Goal: Answer question/provide support

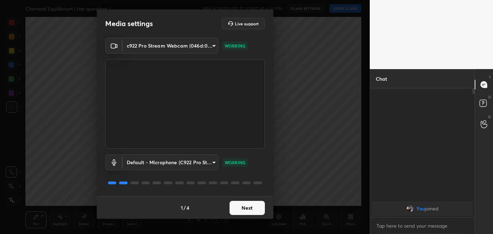
click at [239, 209] on button "Next" at bounding box center [246, 208] width 35 height 14
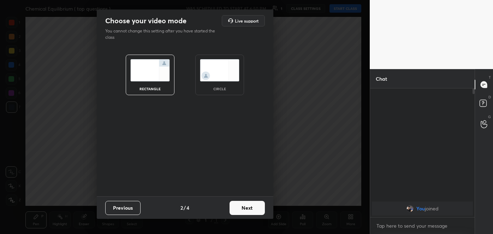
click at [255, 208] on button "Next" at bounding box center [246, 208] width 35 height 14
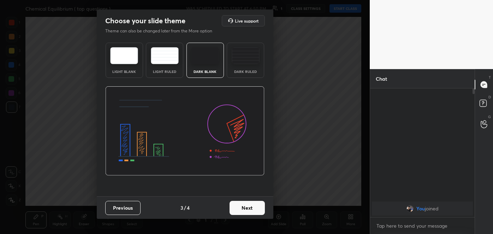
click at [255, 208] on button "Next" at bounding box center [246, 208] width 35 height 14
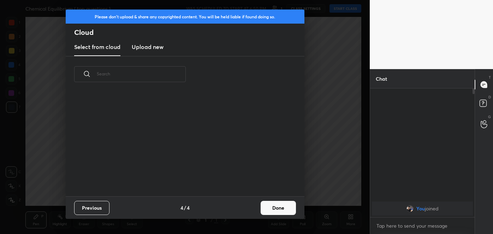
scroll to position [104, 227]
click at [275, 208] on button "Done" at bounding box center [277, 208] width 35 height 14
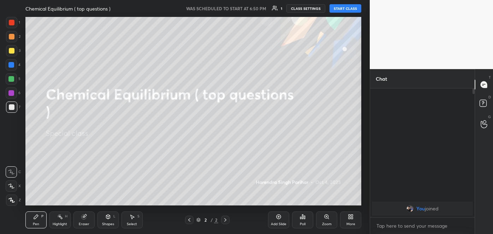
click at [349, 10] on button "START CLASS" at bounding box center [345, 8] width 32 height 8
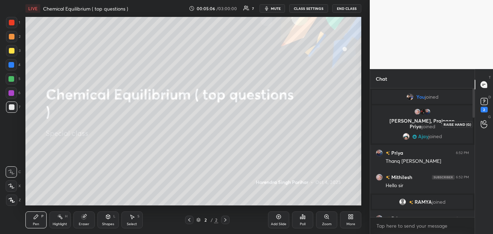
click at [482, 122] on icon at bounding box center [483, 124] width 6 height 7
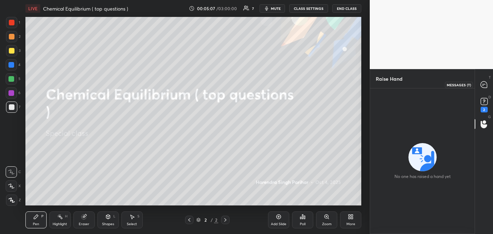
click at [483, 88] on icon at bounding box center [483, 85] width 6 height 6
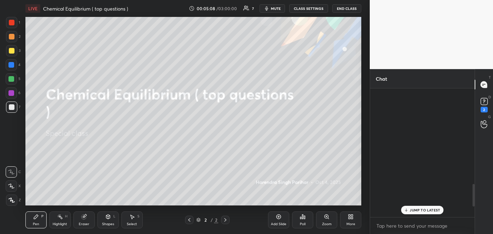
scroll to position [127, 102]
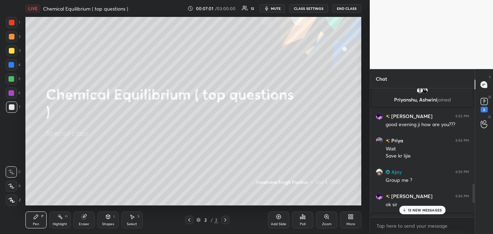
click at [421, 209] on p "13 NEW MESSAGES" at bounding box center [425, 210] width 34 height 4
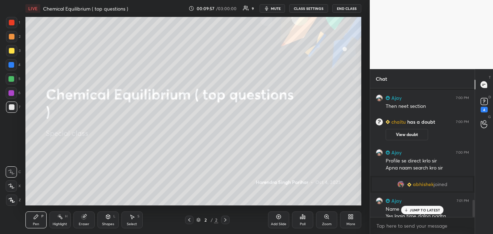
scroll to position [840, 0]
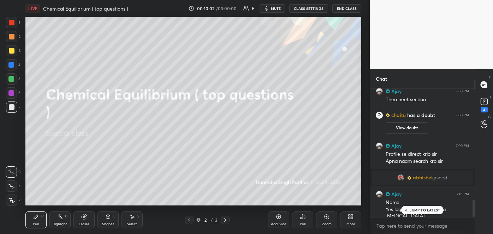
click at [405, 210] on icon at bounding box center [406, 210] width 5 height 4
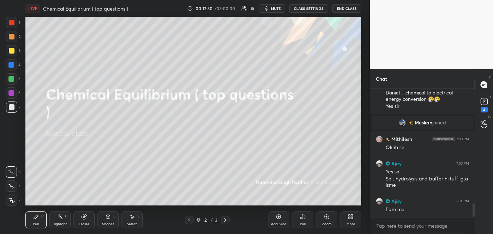
scroll to position [1089, 0]
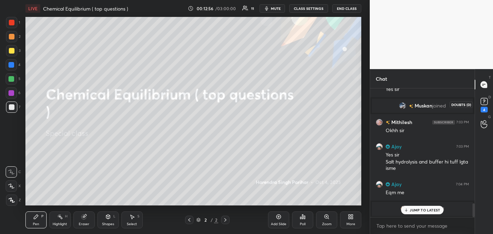
click at [482, 101] on rect at bounding box center [483, 101] width 7 height 7
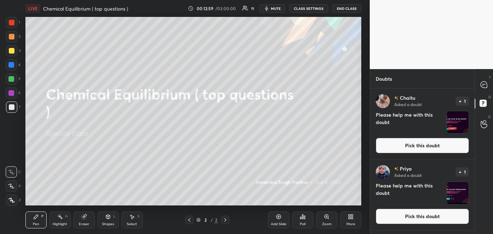
click at [413, 144] on button "Pick this doubt" at bounding box center [422, 146] width 93 height 16
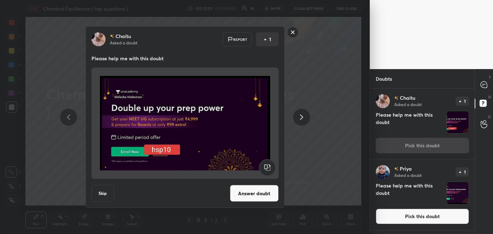
click at [261, 197] on button "Answer doubt" at bounding box center [254, 193] width 49 height 17
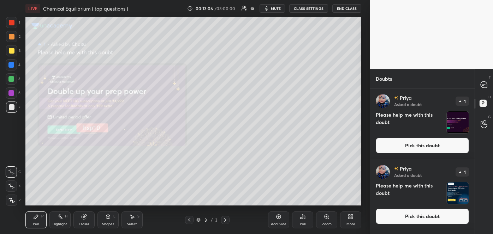
click at [391, 149] on button "Pick this doubt" at bounding box center [422, 146] width 93 height 16
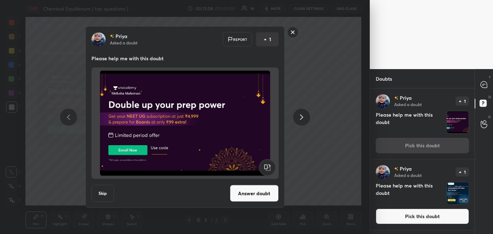
click at [251, 194] on button "Answer doubt" at bounding box center [254, 193] width 49 height 17
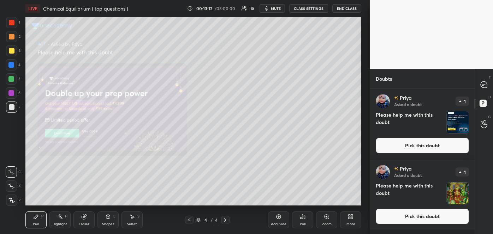
click at [416, 152] on button "Pick this doubt" at bounding box center [422, 146] width 93 height 16
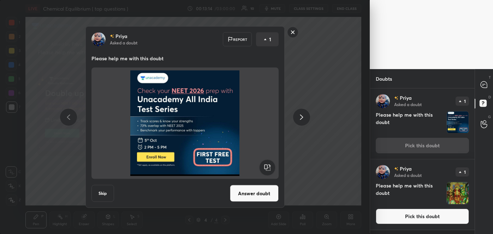
click at [262, 191] on button "Answer doubt" at bounding box center [254, 193] width 49 height 17
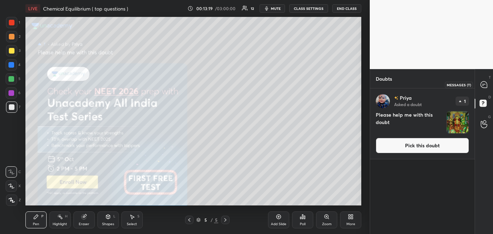
click at [483, 87] on icon at bounding box center [483, 85] width 6 height 6
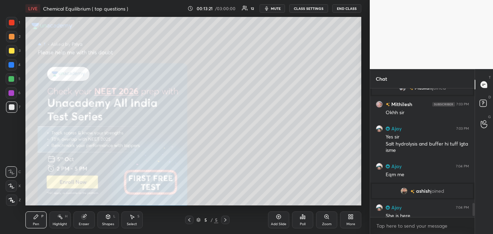
scroll to position [1110, 0]
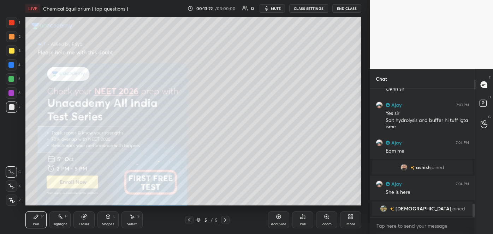
click at [188, 219] on icon at bounding box center [189, 220] width 6 height 6
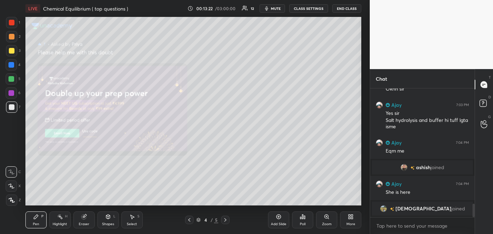
click at [188, 219] on icon at bounding box center [189, 220] width 6 height 6
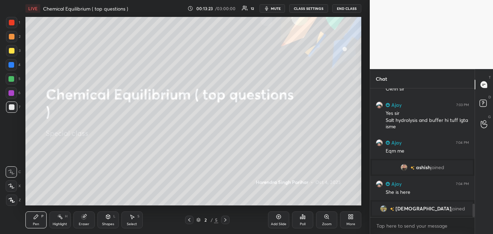
click at [188, 219] on icon at bounding box center [189, 220] width 6 height 6
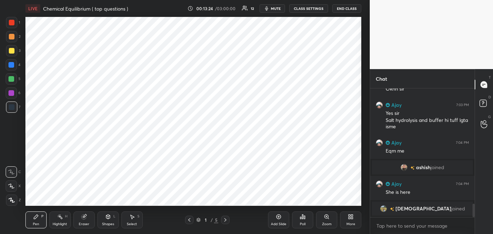
click at [223, 220] on icon at bounding box center [225, 220] width 6 height 6
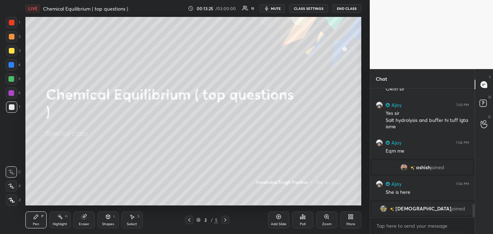
click at [223, 220] on icon at bounding box center [225, 220] width 6 height 6
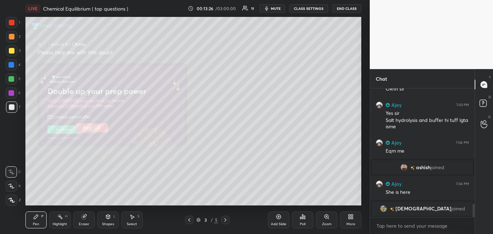
click at [223, 220] on icon at bounding box center [225, 220] width 6 height 6
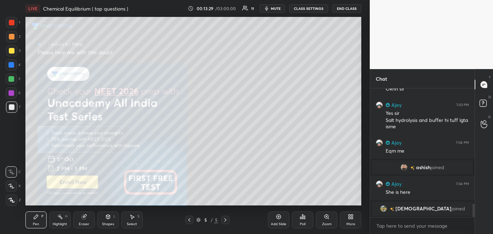
click at [189, 221] on icon at bounding box center [189, 220] width 2 height 4
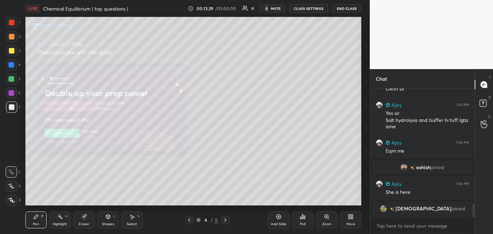
click at [189, 221] on icon at bounding box center [189, 220] width 2 height 4
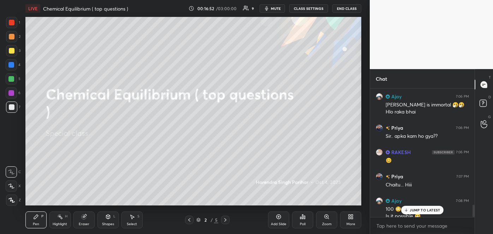
scroll to position [1223, 0]
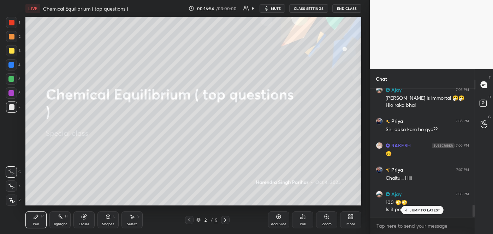
click at [406, 210] on icon at bounding box center [406, 210] width 5 height 4
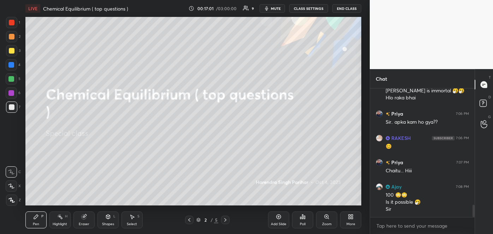
click at [352, 223] on div "More" at bounding box center [350, 225] width 9 height 4
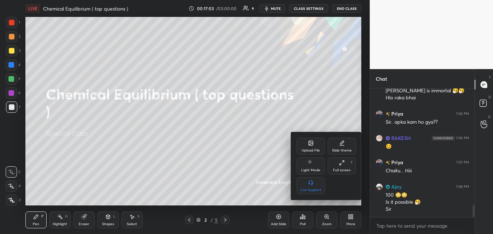
click at [319, 151] on div "Upload File" at bounding box center [310, 151] width 18 height 4
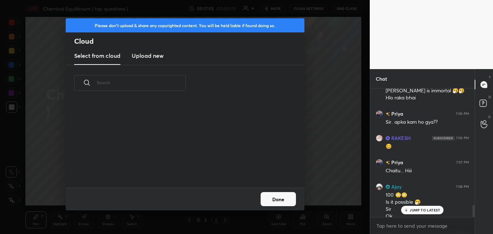
scroll to position [1237, 0]
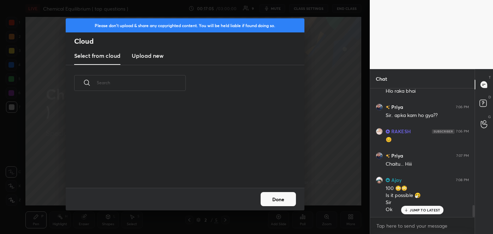
click at [155, 55] on h3 "Upload new" at bounding box center [148, 56] width 32 height 8
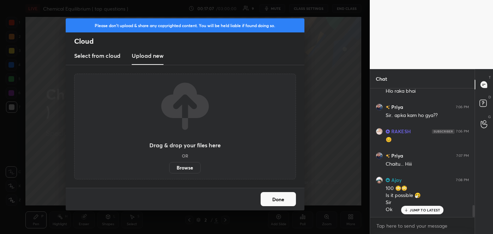
click at [190, 169] on label "Browse" at bounding box center [184, 167] width 31 height 11
click at [169, 169] on input "Browse" at bounding box center [169, 167] width 0 height 11
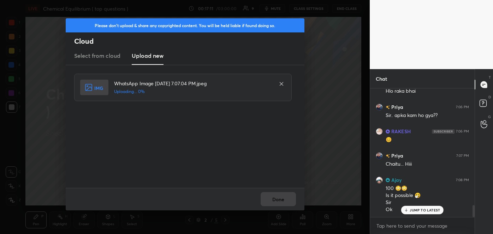
scroll to position [1261, 0]
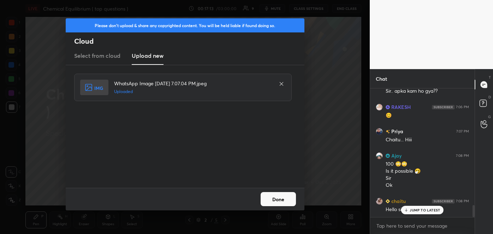
click at [275, 202] on button "Done" at bounding box center [277, 199] width 35 height 14
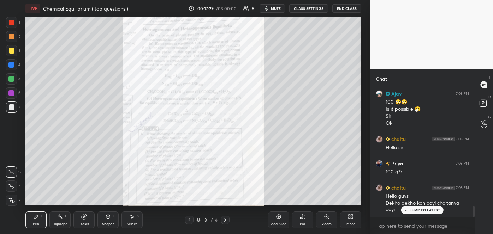
scroll to position [1348, 0]
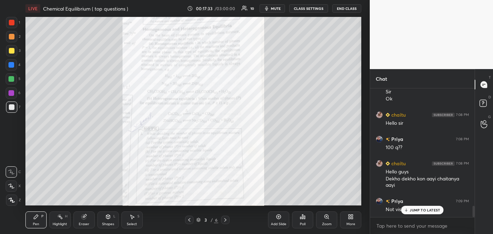
click at [327, 223] on div "Zoom" at bounding box center [327, 225] width 10 height 4
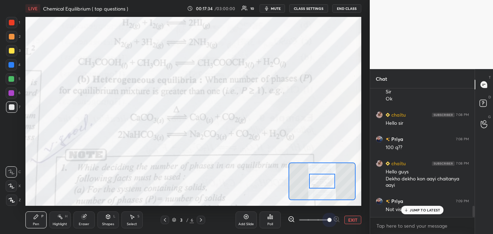
click at [327, 222] on span at bounding box center [314, 220] width 30 height 11
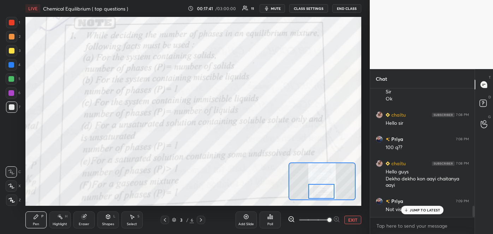
scroll to position [1355, 0]
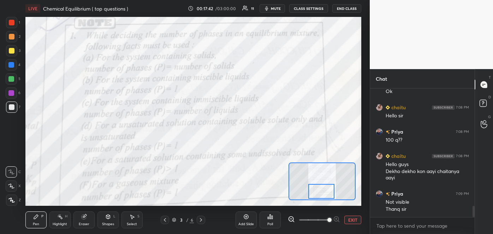
drag, startPoint x: 317, startPoint y: 183, endPoint x: 316, endPoint y: 193, distance: 10.3
click at [316, 193] on div at bounding box center [321, 191] width 26 height 14
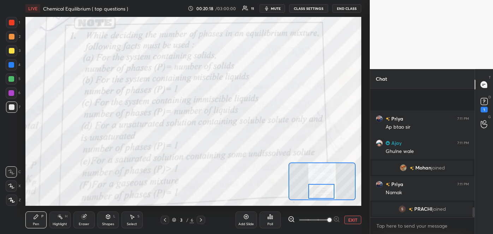
scroll to position [1536, 0]
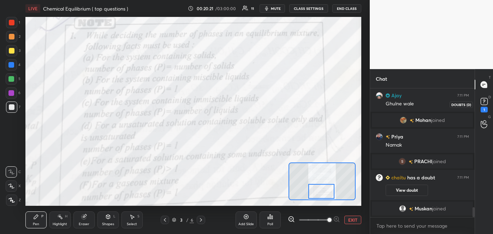
click at [484, 102] on rect at bounding box center [483, 101] width 7 height 7
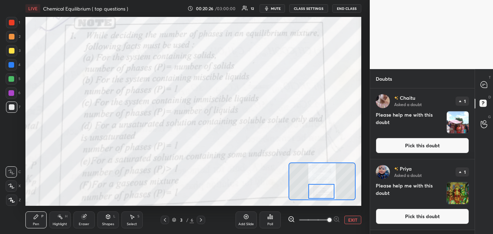
click at [475, 196] on div "T Messages (T) D Doubts (D) G Raise Hand (G)" at bounding box center [483, 151] width 18 height 165
click at [475, 197] on div "T Messages (T) D Doubts (D) G Raise Hand (G)" at bounding box center [483, 151] width 18 height 165
drag, startPoint x: 475, startPoint y: 197, endPoint x: 426, endPoint y: 143, distance: 72.5
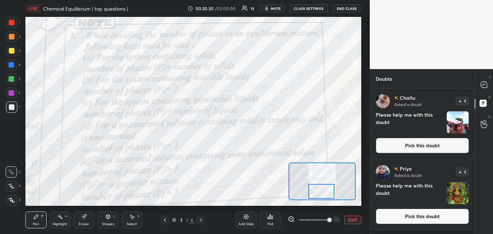
click at [426, 143] on div "Doubts Enable hand raising Enable raise hand to speak to learners. Once enabled…" at bounding box center [431, 151] width 123 height 165
click at [426, 143] on button "Pick this doubt" at bounding box center [422, 146] width 93 height 16
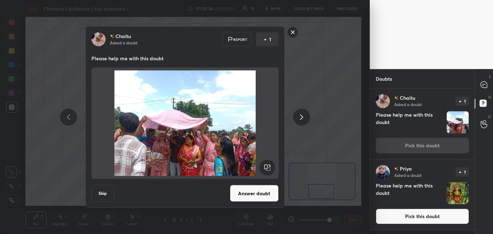
click at [263, 195] on button "Answer doubt" at bounding box center [254, 193] width 49 height 17
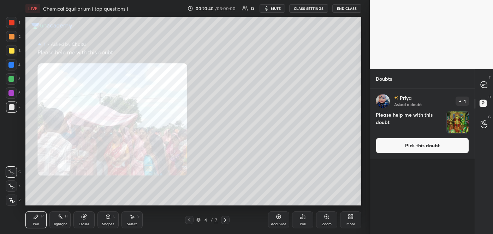
click at [331, 219] on div "Zoom" at bounding box center [326, 220] width 21 height 17
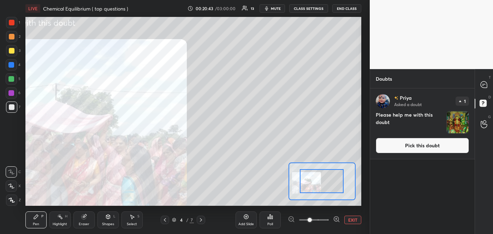
drag, startPoint x: 325, startPoint y: 188, endPoint x: 312, endPoint y: 190, distance: 12.9
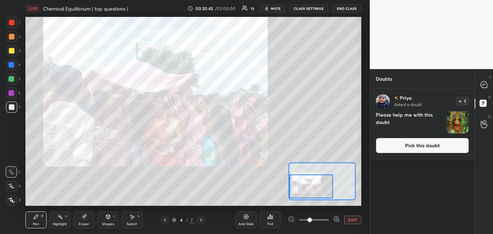
drag, startPoint x: 312, startPoint y: 190, endPoint x: 300, endPoint y: 195, distance: 13.4
click at [300, 195] on div at bounding box center [311, 187] width 44 height 24
click at [483, 88] on icon at bounding box center [483, 85] width 6 height 6
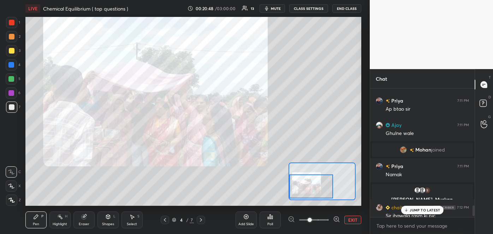
scroll to position [1466, 0]
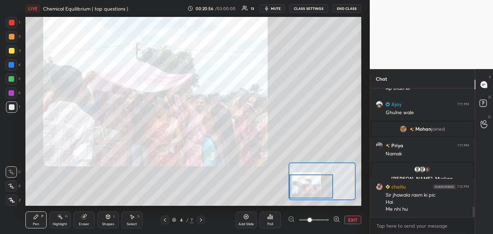
click at [165, 221] on icon at bounding box center [165, 220] width 2 height 4
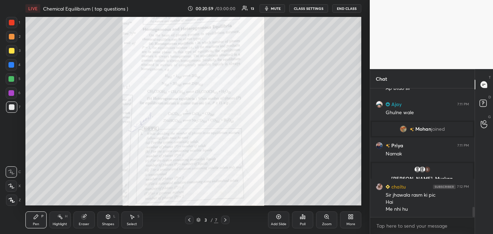
click at [328, 218] on icon at bounding box center [327, 217] width 6 height 6
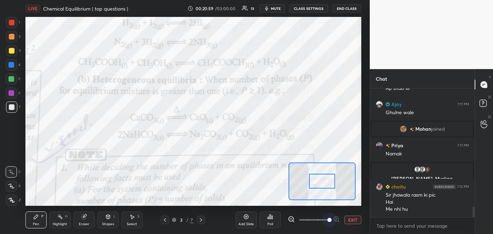
click at [328, 218] on span at bounding box center [314, 220] width 30 height 11
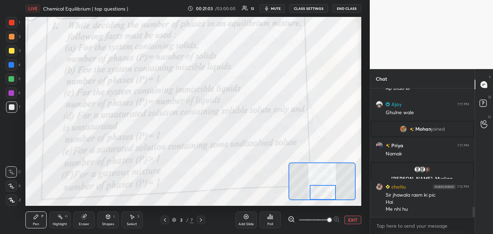
drag, startPoint x: 318, startPoint y: 180, endPoint x: 318, endPoint y: 196, distance: 15.9
click at [318, 196] on div at bounding box center [323, 192] width 26 height 14
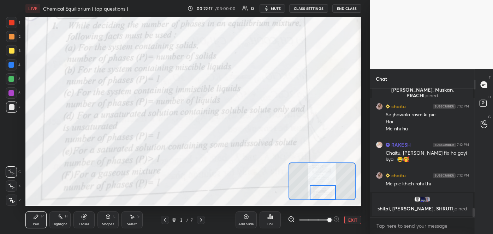
scroll to position [1558, 0]
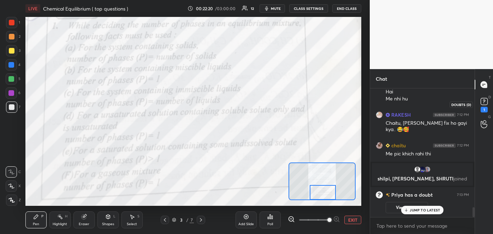
click at [486, 103] on rect at bounding box center [483, 101] width 7 height 7
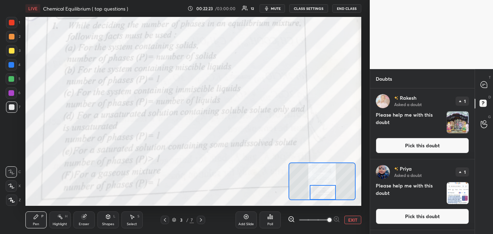
click at [424, 145] on button "Pick this doubt" at bounding box center [422, 146] width 93 height 16
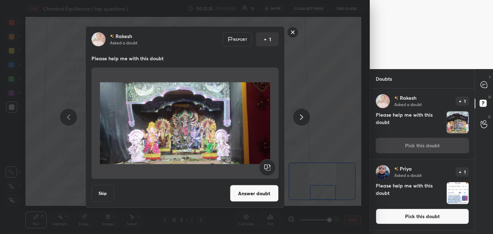
click at [266, 192] on button "Answer doubt" at bounding box center [254, 193] width 49 height 17
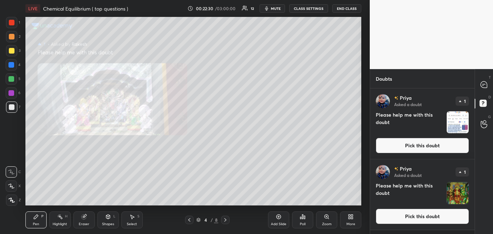
click at [429, 147] on button "Pick this doubt" at bounding box center [422, 146] width 93 height 16
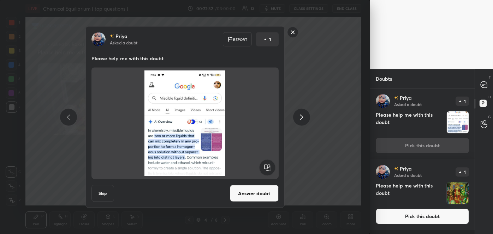
click at [266, 194] on button "Answer doubt" at bounding box center [254, 193] width 49 height 17
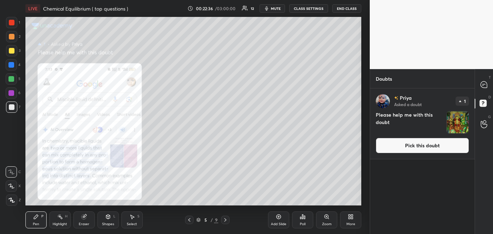
click at [325, 221] on div "Zoom" at bounding box center [326, 220] width 21 height 17
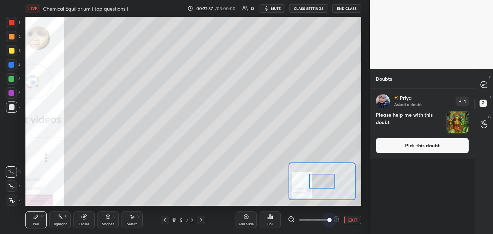
click at [325, 221] on span at bounding box center [314, 220] width 30 height 11
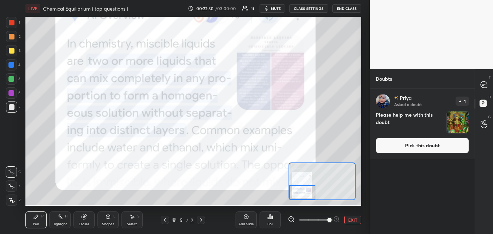
drag, startPoint x: 324, startPoint y: 183, endPoint x: 302, endPoint y: 195, distance: 25.3
click at [302, 195] on div at bounding box center [302, 192] width 26 height 14
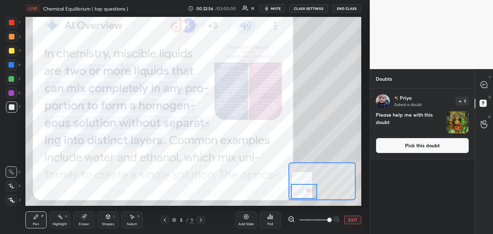
click at [304, 191] on div at bounding box center [304, 191] width 26 height 14
click at [481, 85] on icon at bounding box center [483, 85] width 6 height 6
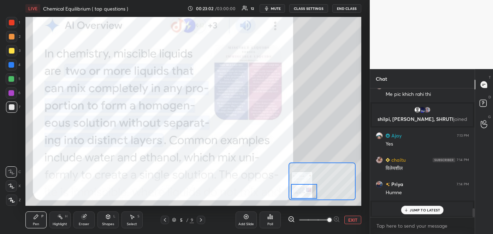
scroll to position [1744, 0]
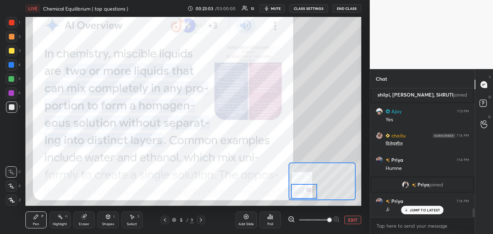
click at [411, 208] on p "JUMP TO LATEST" at bounding box center [424, 210] width 30 height 4
click at [354, 220] on button "EXIT" at bounding box center [352, 220] width 17 height 8
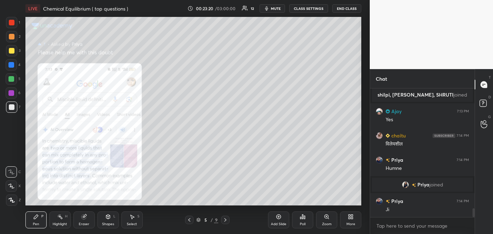
click at [190, 220] on icon at bounding box center [189, 220] width 6 height 6
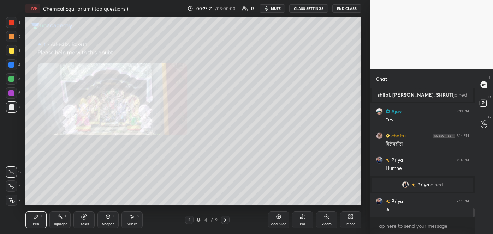
click at [190, 220] on icon at bounding box center [189, 220] width 6 height 6
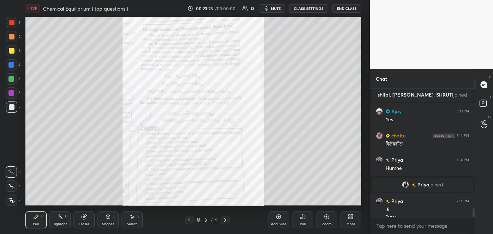
scroll to position [1751, 0]
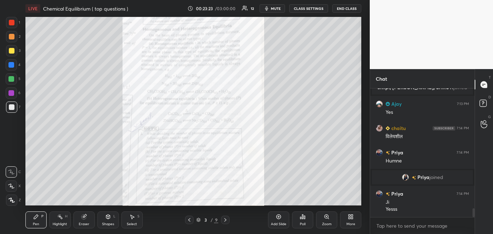
click at [328, 223] on div "Zoom" at bounding box center [327, 225] width 10 height 4
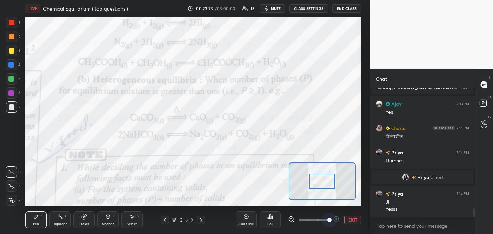
click at [328, 222] on span at bounding box center [314, 220] width 30 height 11
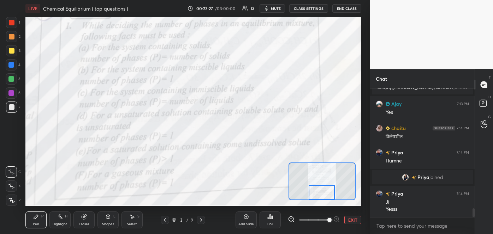
drag, startPoint x: 320, startPoint y: 178, endPoint x: 320, endPoint y: 190, distance: 11.7
click at [320, 190] on div at bounding box center [321, 192] width 26 height 14
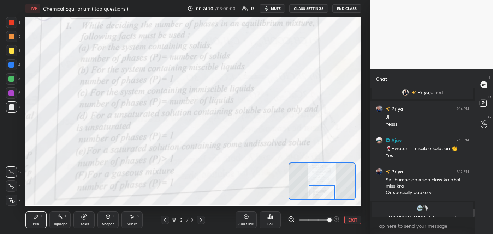
scroll to position [1861, 0]
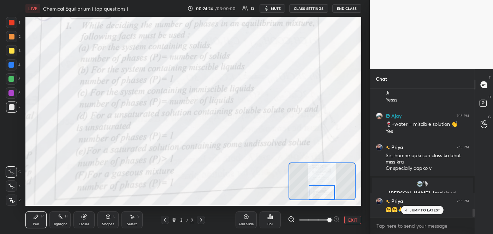
click at [12, 35] on div at bounding box center [12, 37] width 6 height 6
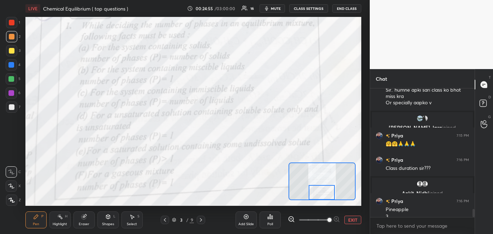
scroll to position [1934, 0]
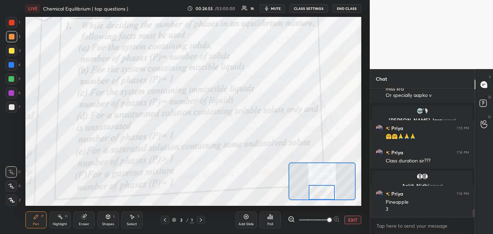
click at [11, 22] on div at bounding box center [12, 23] width 6 height 6
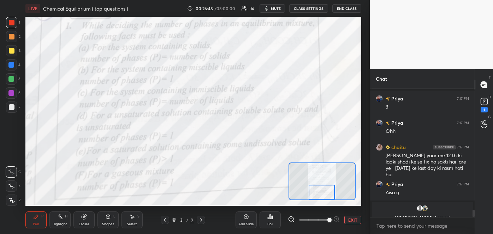
scroll to position [2182, 0]
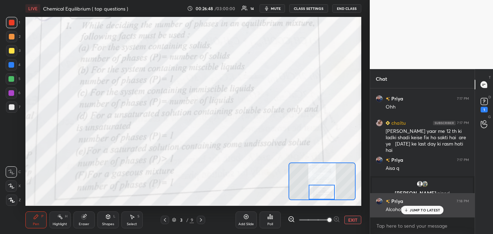
click at [410, 212] on p "JUMP TO LATEST" at bounding box center [424, 210] width 30 height 4
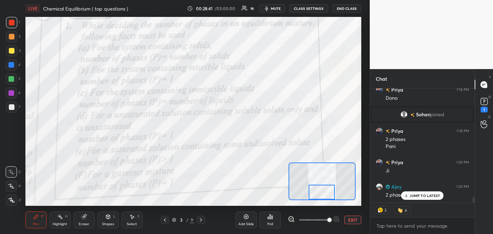
scroll to position [2415, 0]
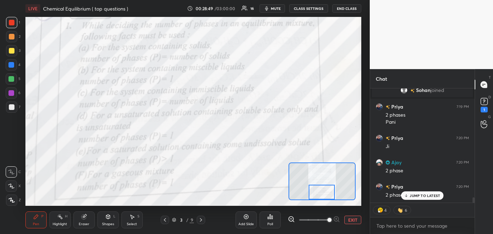
click at [8, 60] on div at bounding box center [11, 64] width 11 height 11
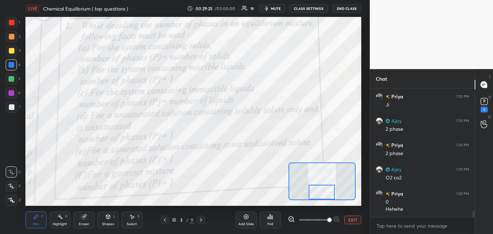
scroll to position [2480, 0]
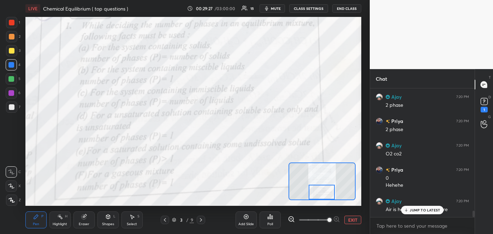
click at [407, 209] on icon at bounding box center [406, 210] width 5 height 4
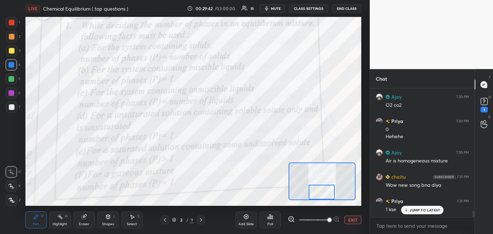
scroll to position [2553, 0]
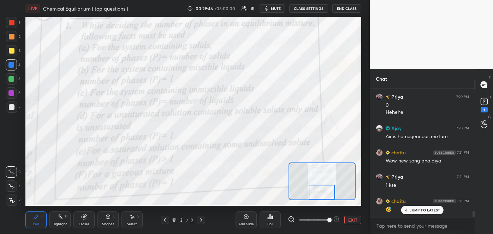
click at [355, 198] on div at bounding box center [321, 182] width 67 height 38
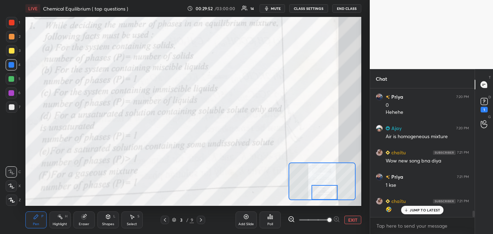
drag, startPoint x: 342, startPoint y: 193, endPoint x: 324, endPoint y: 194, distance: 17.3
click at [324, 194] on div at bounding box center [324, 192] width 26 height 14
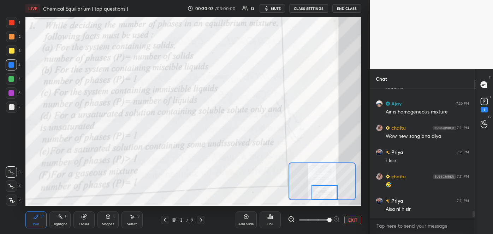
click at [281, 6] on span "mute" at bounding box center [276, 8] width 10 height 5
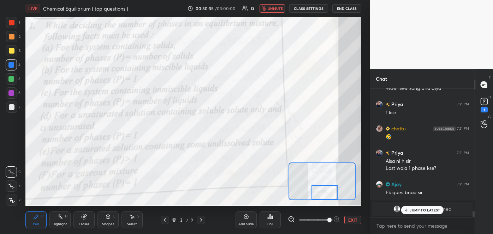
scroll to position [2650, 0]
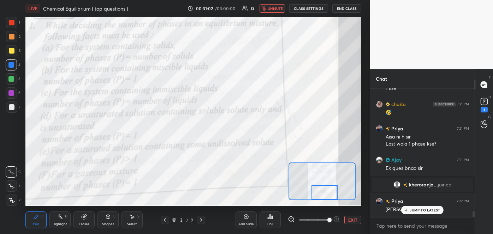
click at [279, 10] on span "unmute" at bounding box center [275, 8] width 15 height 5
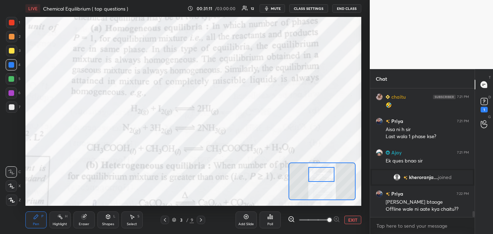
drag, startPoint x: 315, startPoint y: 190, endPoint x: 312, endPoint y: 172, distance: 18.3
click at [312, 172] on div at bounding box center [321, 174] width 26 height 14
click at [290, 217] on icon at bounding box center [291, 219] width 5 height 5
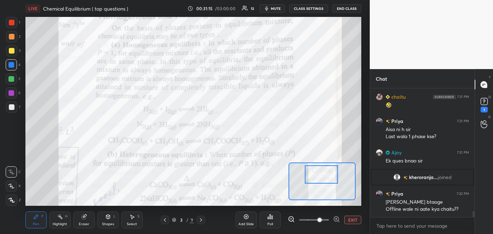
click at [325, 178] on div at bounding box center [321, 175] width 33 height 18
click at [291, 218] on icon at bounding box center [291, 219] width 7 height 7
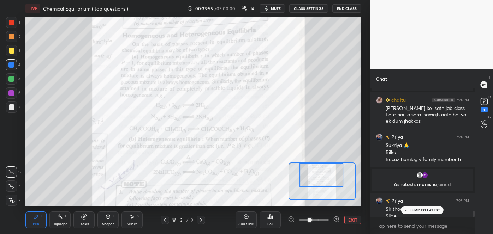
scroll to position [2471, 0]
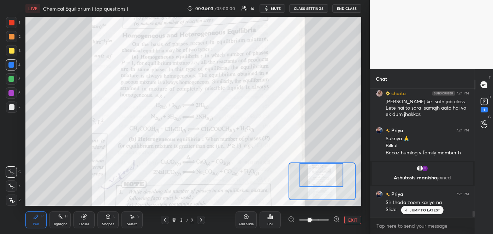
click at [337, 217] on icon at bounding box center [336, 219] width 7 height 7
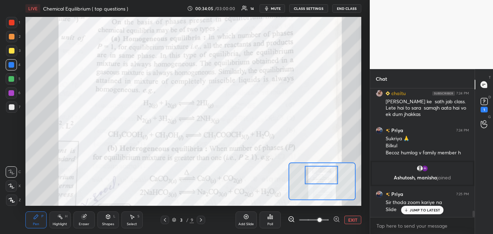
click at [323, 182] on div at bounding box center [321, 175] width 33 height 18
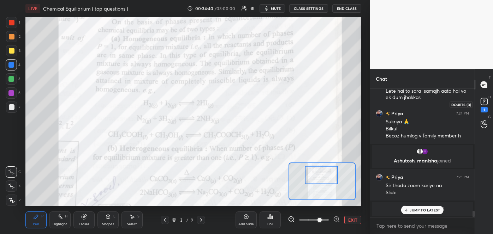
click at [482, 102] on rect at bounding box center [483, 101] width 7 height 7
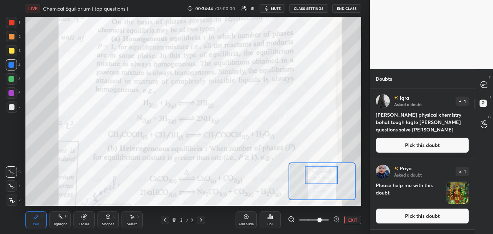
click at [411, 143] on button "Pick this doubt" at bounding box center [422, 146] width 93 height 16
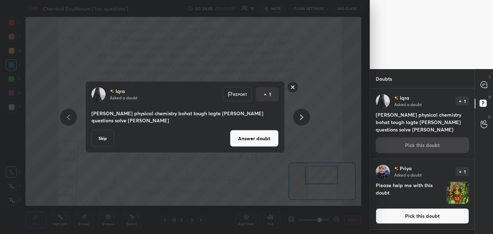
click at [267, 137] on button "Answer doubt" at bounding box center [254, 138] width 49 height 17
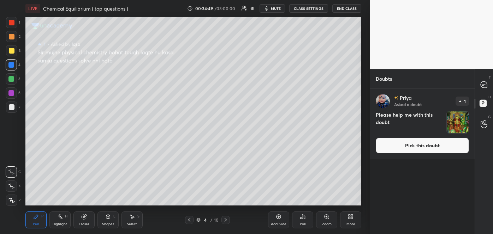
click at [326, 220] on div "Zoom" at bounding box center [326, 220] width 21 height 17
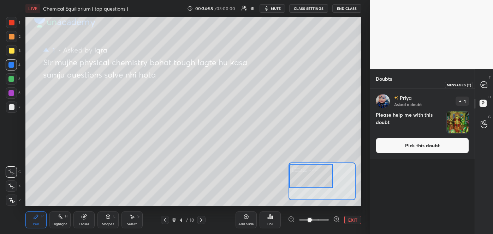
click at [486, 86] on icon at bounding box center [483, 85] width 6 height 6
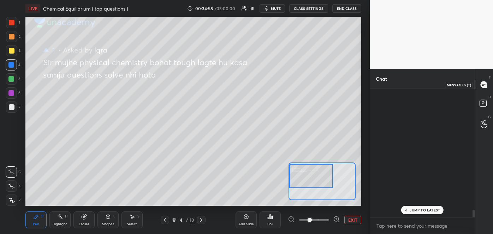
scroll to position [127, 102]
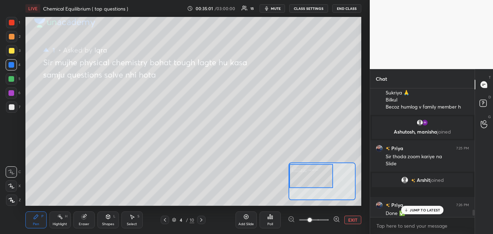
click at [416, 211] on p "JUMP TO LATEST" at bounding box center [424, 210] width 30 height 4
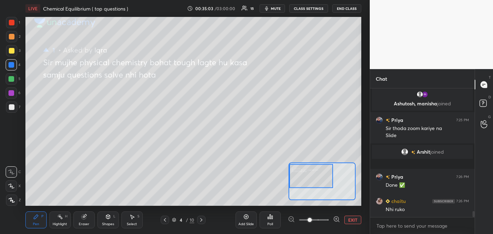
click at [166, 220] on icon at bounding box center [165, 220] width 6 height 6
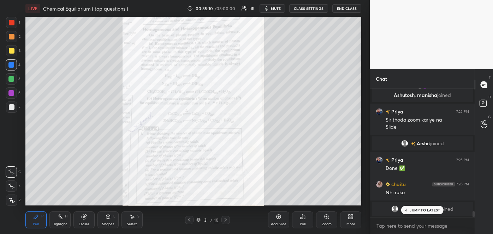
click at [226, 220] on icon at bounding box center [225, 220] width 2 height 4
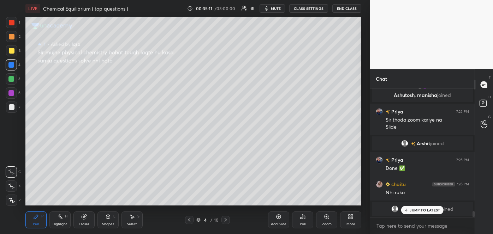
click at [283, 221] on div "Add Slide" at bounding box center [278, 220] width 21 height 17
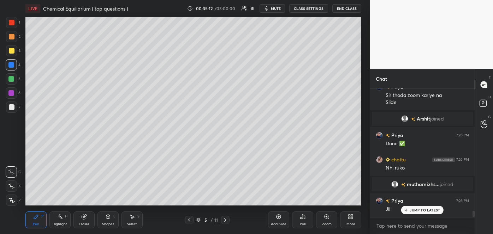
scroll to position [2495, 0]
click at [12, 108] on div at bounding box center [12, 107] width 6 height 6
click at [12, 185] on icon at bounding box center [11, 186] width 6 height 5
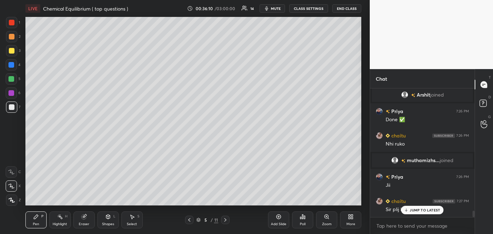
click at [417, 209] on p "JUMP TO LATEST" at bounding box center [424, 210] width 30 height 4
click at [190, 220] on icon at bounding box center [189, 220] width 6 height 6
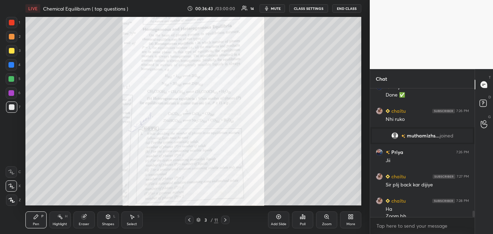
scroll to position [2551, 0]
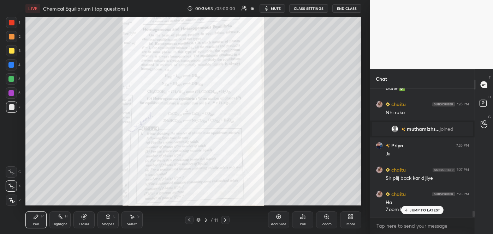
click at [411, 208] on p "JUMP TO LATEST" at bounding box center [424, 210] width 30 height 4
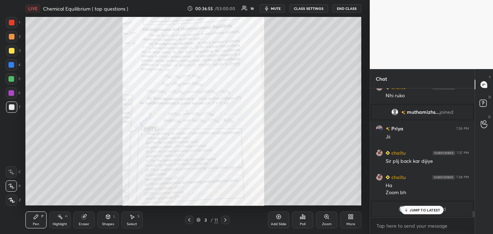
click at [325, 220] on icon at bounding box center [327, 217] width 6 height 6
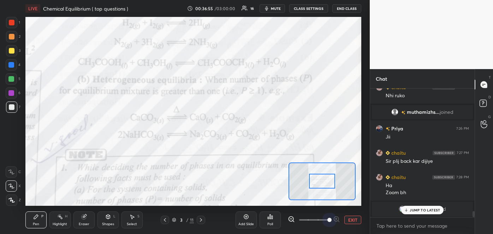
click at [325, 220] on span at bounding box center [314, 220] width 30 height 11
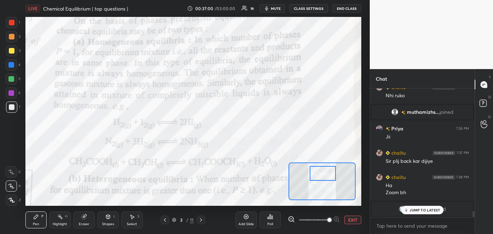
drag, startPoint x: 316, startPoint y: 184, endPoint x: 317, endPoint y: 176, distance: 8.1
click at [317, 176] on div at bounding box center [323, 173] width 26 height 14
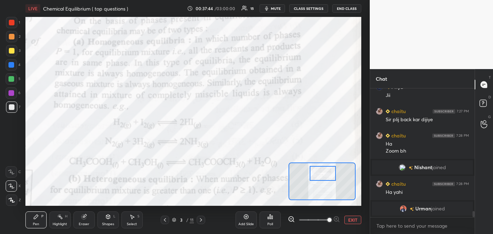
scroll to position [2584, 0]
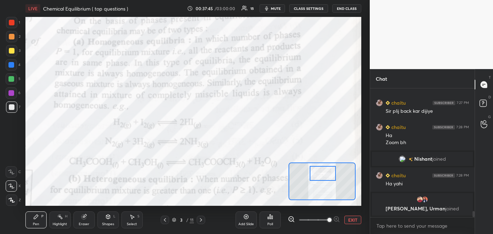
click at [201, 220] on icon at bounding box center [201, 220] width 6 height 6
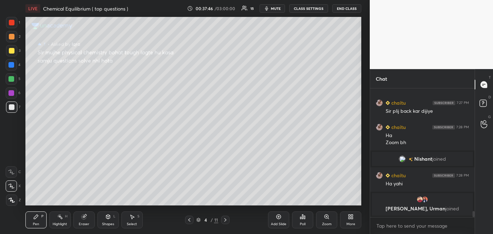
click at [201, 220] on div "4 / 11" at bounding box center [207, 220] width 22 height 6
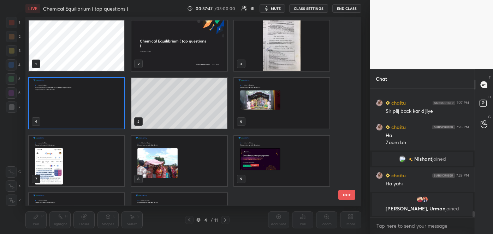
scroll to position [187, 332]
click at [222, 221] on div at bounding box center [225, 220] width 8 height 8
click at [250, 173] on img "grid" at bounding box center [281, 161] width 95 height 50
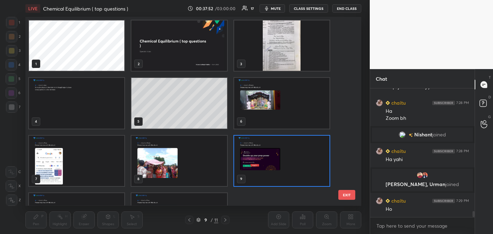
scroll to position [2660, 0]
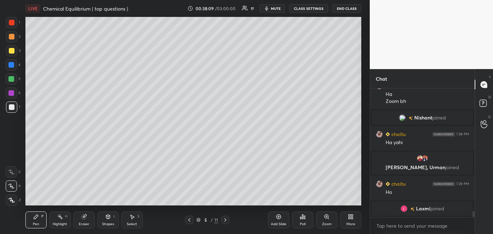
click at [301, 223] on div "Poll" at bounding box center [303, 225] width 6 height 4
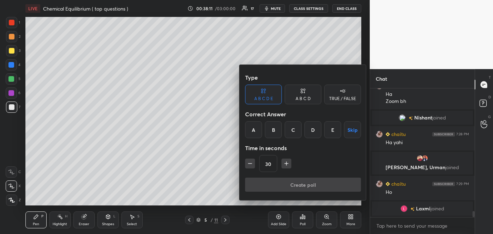
click at [307, 101] on div "A B C D" at bounding box center [302, 99] width 15 height 4
click at [302, 132] on div "C" at bounding box center [302, 129] width 21 height 17
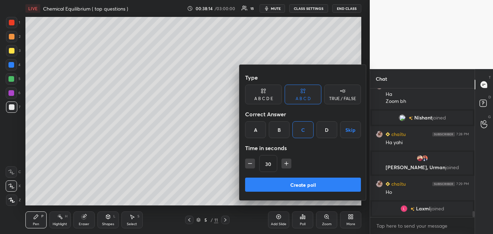
click at [301, 182] on button "Create poll" at bounding box center [303, 185] width 116 height 14
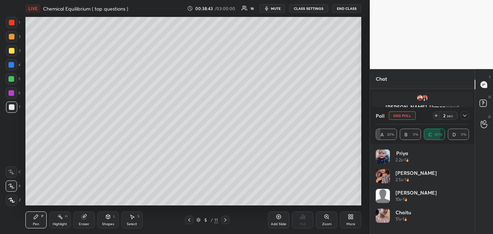
scroll to position [2663, 0]
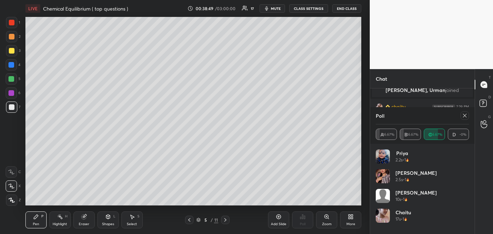
click at [463, 114] on icon at bounding box center [465, 116] width 6 height 6
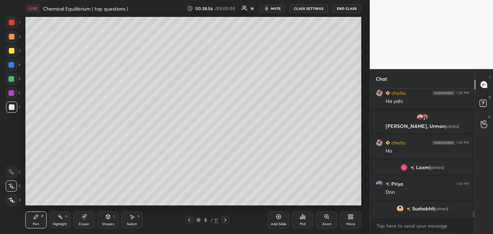
scroll to position [2651, 0]
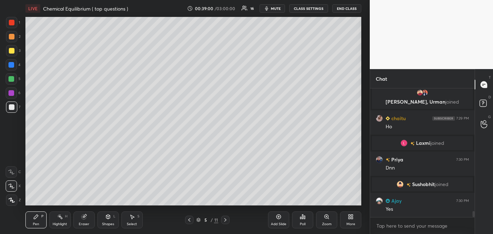
click at [12, 53] on div at bounding box center [12, 51] width 6 height 6
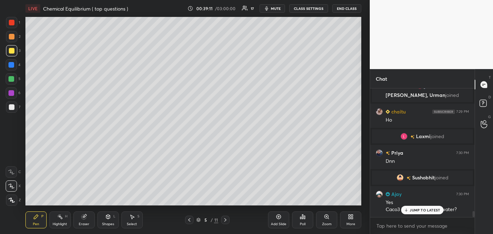
click at [410, 210] on p "JUMP TO LATEST" at bounding box center [424, 210] width 30 height 4
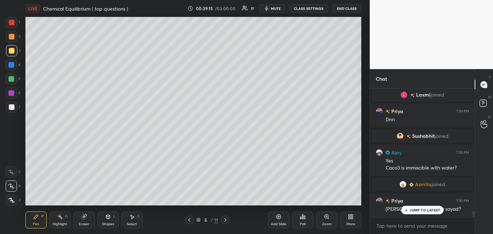
scroll to position [2638, 0]
click at [280, 223] on div "Add Slide" at bounding box center [279, 225] width 16 height 4
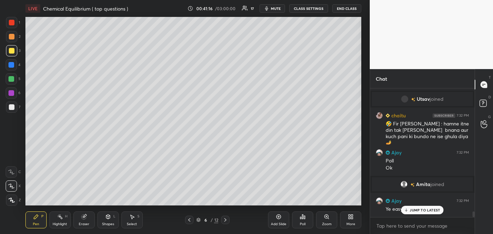
scroll to position [2799, 0]
click at [299, 217] on div "Poll" at bounding box center [302, 220] width 21 height 17
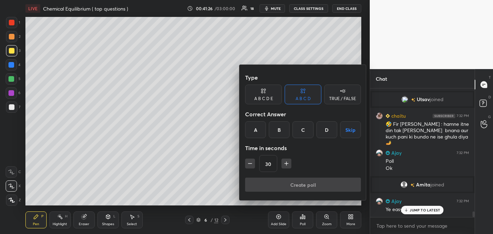
click at [253, 128] on div "A" at bounding box center [255, 129] width 21 height 17
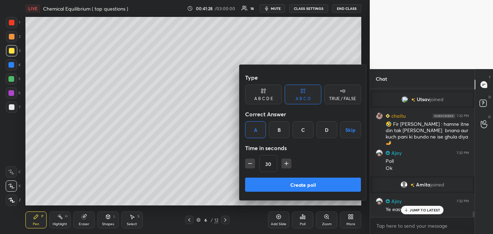
click at [291, 183] on button "Create poll" at bounding box center [303, 185] width 116 height 14
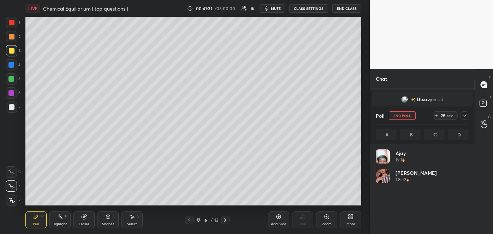
scroll to position [83, 91]
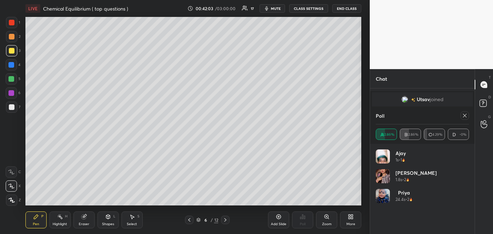
click at [464, 116] on icon at bounding box center [465, 116] width 4 height 4
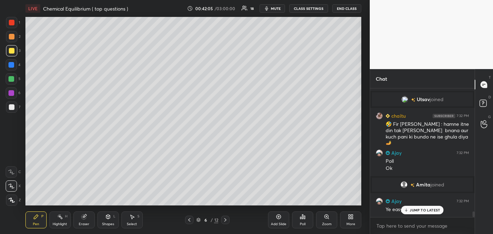
scroll to position [2816, 0]
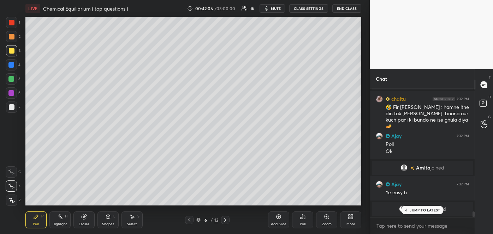
click at [409, 209] on div "JUMP TO LATEST" at bounding box center [422, 210] width 42 height 8
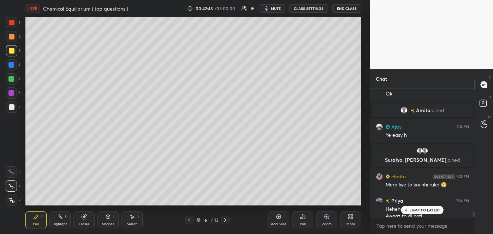
scroll to position [2859, 0]
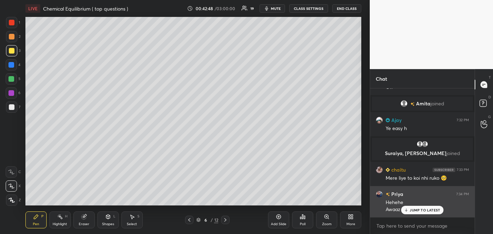
click at [408, 211] on icon at bounding box center [406, 210] width 5 height 4
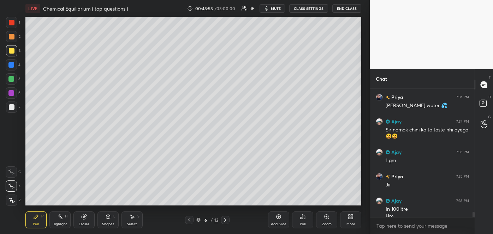
scroll to position [3105, 0]
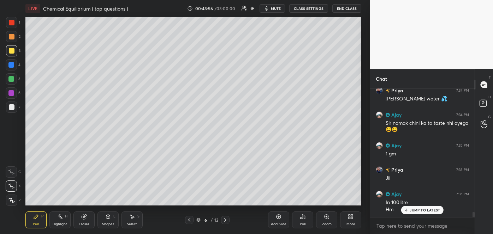
click at [12, 106] on div at bounding box center [12, 107] width 6 height 6
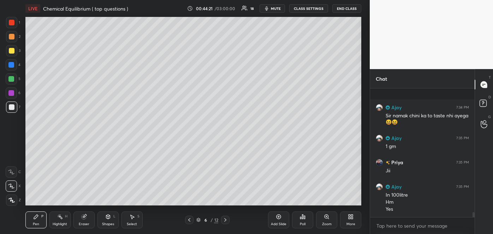
scroll to position [3168, 0]
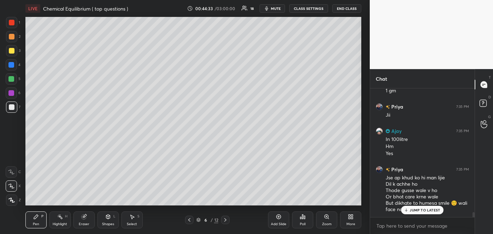
click at [409, 210] on div "JUMP TO LATEST" at bounding box center [422, 210] width 42 height 8
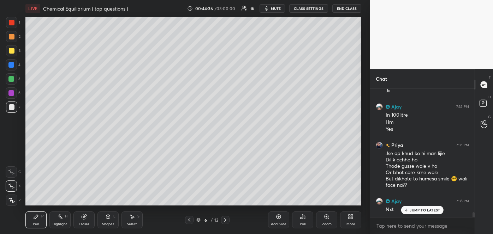
click at [285, 220] on div "Add Slide" at bounding box center [278, 220] width 21 height 17
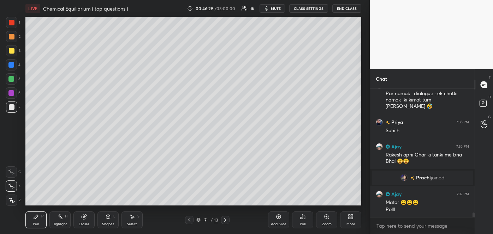
scroll to position [3425, 0]
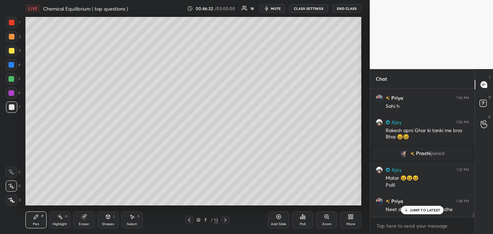
click at [419, 209] on p "JUMP TO LATEST" at bounding box center [424, 210] width 30 height 4
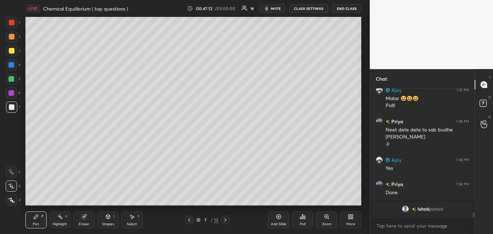
scroll to position [3530, 0]
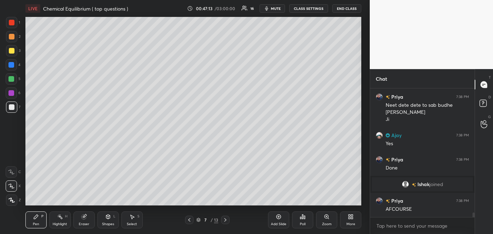
click at [298, 224] on div "Poll" at bounding box center [302, 220] width 21 height 17
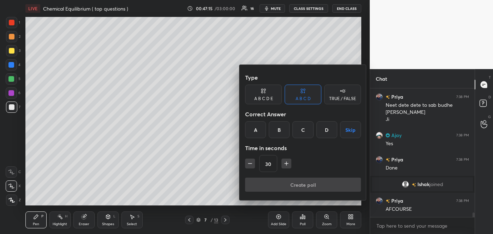
scroll to position [3560, 0]
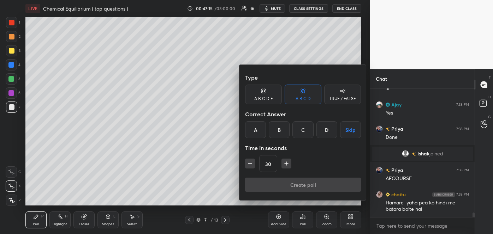
click at [326, 130] on div "D" at bounding box center [326, 129] width 21 height 17
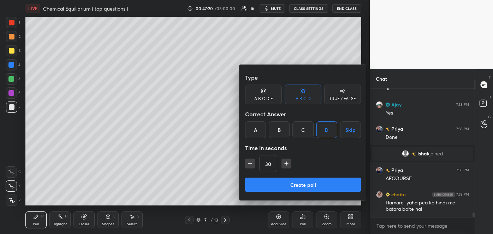
click at [309, 182] on button "Create poll" at bounding box center [303, 185] width 116 height 14
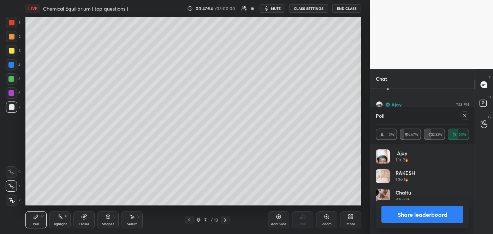
scroll to position [3613, 0]
click at [408, 216] on button "Share leaderboard" at bounding box center [422, 214] width 82 height 17
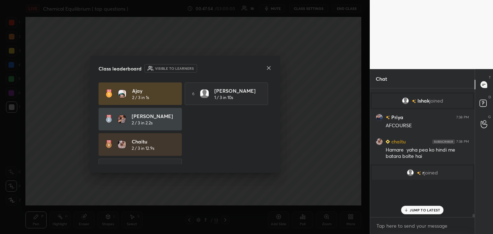
scroll to position [3599, 0]
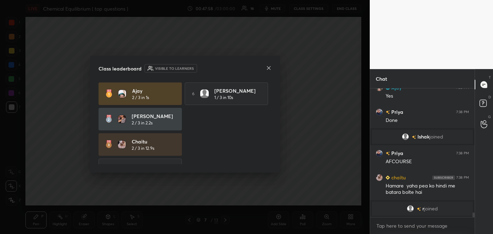
click at [267, 68] on icon at bounding box center [269, 68] width 6 height 6
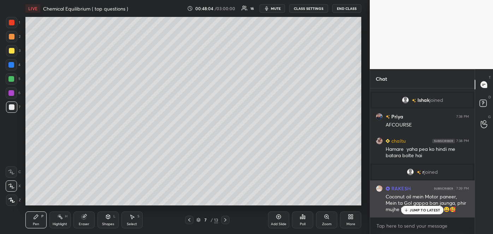
click at [414, 214] on div "JUMP TO LATEST" at bounding box center [422, 210] width 42 height 8
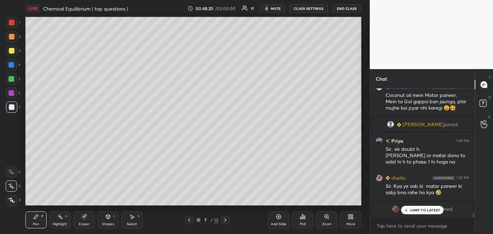
click at [11, 65] on div at bounding box center [11, 65] width 6 height 6
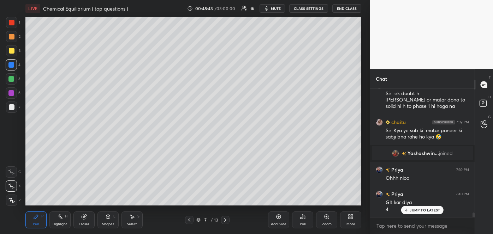
scroll to position [3486, 0]
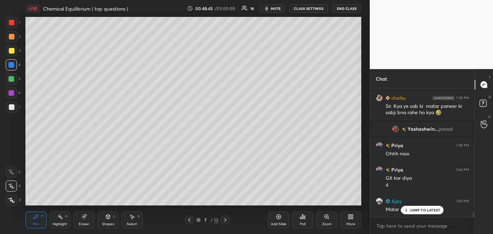
click at [278, 221] on div "Add Slide" at bounding box center [278, 220] width 21 height 17
click at [405, 211] on icon at bounding box center [406, 210] width 5 height 4
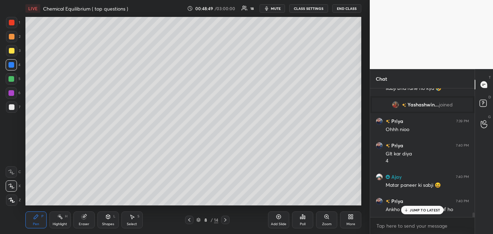
click at [9, 107] on div at bounding box center [12, 107] width 6 height 6
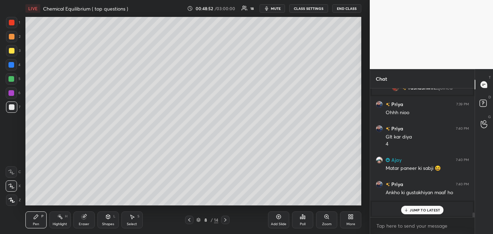
scroll to position [3559, 0]
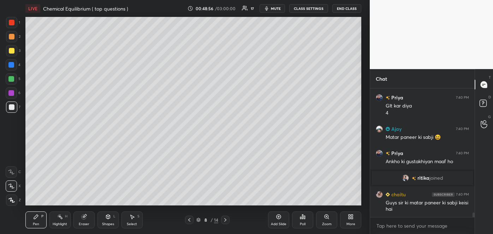
click at [190, 218] on icon at bounding box center [189, 220] width 2 height 4
click at [227, 220] on icon at bounding box center [225, 220] width 6 height 6
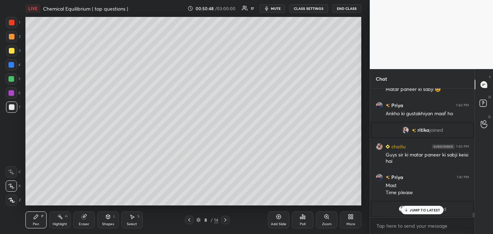
scroll to position [3638, 0]
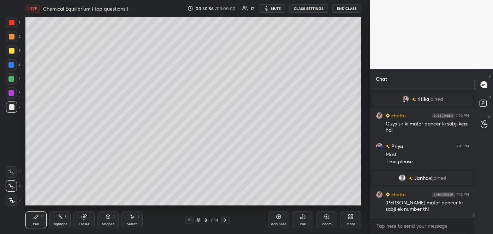
click at [305, 220] on icon at bounding box center [303, 217] width 6 height 6
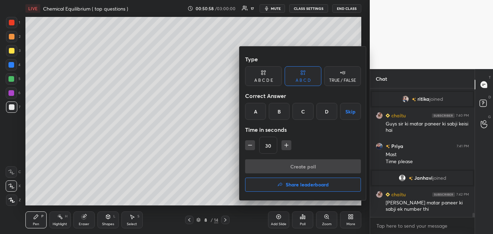
click at [258, 113] on div "A" at bounding box center [255, 111] width 21 height 17
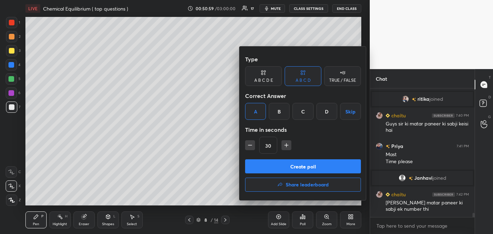
scroll to position [3655, 0]
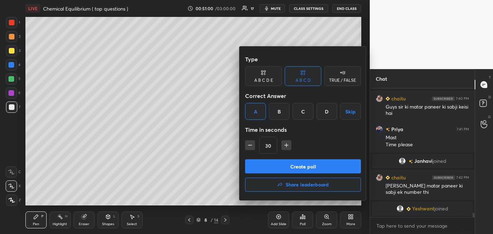
click at [273, 168] on button "Create poll" at bounding box center [303, 167] width 116 height 14
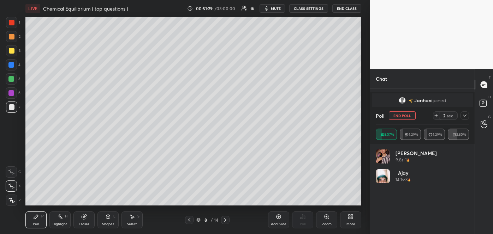
scroll to position [3673, 0]
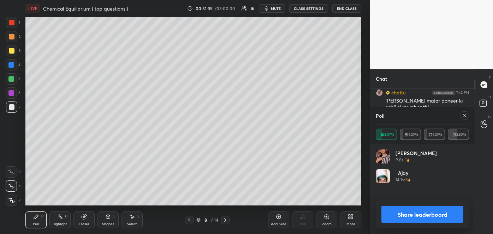
click at [396, 216] on button "Share leaderboard" at bounding box center [422, 214] width 82 height 17
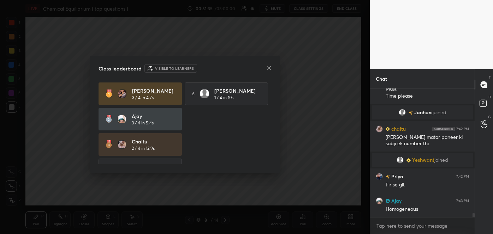
scroll to position [3637, 0]
click at [268, 68] on icon at bounding box center [269, 68] width 6 height 6
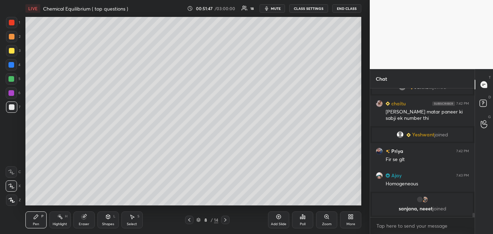
scroll to position [3674, 0]
click at [13, 50] on div at bounding box center [12, 51] width 6 height 6
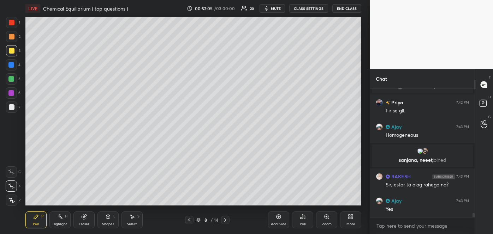
scroll to position [3705, 0]
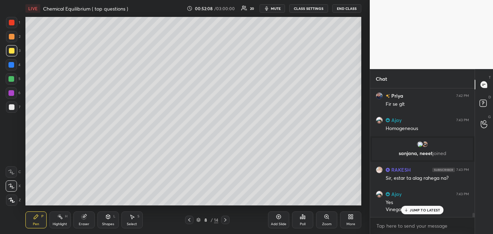
click at [10, 109] on div at bounding box center [12, 107] width 6 height 6
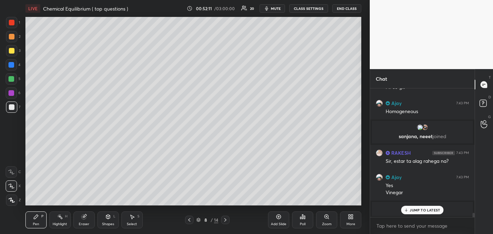
click at [64, 223] on div "Highlight" at bounding box center [60, 225] width 14 height 4
click at [11, 198] on icon at bounding box center [11, 201] width 6 height 6
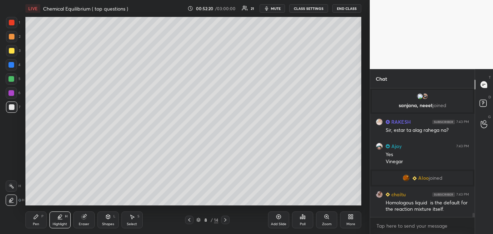
scroll to position [3777, 0]
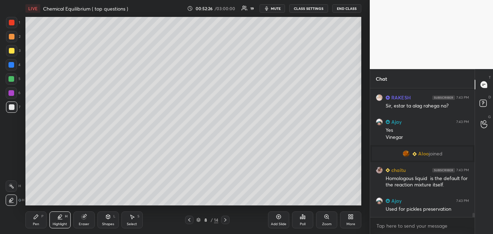
click at [42, 220] on div "Pen P" at bounding box center [35, 220] width 21 height 17
click at [13, 186] on icon at bounding box center [11, 186] width 6 height 5
click at [11, 106] on div at bounding box center [12, 107] width 6 height 6
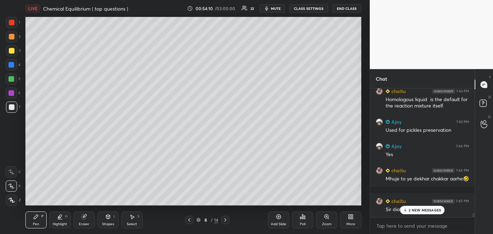
scroll to position [3873, 0]
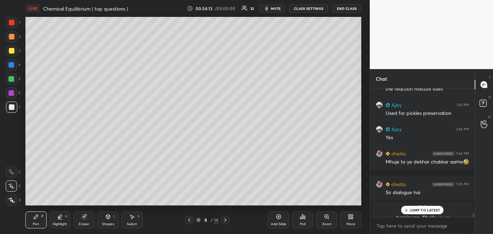
click at [328, 224] on div "Zoom" at bounding box center [327, 225] width 10 height 4
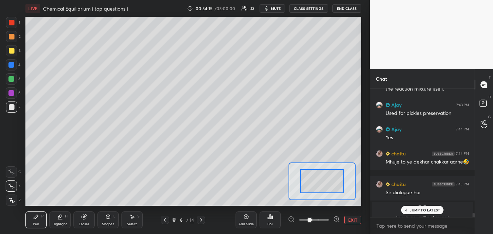
click at [344, 220] on button "EXIT" at bounding box center [352, 220] width 17 height 8
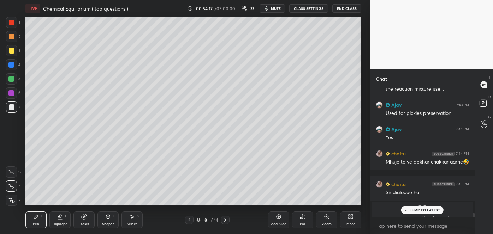
click at [351, 220] on icon at bounding box center [351, 217] width 6 height 6
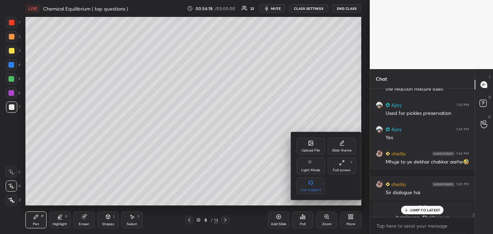
scroll to position [3897, 0]
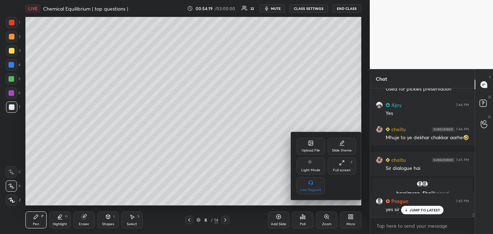
click at [316, 150] on div "Upload File" at bounding box center [310, 151] width 18 height 4
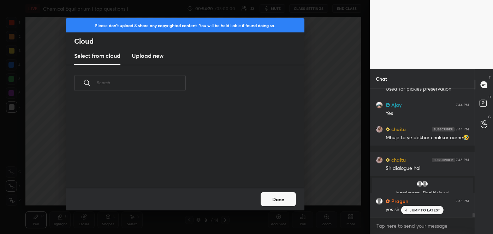
scroll to position [87, 227]
click at [149, 53] on h3 "Upload new" at bounding box center [148, 56] width 32 height 8
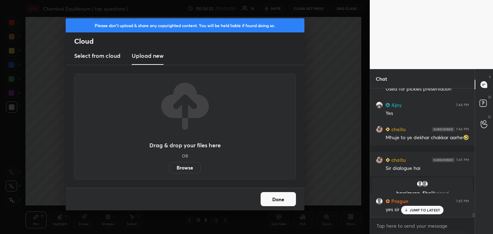
click at [184, 169] on label "Browse" at bounding box center [184, 167] width 31 height 11
click at [169, 169] on input "Browse" at bounding box center [169, 167] width 0 height 11
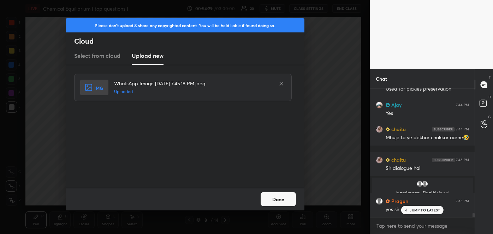
click at [275, 199] on button "Done" at bounding box center [277, 199] width 35 height 14
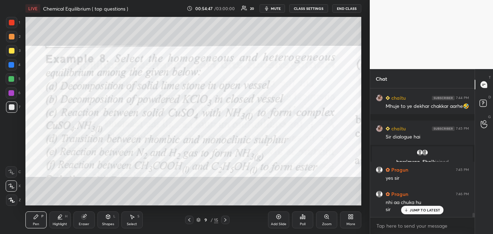
scroll to position [3953, 0]
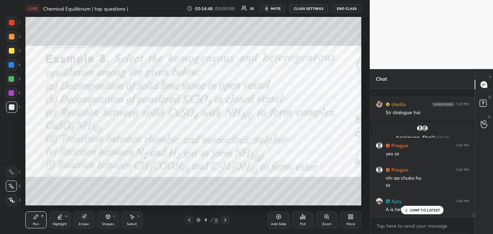
click at [12, 49] on div at bounding box center [12, 51] width 6 height 6
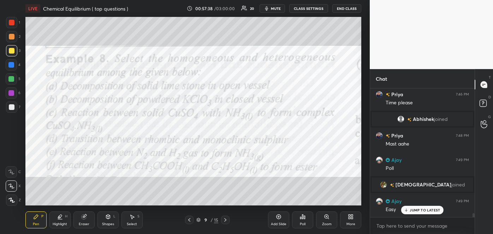
scroll to position [4000, 0]
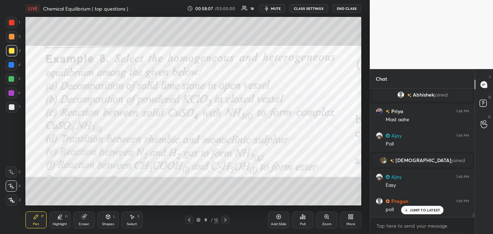
click at [301, 221] on div "Poll" at bounding box center [302, 220] width 21 height 17
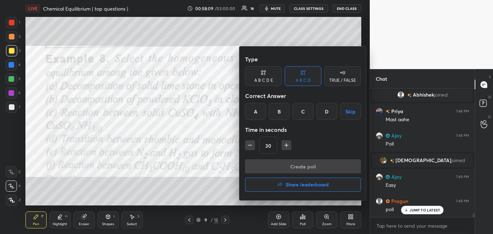
click at [325, 113] on div "D" at bounding box center [326, 111] width 21 height 17
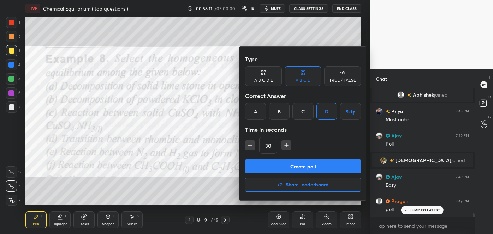
click at [301, 165] on button "Create poll" at bounding box center [303, 167] width 116 height 14
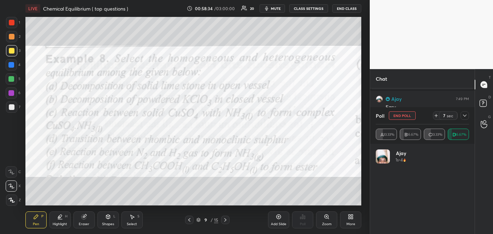
scroll to position [4103, 0]
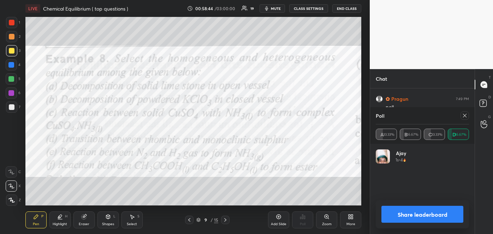
click at [402, 217] on button "Share leaderboard" at bounding box center [422, 214] width 82 height 17
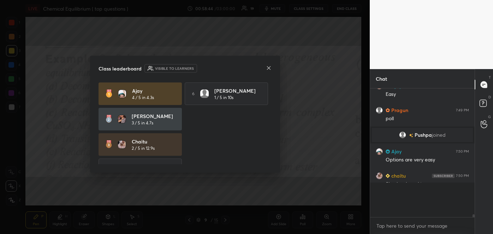
scroll to position [4070, 0]
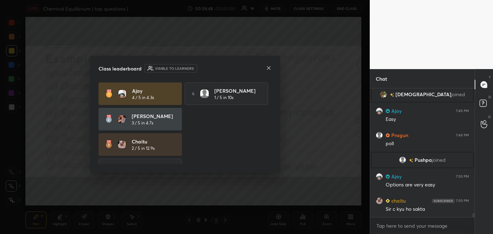
click at [267, 67] on icon at bounding box center [269, 68] width 6 height 6
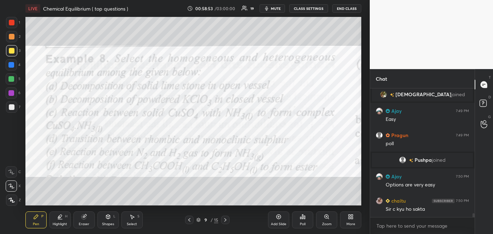
click at [12, 77] on div at bounding box center [11, 79] width 6 height 6
click at [350, 223] on div "More" at bounding box center [350, 225] width 9 height 4
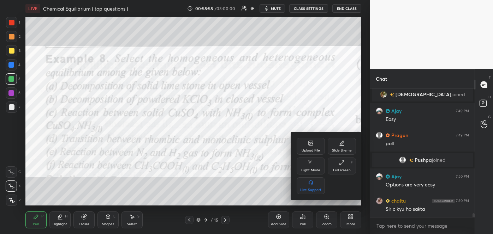
scroll to position [4091, 0]
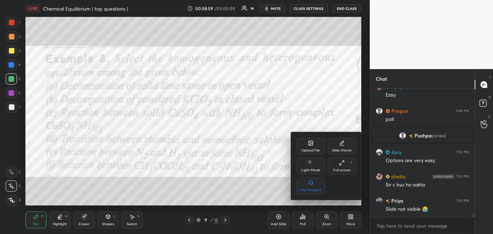
click at [311, 149] on div "Upload File" at bounding box center [310, 151] width 18 height 4
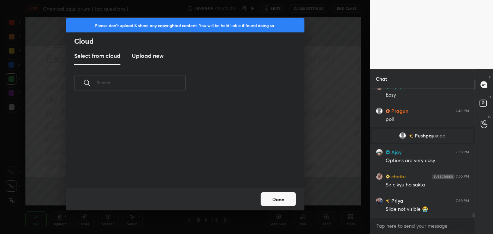
scroll to position [2, 4]
click at [148, 54] on h3 "Upload new" at bounding box center [148, 56] width 32 height 8
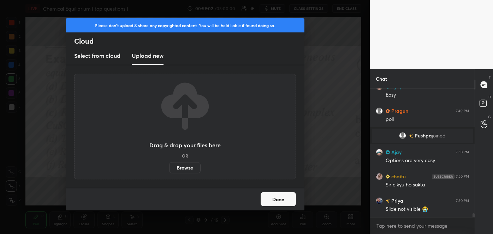
click at [177, 167] on label "Browse" at bounding box center [184, 167] width 31 height 11
click at [169, 167] on input "Browse" at bounding box center [169, 167] width 0 height 11
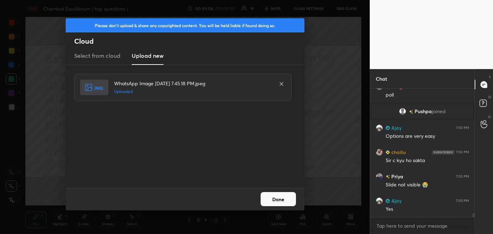
click at [283, 200] on button "Done" at bounding box center [277, 199] width 35 height 14
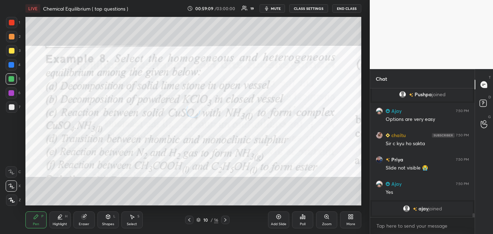
click at [11, 37] on div at bounding box center [12, 37] width 6 height 6
click at [11, 51] on div at bounding box center [12, 51] width 6 height 6
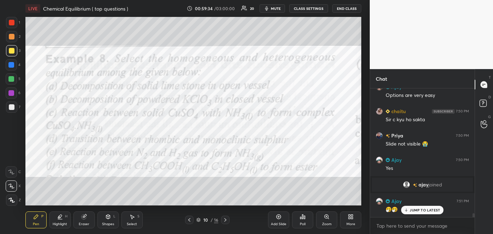
click at [12, 79] on div at bounding box center [11, 79] width 6 height 6
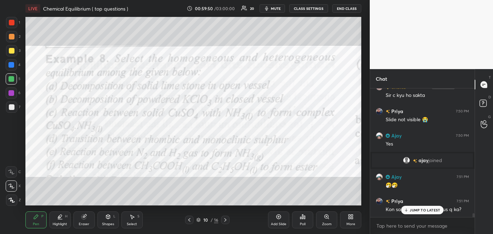
scroll to position [4139, 0]
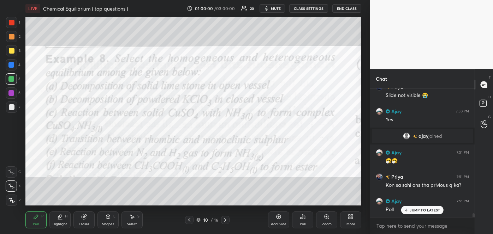
click at [191, 220] on icon at bounding box center [189, 220] width 6 height 6
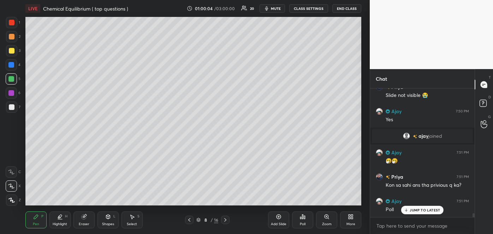
click at [226, 220] on icon at bounding box center [225, 220] width 2 height 4
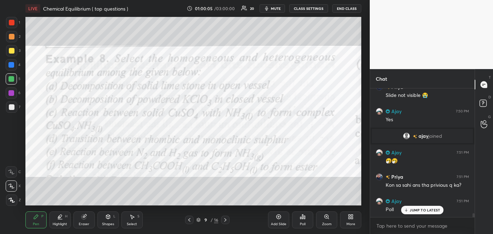
click at [226, 220] on icon at bounding box center [225, 220] width 2 height 4
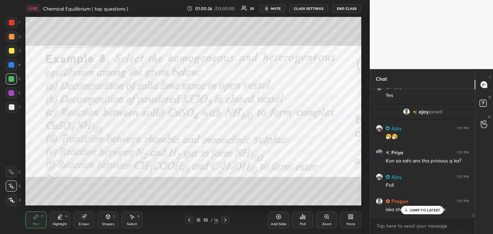
click at [415, 207] on div "JUMP TO LATEST" at bounding box center [422, 210] width 42 height 8
click at [304, 223] on div "Poll" at bounding box center [303, 225] width 6 height 4
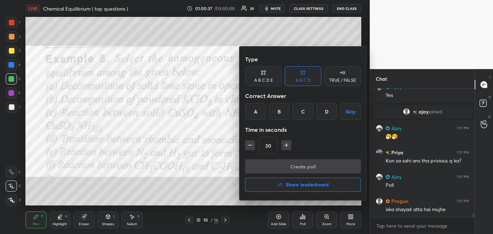
click at [283, 113] on div "B" at bounding box center [279, 111] width 21 height 17
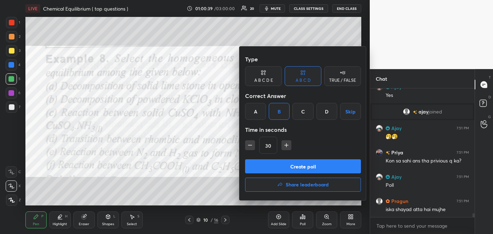
click at [300, 163] on button "Create poll" at bounding box center [303, 167] width 116 height 14
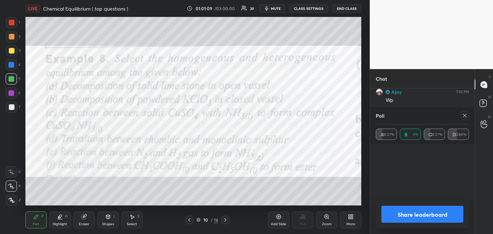
scroll to position [4321, 0]
click at [402, 213] on button "Share leaderboard" at bounding box center [422, 214] width 82 height 17
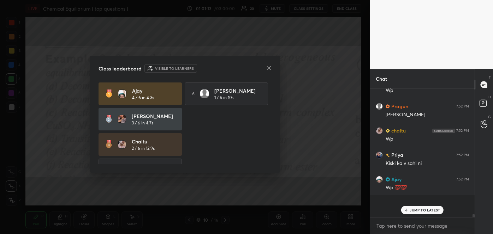
scroll to position [2, 2]
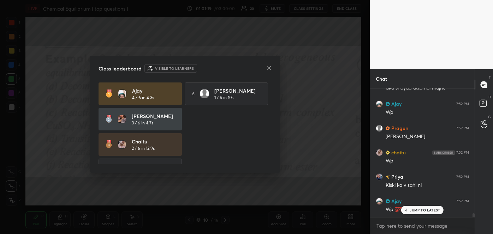
click at [266, 67] on icon at bounding box center [269, 68] width 6 height 6
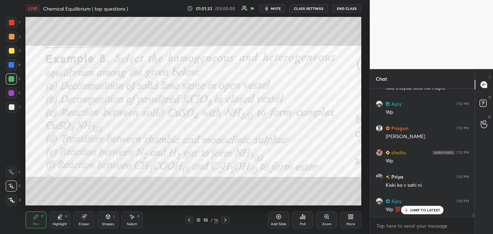
scroll to position [4309, 0]
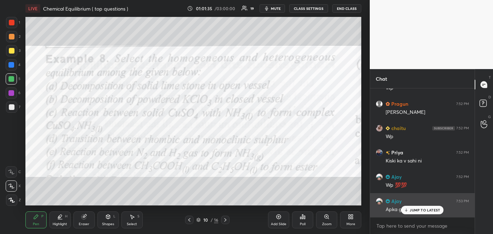
click at [407, 211] on icon at bounding box center [406, 210] width 5 height 4
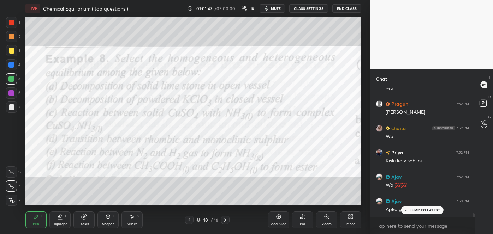
scroll to position [4333, 0]
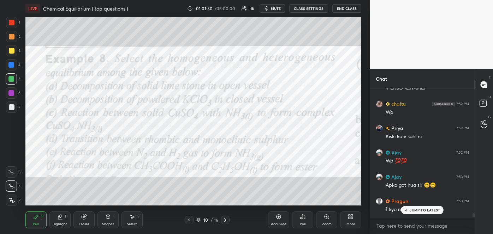
click at [406, 211] on icon at bounding box center [406, 210] width 5 height 4
click at [12, 76] on div at bounding box center [11, 78] width 11 height 11
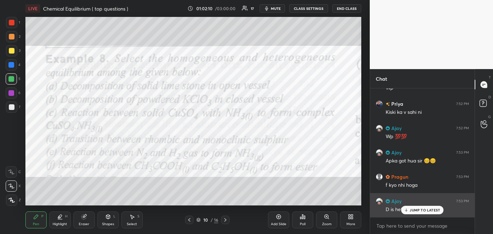
click at [417, 211] on p "JUMP TO LATEST" at bounding box center [424, 210] width 30 height 4
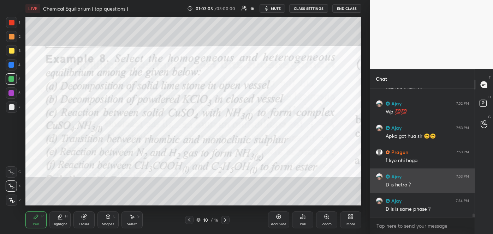
scroll to position [4399, 0]
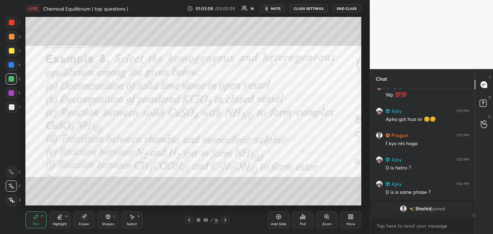
click at [189, 220] on icon at bounding box center [189, 220] width 6 height 6
click at [190, 220] on icon at bounding box center [189, 220] width 2 height 4
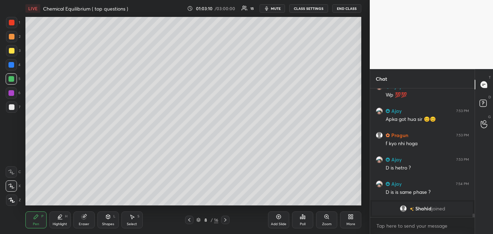
click at [188, 219] on icon at bounding box center [189, 220] width 6 height 6
click at [189, 218] on icon at bounding box center [189, 220] width 6 height 6
click at [190, 218] on icon at bounding box center [189, 220] width 6 height 6
click at [190, 219] on icon at bounding box center [189, 220] width 2 height 4
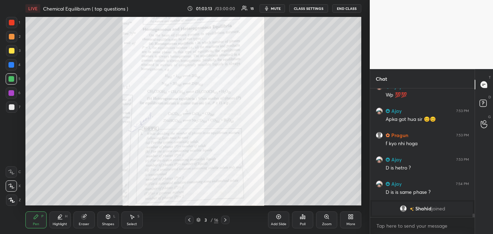
click at [324, 217] on icon at bounding box center [327, 217] width 6 height 6
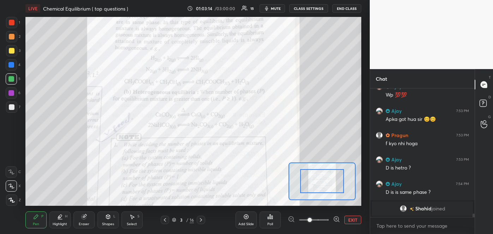
click at [338, 218] on icon at bounding box center [336, 219] width 7 height 7
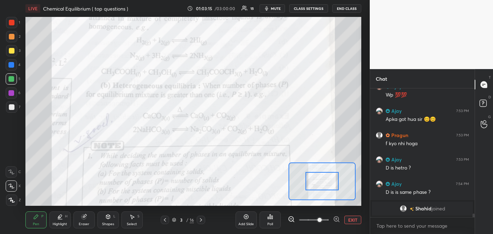
click at [334, 217] on icon at bounding box center [336, 219] width 7 height 7
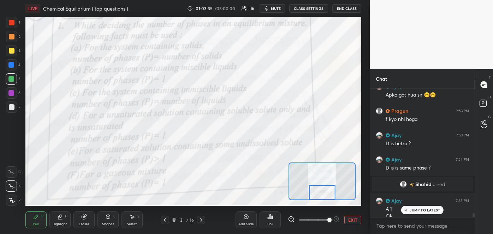
scroll to position [4343, 0]
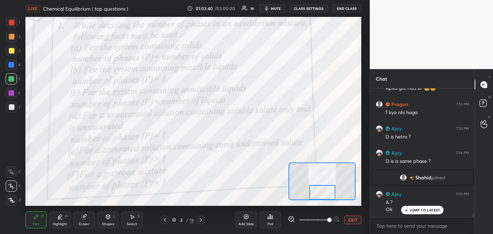
click at [201, 220] on icon at bounding box center [201, 220] width 6 height 6
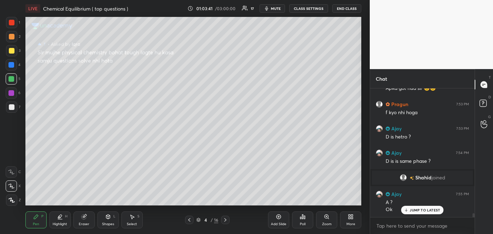
click at [225, 220] on icon at bounding box center [225, 220] width 6 height 6
click at [226, 219] on icon at bounding box center [225, 220] width 6 height 6
click at [225, 220] on icon at bounding box center [225, 220] width 6 height 6
click at [225, 220] on icon at bounding box center [225, 220] width 2 height 4
click at [225, 220] on icon at bounding box center [225, 220] width 6 height 6
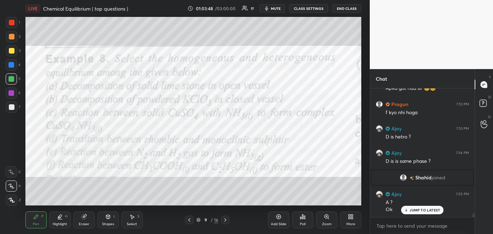
click at [225, 221] on icon at bounding box center [225, 220] width 6 height 6
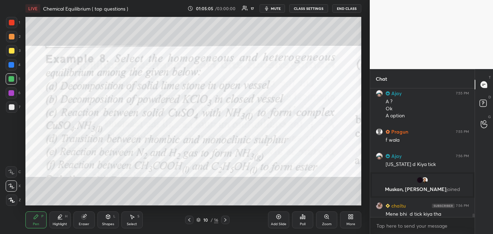
scroll to position [4429, 0]
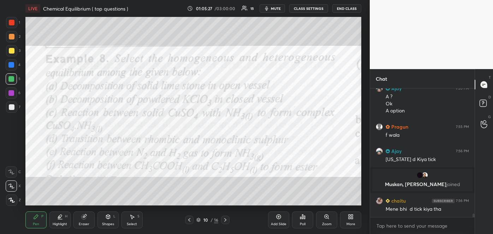
click at [277, 10] on span "mute" at bounding box center [276, 8] width 10 height 5
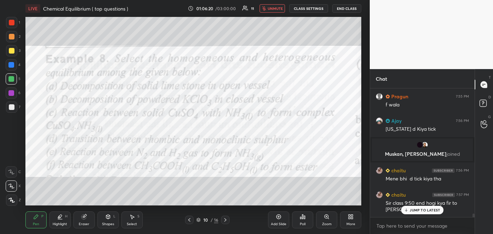
scroll to position [4477, 0]
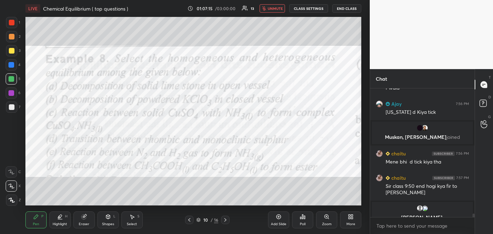
click at [273, 6] on span "unmute" at bounding box center [275, 8] width 15 height 5
click at [277, 7] on span "mute" at bounding box center [276, 8] width 10 height 5
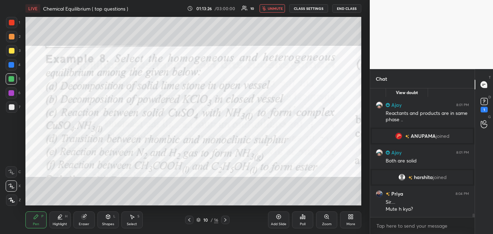
scroll to position [4667, 0]
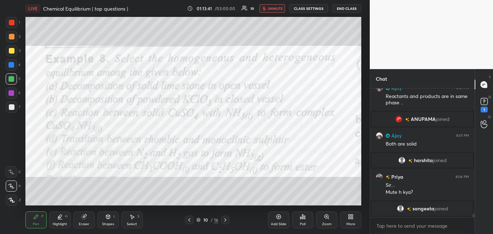
click at [270, 7] on span "unmute" at bounding box center [275, 8] width 15 height 5
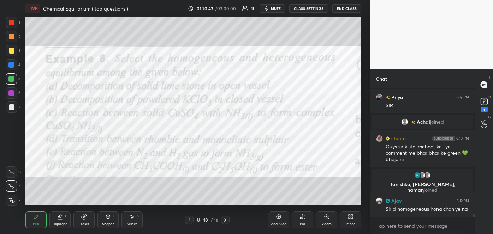
scroll to position [4797, 0]
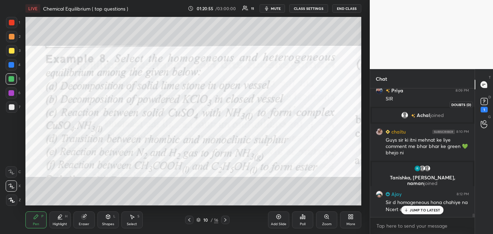
click at [482, 105] on rect at bounding box center [483, 101] width 7 height 7
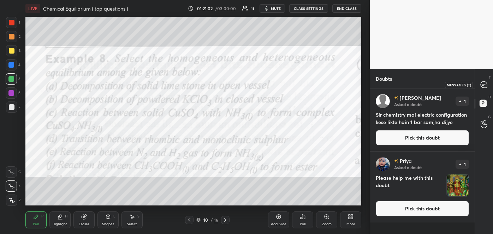
click at [484, 86] on icon at bounding box center [483, 85] width 6 height 6
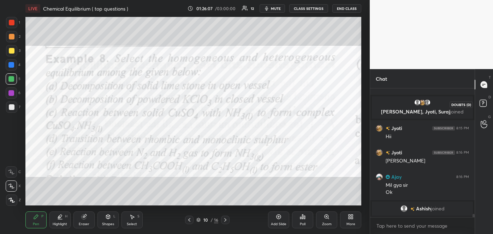
scroll to position [4863, 0]
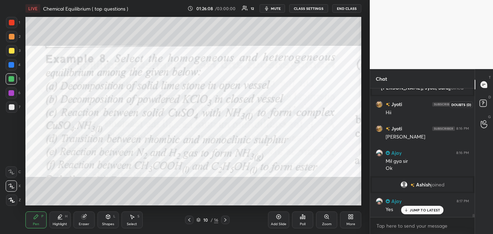
click at [483, 103] on icon at bounding box center [482, 103] width 2 height 3
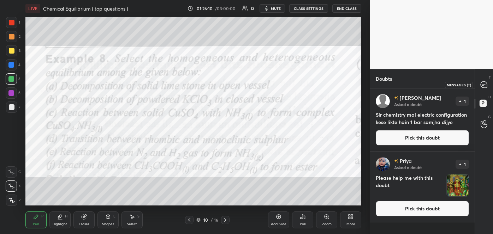
click at [483, 86] on icon at bounding box center [483, 85] width 6 height 6
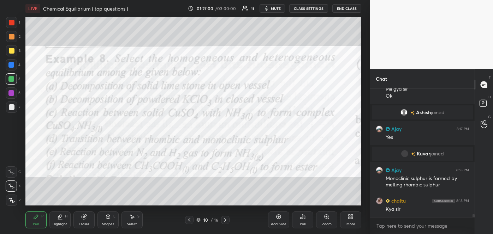
scroll to position [5061, 0]
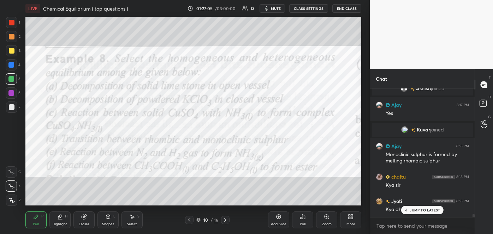
click at [413, 212] on p "JUMP TO LATEST" at bounding box center [424, 210] width 30 height 4
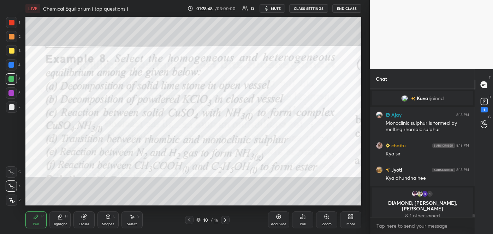
scroll to position [4957, 0]
click at [484, 104] on rect at bounding box center [483, 101] width 7 height 7
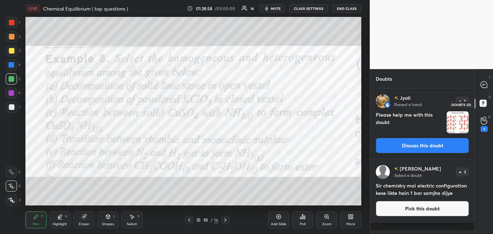
click at [484, 104] on rect at bounding box center [482, 103] width 7 height 7
click at [408, 143] on button "Discuss this doubt" at bounding box center [422, 146] width 93 height 16
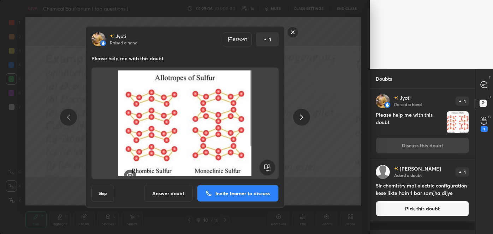
click at [291, 32] on rect at bounding box center [292, 32] width 11 height 11
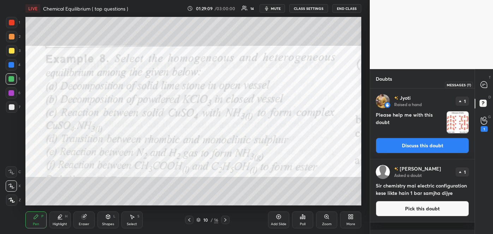
click at [480, 84] on icon at bounding box center [483, 84] width 7 height 7
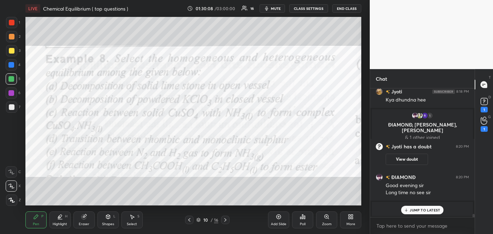
scroll to position [5185, 0]
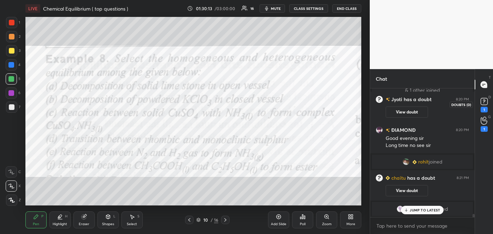
click at [483, 102] on icon at bounding box center [484, 101] width 2 height 3
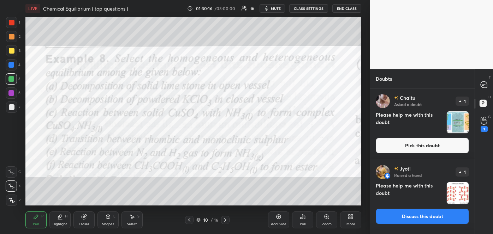
click at [426, 150] on button "Pick this doubt" at bounding box center [422, 146] width 93 height 16
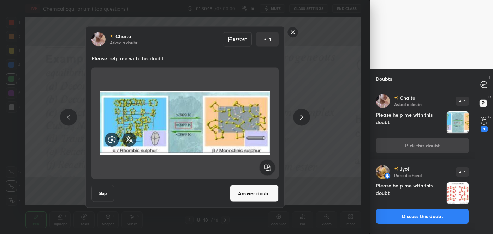
click at [255, 192] on button "Answer doubt" at bounding box center [254, 193] width 49 height 17
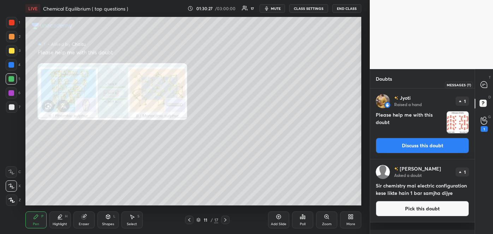
click at [481, 85] on icon at bounding box center [483, 85] width 6 height 6
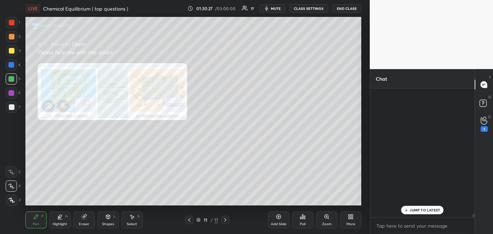
scroll to position [127, 102]
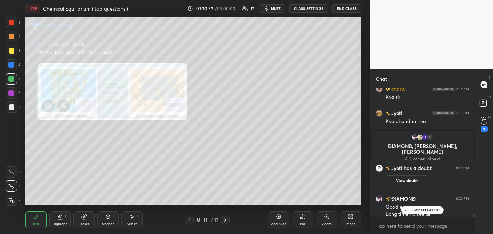
click at [188, 218] on icon at bounding box center [189, 220] width 6 height 6
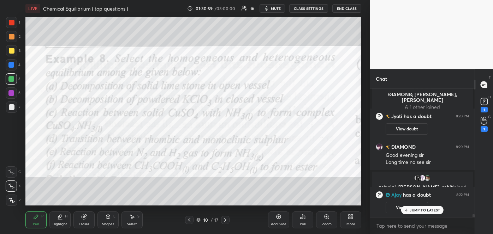
scroll to position [5160, 0]
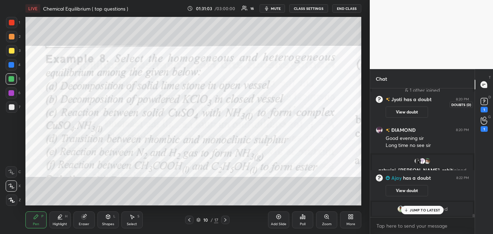
click at [482, 103] on rect at bounding box center [483, 101] width 7 height 7
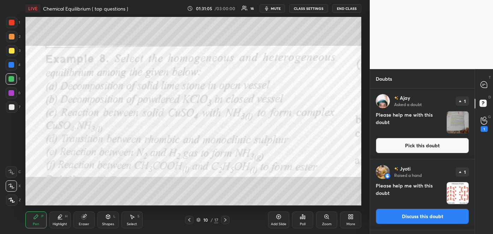
click at [437, 148] on button "Pick this doubt" at bounding box center [422, 146] width 93 height 16
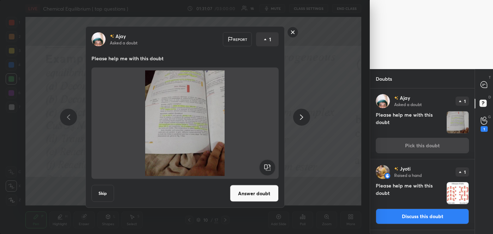
click at [266, 198] on button "Answer doubt" at bounding box center [254, 193] width 49 height 17
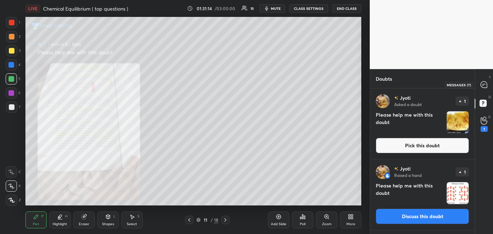
click at [486, 85] on icon at bounding box center [483, 85] width 6 height 6
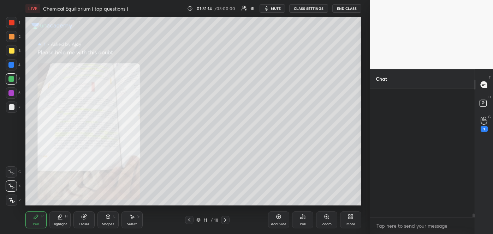
scroll to position [127, 102]
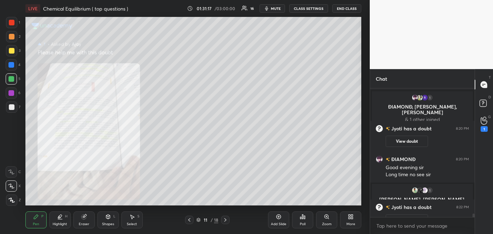
click at [191, 221] on icon at bounding box center [189, 220] width 6 height 6
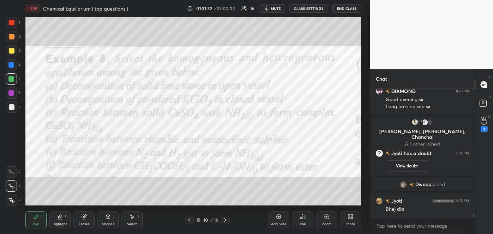
scroll to position [5121, 0]
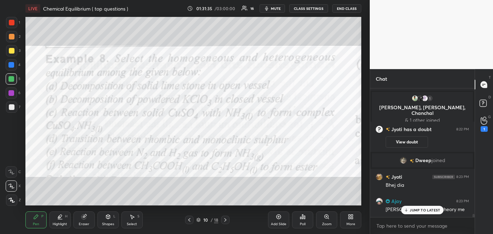
click at [413, 211] on p "JUMP TO LATEST" at bounding box center [424, 210] width 30 height 4
click at [484, 102] on rect at bounding box center [482, 103] width 7 height 7
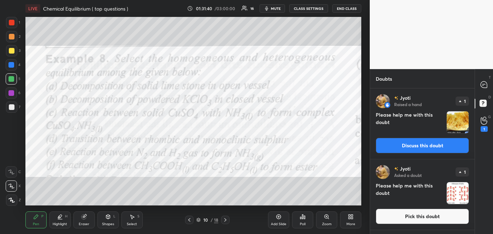
click at [429, 145] on button "Discuss this doubt" at bounding box center [422, 146] width 93 height 16
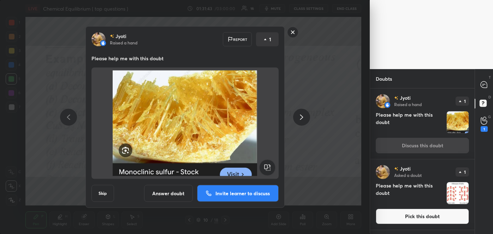
click at [232, 198] on button "Invite learner to discuss" at bounding box center [238, 193] width 82 height 17
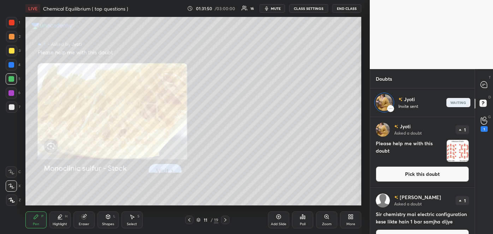
scroll to position [144, 102]
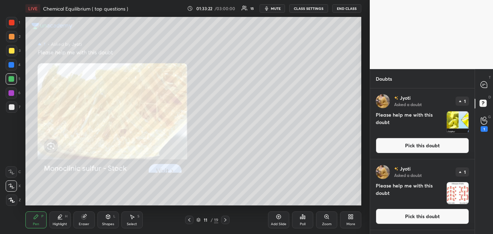
click at [463, 120] on img "grid" at bounding box center [458, 123] width 22 height 22
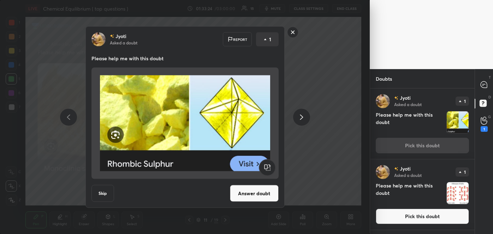
click at [267, 194] on button "Answer doubt" at bounding box center [254, 193] width 49 height 17
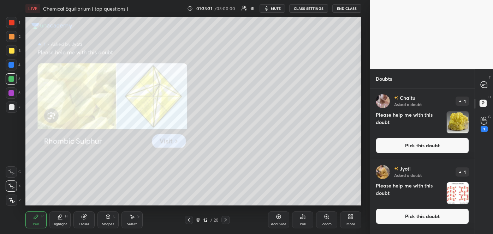
click at [191, 221] on icon at bounding box center [189, 220] width 6 height 6
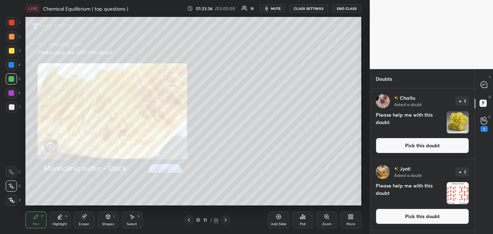
click at [410, 149] on button "Pick this doubt" at bounding box center [422, 146] width 93 height 16
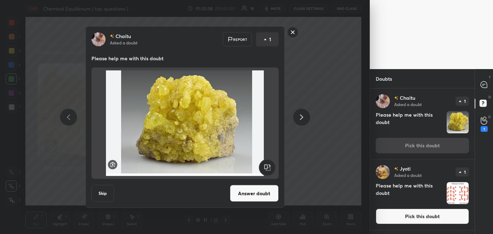
click at [258, 194] on button "Answer doubt" at bounding box center [254, 193] width 49 height 17
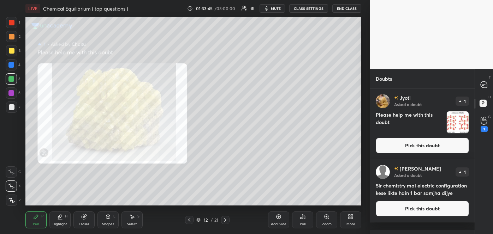
click at [190, 220] on icon at bounding box center [189, 220] width 6 height 6
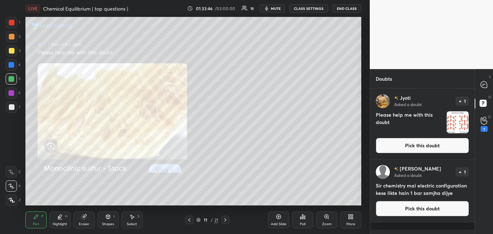
click at [190, 220] on icon at bounding box center [189, 220] width 6 height 6
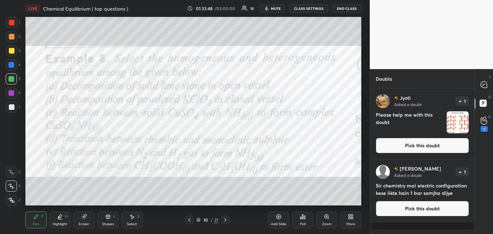
click at [227, 219] on icon at bounding box center [225, 220] width 6 height 6
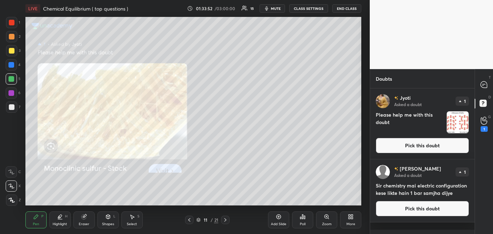
click at [227, 219] on icon at bounding box center [225, 220] width 6 height 6
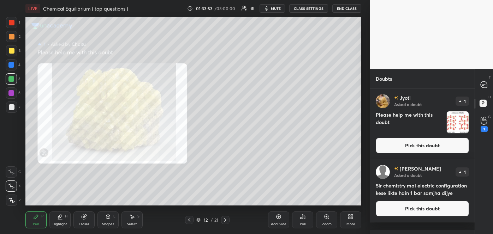
click at [227, 219] on icon at bounding box center [225, 220] width 6 height 6
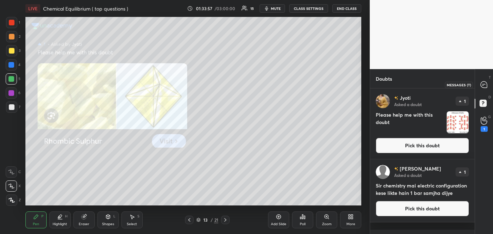
click at [481, 85] on icon at bounding box center [483, 85] width 6 height 6
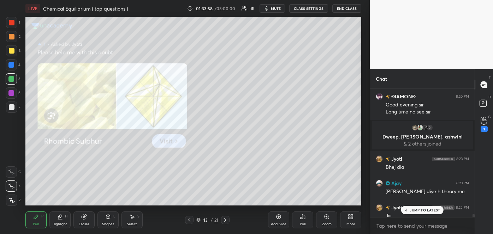
scroll to position [127, 102]
click at [418, 209] on p "JUMP TO LATEST" at bounding box center [424, 210] width 30 height 4
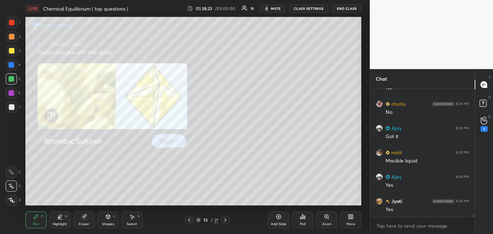
click at [192, 218] on icon at bounding box center [189, 220] width 6 height 6
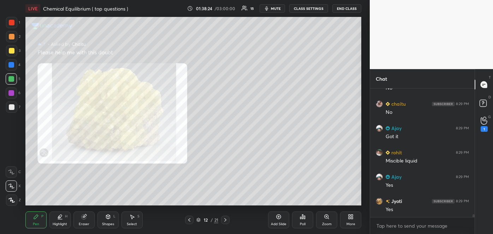
click at [190, 220] on icon at bounding box center [189, 220] width 6 height 6
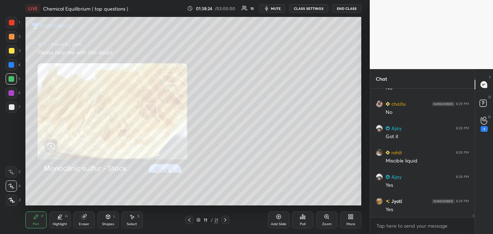
click at [190, 219] on icon at bounding box center [189, 220] width 6 height 6
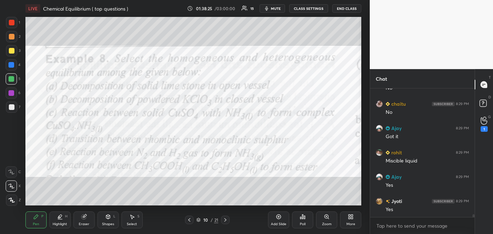
click at [190, 218] on icon at bounding box center [189, 220] width 6 height 6
click at [227, 218] on icon at bounding box center [225, 220] width 6 height 6
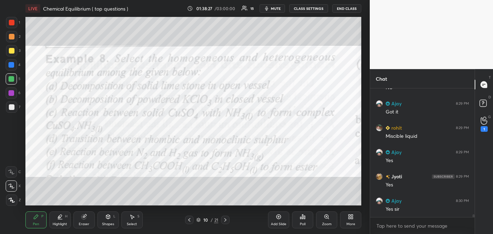
click at [225, 219] on icon at bounding box center [225, 220] width 2 height 4
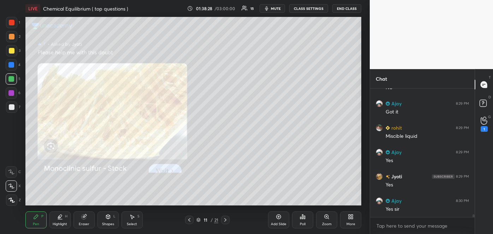
click at [193, 218] on div at bounding box center [189, 220] width 8 height 8
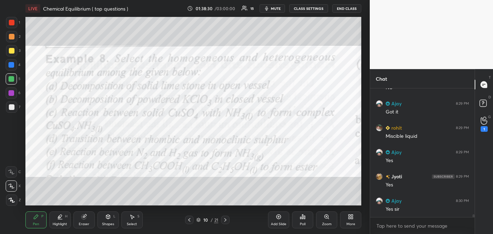
click at [280, 218] on icon at bounding box center [279, 217] width 6 height 6
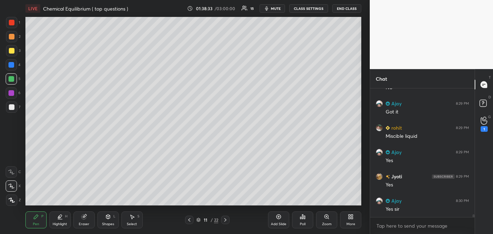
click at [12, 107] on div at bounding box center [12, 107] width 6 height 6
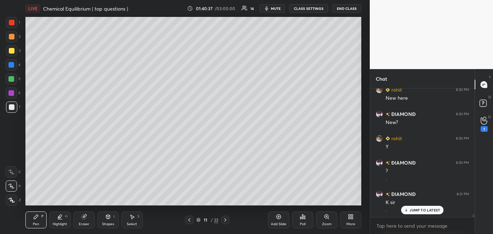
scroll to position [5661, 0]
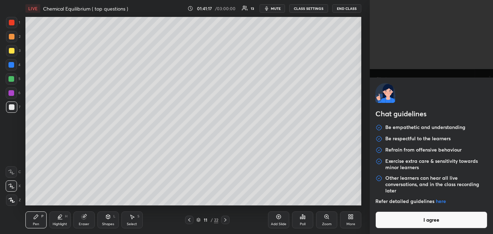
click at [384, 223] on body "1 2 3 4 5 6 7 C X Z C X Z E E Erase all H H LIVE Chemical Equilibrium ( top que…" at bounding box center [246, 117] width 493 height 234
click at [390, 223] on button "I agree" at bounding box center [431, 220] width 112 height 17
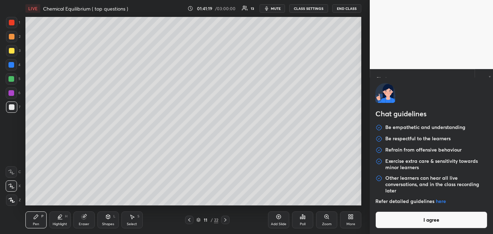
type textarea "x"
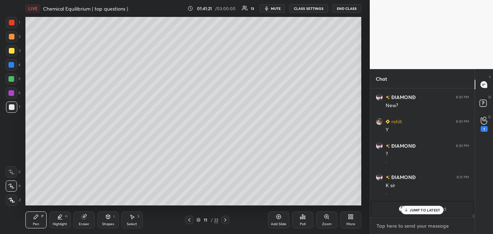
paste textarea "[URL][DOMAIN_NAME]"
type textarea "[URL][DOMAIN_NAME]"
type textarea "x"
type textarea "[URL][DOMAIN_NAME]"
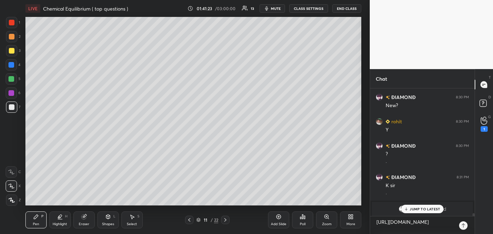
type textarea "x"
click at [462, 227] on icon at bounding box center [463, 226] width 6 height 6
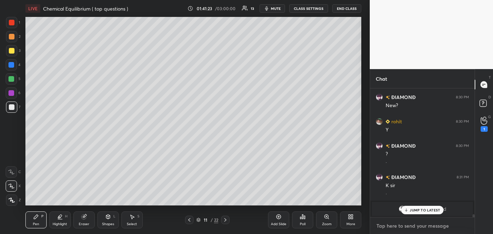
scroll to position [5707, 0]
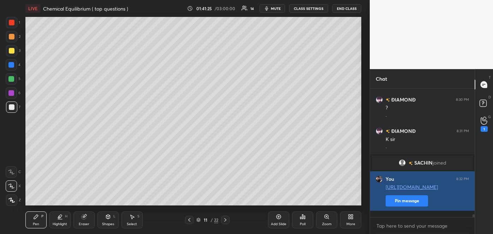
type textarea "x"
click at [417, 207] on button "Pin message" at bounding box center [406, 201] width 42 height 11
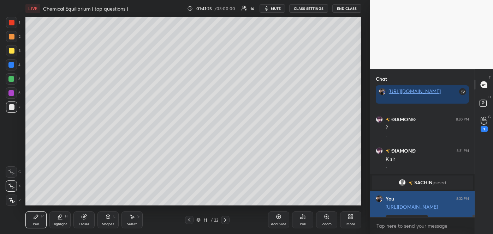
scroll to position [124, 102]
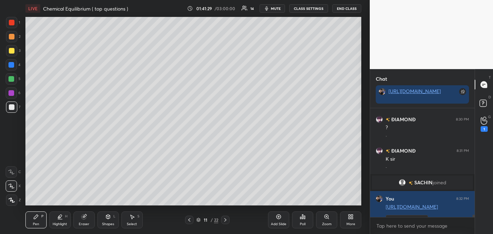
click at [225, 220] on icon at bounding box center [225, 220] width 6 height 6
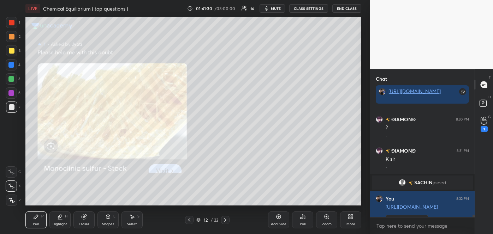
click at [225, 220] on icon at bounding box center [225, 220] width 6 height 6
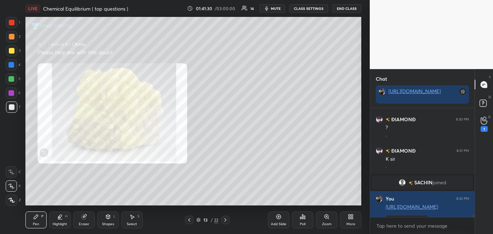
click at [225, 220] on icon at bounding box center [225, 220] width 6 height 6
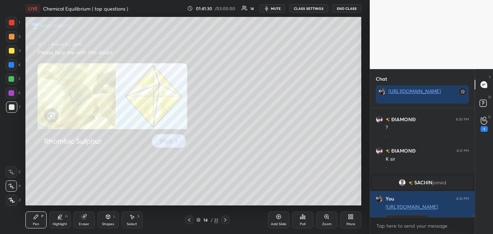
click at [225, 220] on icon at bounding box center [225, 220] width 6 height 6
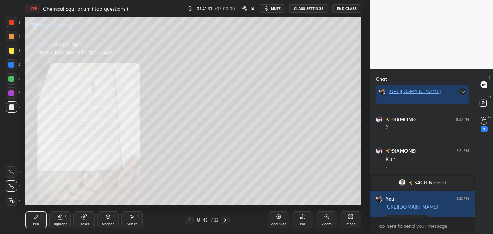
click at [225, 220] on icon at bounding box center [225, 220] width 6 height 6
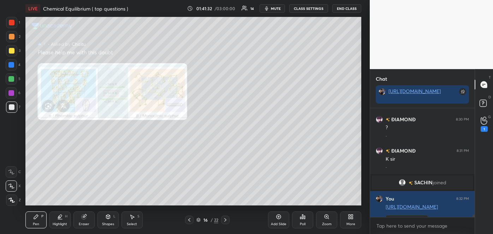
click at [225, 220] on icon at bounding box center [225, 220] width 6 height 6
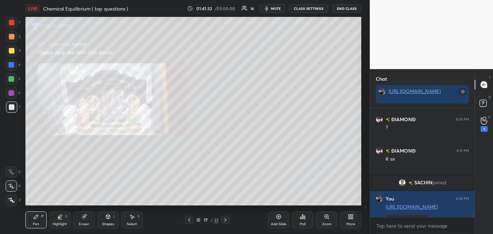
click at [225, 220] on icon at bounding box center [225, 220] width 6 height 6
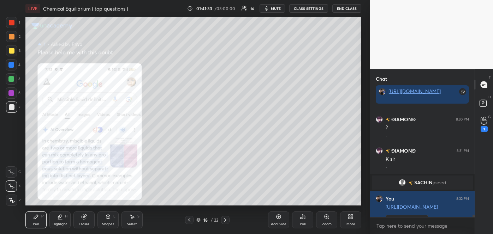
click at [225, 220] on icon at bounding box center [225, 220] width 6 height 6
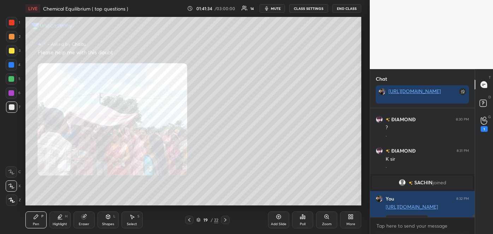
click at [225, 220] on icon at bounding box center [225, 220] width 6 height 6
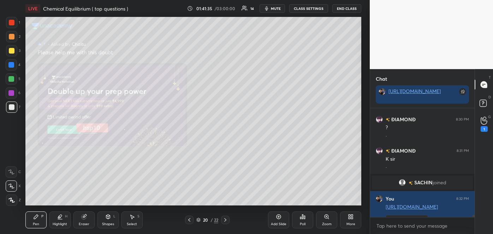
click at [225, 220] on icon at bounding box center [225, 220] width 6 height 6
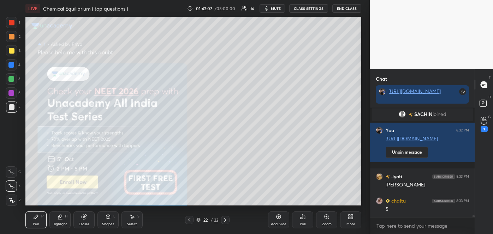
scroll to position [5800, 0]
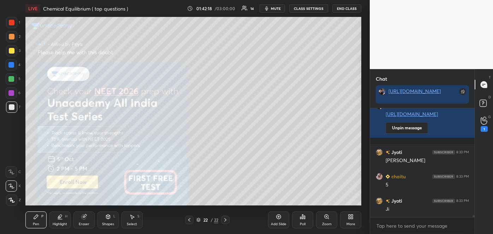
click at [187, 219] on icon at bounding box center [189, 220] width 6 height 6
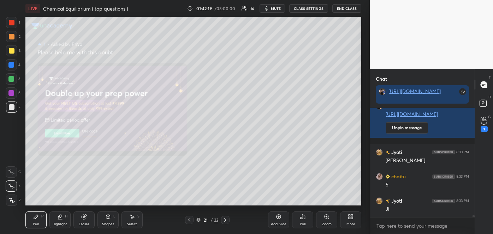
click at [187, 219] on icon at bounding box center [189, 220] width 6 height 6
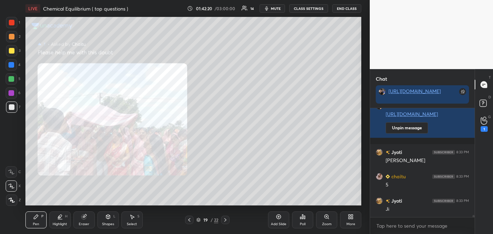
click at [187, 219] on icon at bounding box center [189, 220] width 6 height 6
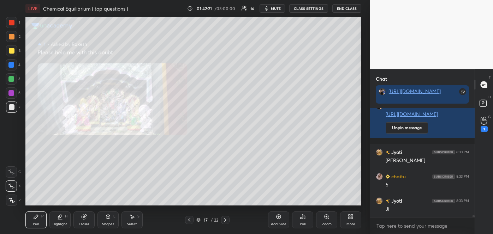
click at [187, 219] on icon at bounding box center [189, 220] width 6 height 6
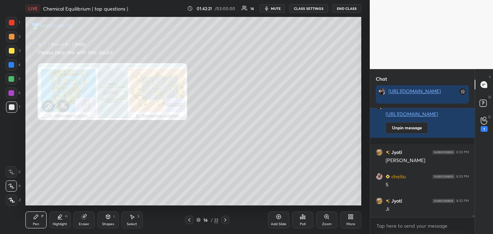
click at [187, 219] on icon at bounding box center [189, 220] width 6 height 6
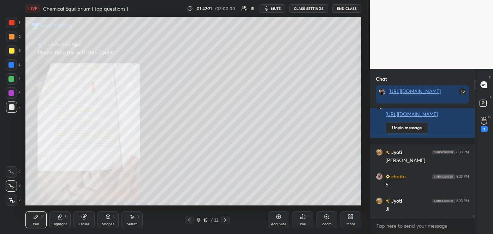
click at [187, 219] on icon at bounding box center [189, 220] width 6 height 6
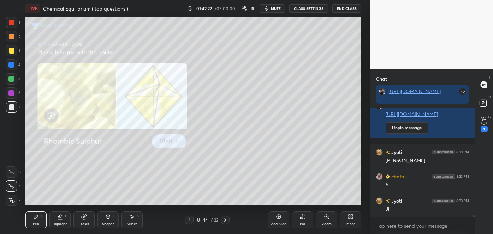
click at [187, 219] on icon at bounding box center [189, 220] width 6 height 6
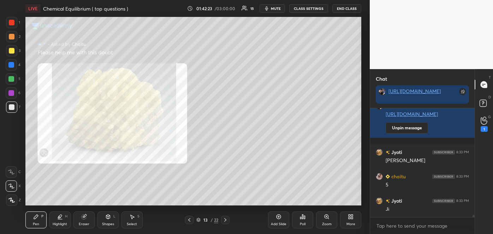
click at [187, 219] on icon at bounding box center [189, 220] width 6 height 6
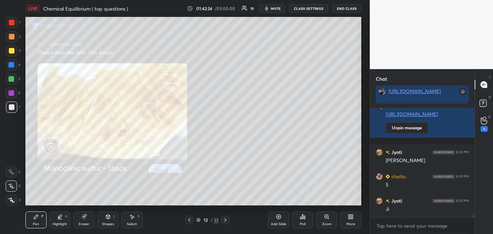
click at [187, 219] on icon at bounding box center [189, 220] width 6 height 6
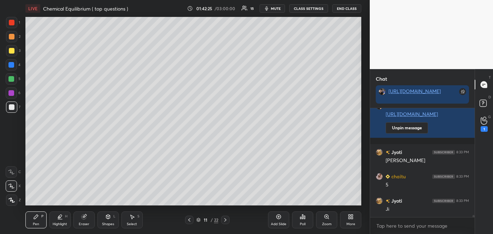
click at [187, 219] on icon at bounding box center [189, 220] width 6 height 6
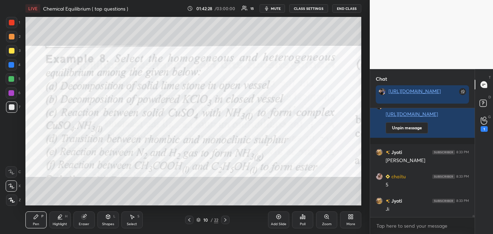
click at [283, 218] on div "Add Slide" at bounding box center [278, 220] width 21 height 17
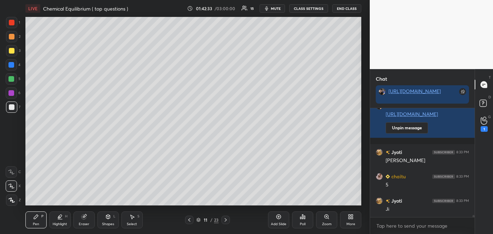
click at [13, 188] on div at bounding box center [11, 186] width 11 height 11
click at [111, 220] on div "Shapes L" at bounding box center [107, 220] width 21 height 17
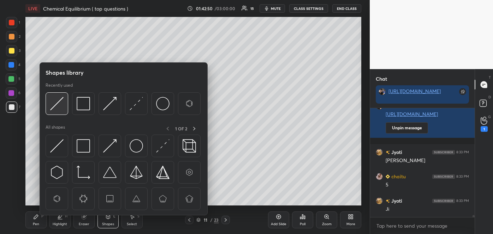
scroll to position [5817, 0]
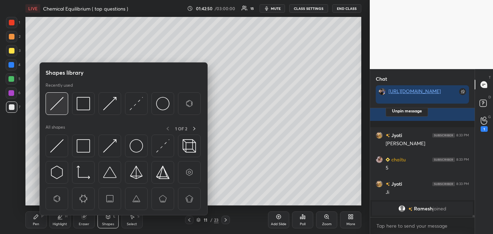
click at [54, 102] on img at bounding box center [56, 103] width 13 height 13
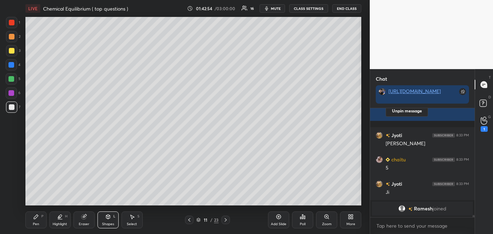
click at [12, 52] on div at bounding box center [12, 51] width 6 height 6
click at [39, 224] on div "Pen P" at bounding box center [35, 220] width 21 height 17
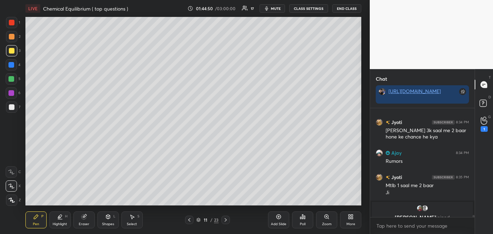
scroll to position [5745, 0]
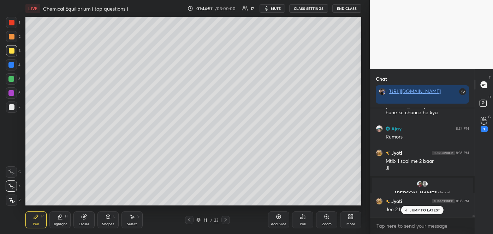
click at [415, 212] on p "JUMP TO LATEST" at bounding box center [424, 210] width 30 height 4
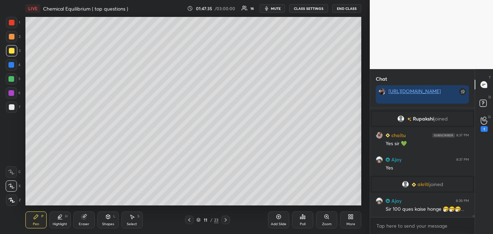
scroll to position [5836, 0]
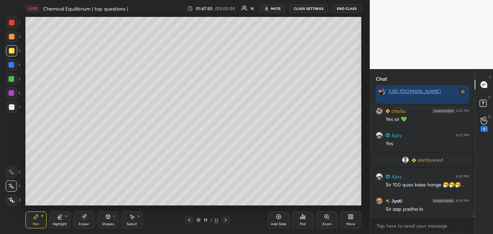
click at [11, 52] on div at bounding box center [12, 51] width 6 height 6
click at [277, 220] on div "Add Slide" at bounding box center [278, 220] width 21 height 17
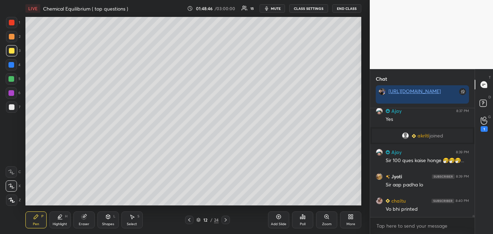
click at [12, 109] on div at bounding box center [12, 107] width 6 height 6
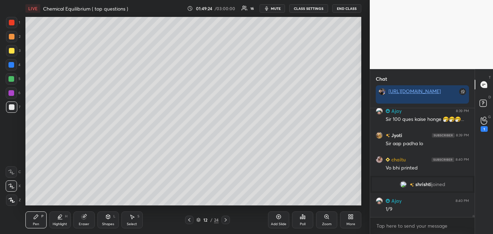
click at [11, 67] on div at bounding box center [11, 65] width 6 height 6
click at [279, 222] on div "Add Slide" at bounding box center [278, 220] width 21 height 17
click at [12, 108] on div at bounding box center [12, 107] width 6 height 6
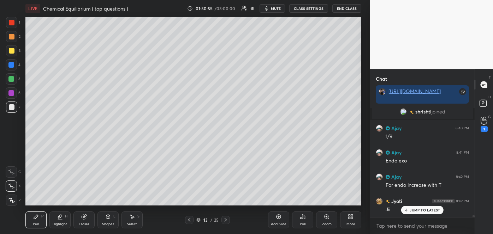
scroll to position [5957, 0]
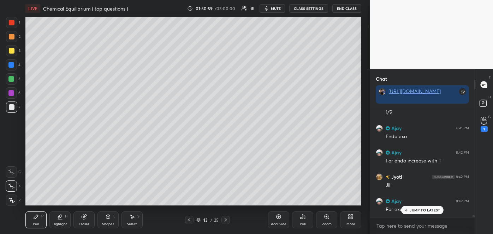
click at [413, 210] on p "JUMP TO LATEST" at bounding box center [424, 210] width 30 height 4
click at [107, 221] on div "Shapes L" at bounding box center [107, 220] width 21 height 17
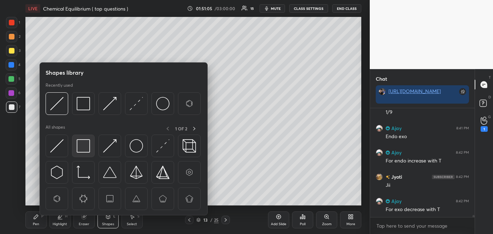
click at [81, 148] on img at bounding box center [83, 145] width 13 height 13
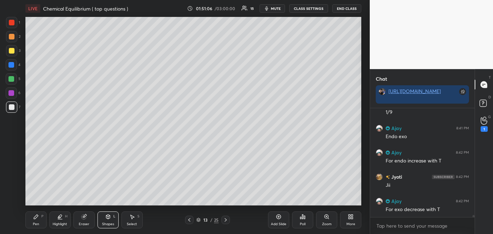
click at [11, 50] on div at bounding box center [12, 51] width 6 height 6
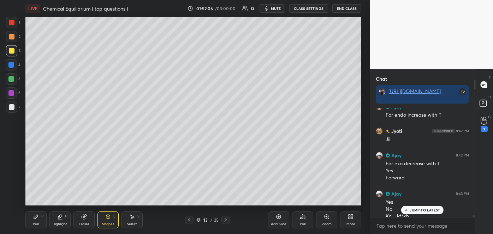
scroll to position [6010, 0]
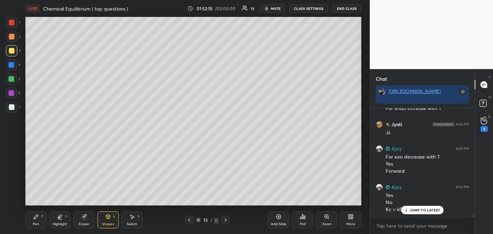
click at [412, 211] on p "JUMP TO LATEST" at bounding box center [424, 210] width 30 height 4
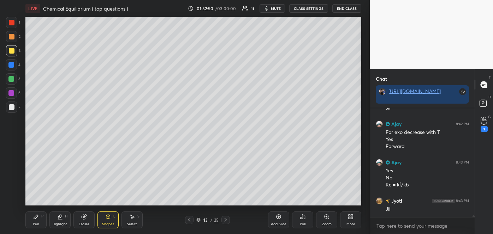
click at [12, 36] on div at bounding box center [12, 37] width 6 height 6
click at [41, 220] on div "Pen P" at bounding box center [35, 220] width 21 height 17
click at [191, 218] on icon at bounding box center [189, 220] width 6 height 6
click at [191, 220] on icon at bounding box center [189, 220] width 6 height 6
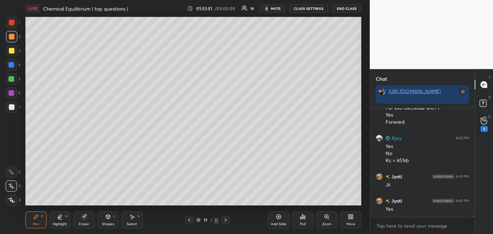
click at [8, 64] on div at bounding box center [11, 65] width 6 height 6
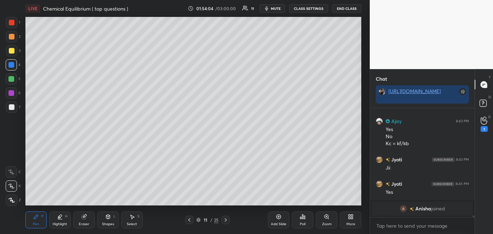
click at [10, 50] on div at bounding box center [12, 51] width 6 height 6
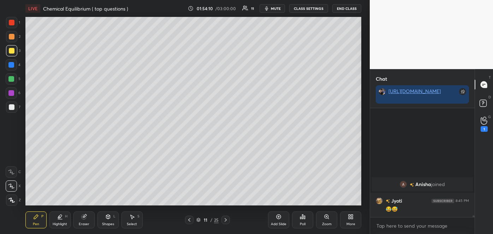
scroll to position [6004, 0]
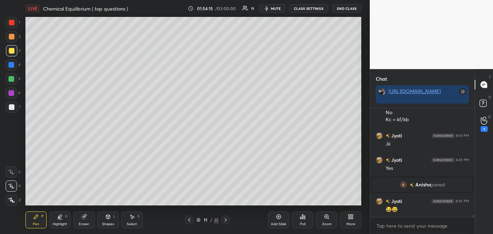
click at [130, 218] on icon at bounding box center [132, 217] width 6 height 6
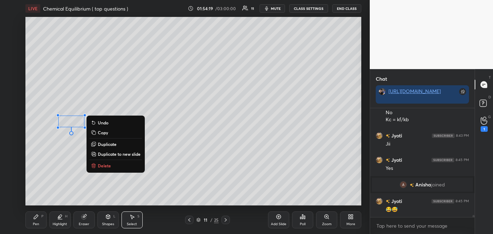
click at [101, 142] on p "Duplicate" at bounding box center [107, 145] width 19 height 6
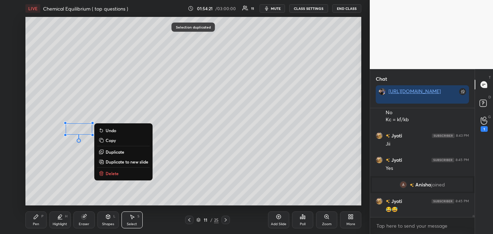
click at [110, 151] on p "Duplicate" at bounding box center [115, 152] width 19 height 6
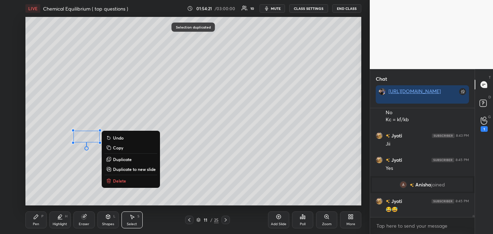
click at [115, 156] on button "Duplicate" at bounding box center [130, 159] width 53 height 8
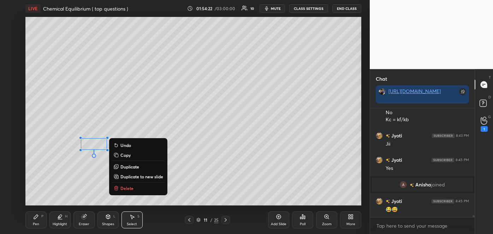
click at [120, 162] on div "0 ° Undo Copy Duplicate Duplicate to new slide Delete" at bounding box center [193, 111] width 336 height 189
click at [125, 168] on p "Duplicate" at bounding box center [129, 167] width 19 height 6
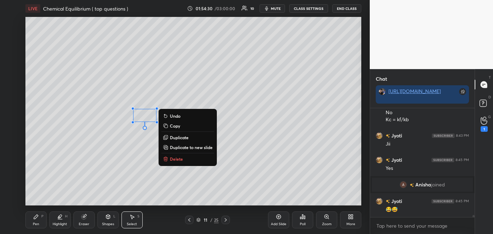
click at [176, 136] on p "Duplicate" at bounding box center [179, 138] width 19 height 6
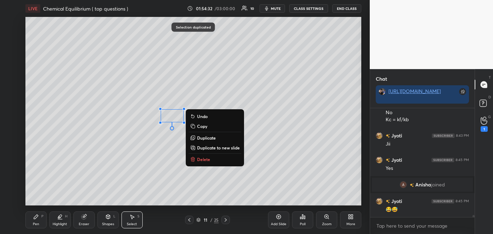
click at [204, 137] on p "Duplicate" at bounding box center [206, 138] width 19 height 6
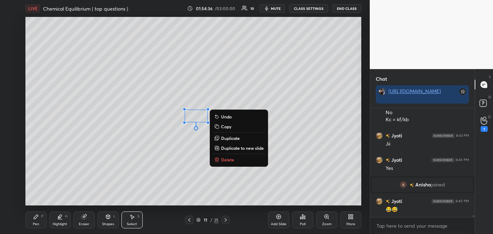
click at [228, 138] on p "Duplicate" at bounding box center [230, 139] width 19 height 6
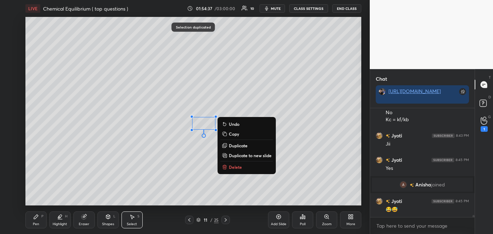
click at [234, 145] on p "Duplicate" at bounding box center [238, 146] width 19 height 6
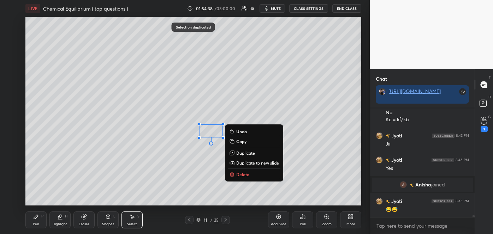
click at [242, 152] on p "Duplicate" at bounding box center [245, 153] width 19 height 6
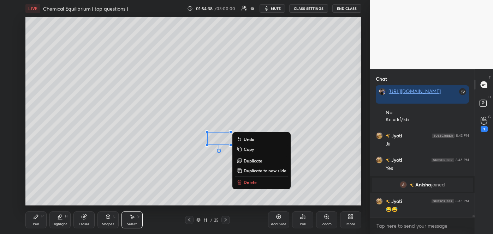
click at [248, 162] on p "Duplicate" at bounding box center [253, 161] width 19 height 6
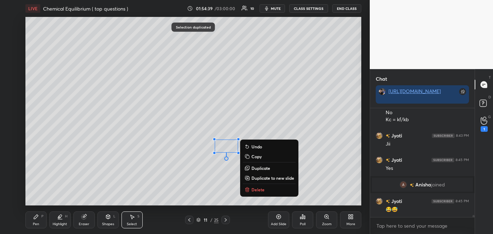
click at [254, 167] on p "Duplicate" at bounding box center [260, 169] width 19 height 6
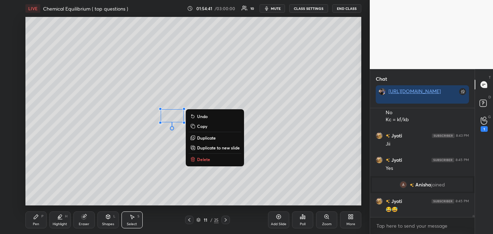
click at [203, 139] on p "Duplicate" at bounding box center [206, 138] width 19 height 6
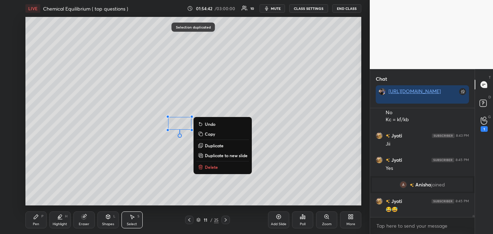
click at [212, 146] on p "Duplicate" at bounding box center [214, 146] width 19 height 6
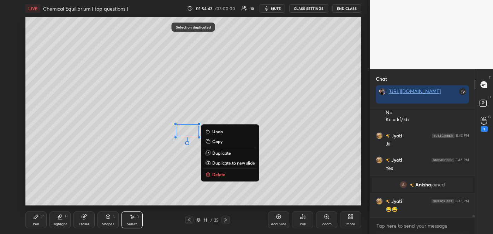
click at [220, 152] on p "Duplicate" at bounding box center [221, 153] width 19 height 6
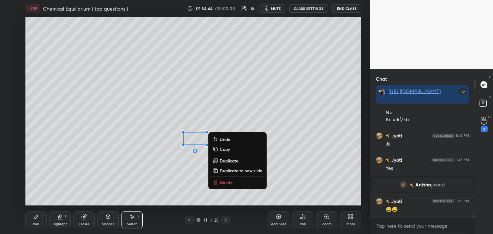
click at [227, 161] on p "Duplicate" at bounding box center [229, 161] width 19 height 6
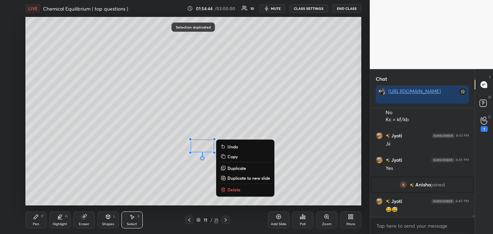
scroll to position [6029, 0]
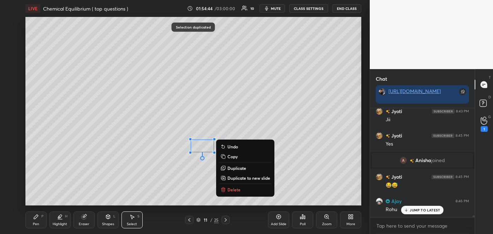
click at [233, 168] on p "Duplicate" at bounding box center [236, 169] width 19 height 6
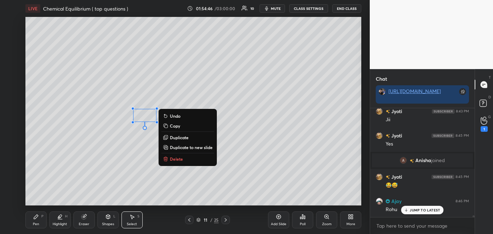
click at [179, 138] on p "Duplicate" at bounding box center [179, 138] width 19 height 6
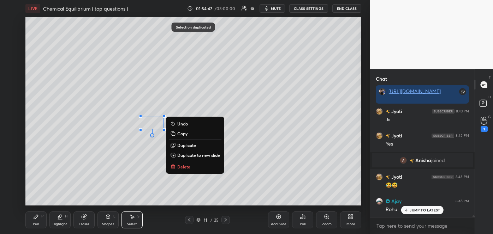
click at [190, 147] on p "Duplicate" at bounding box center [186, 146] width 19 height 6
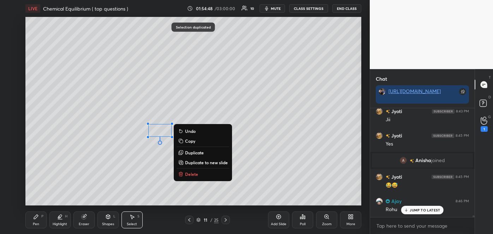
click at [196, 155] on p "Duplicate" at bounding box center [194, 153] width 19 height 6
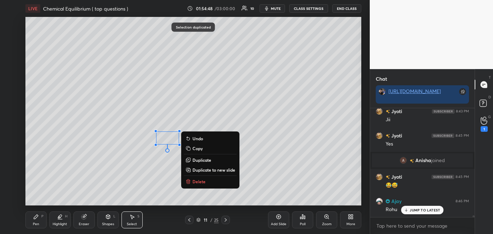
click at [201, 159] on p "Duplicate" at bounding box center [201, 160] width 19 height 6
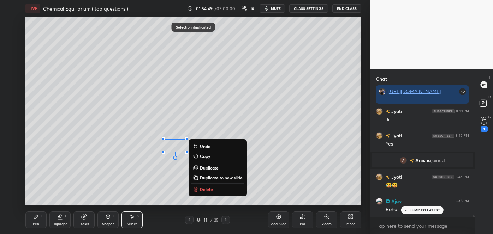
click at [206, 168] on p "Duplicate" at bounding box center [209, 168] width 19 height 6
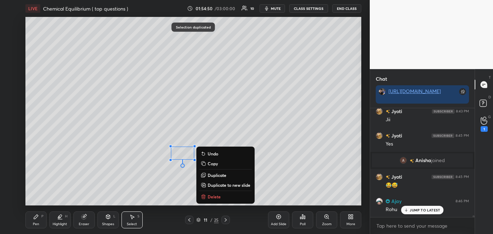
click at [150, 178] on div "0 ° Undo Copy Duplicate Duplicate to new slide Delete" at bounding box center [193, 111] width 336 height 189
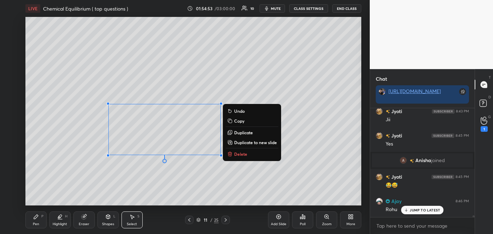
click at [175, 163] on div "0 ° Undo Copy Duplicate Duplicate to new slide Delete" at bounding box center [193, 111] width 336 height 189
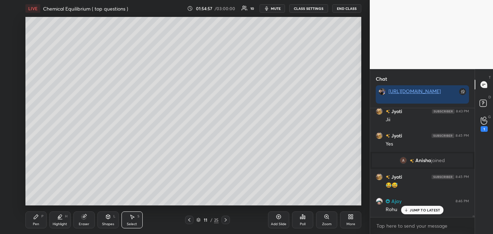
click at [140, 221] on div "Select S" at bounding box center [131, 220] width 21 height 17
click at [134, 212] on div "Select S" at bounding box center [131, 220] width 21 height 17
click at [134, 221] on div "Select S" at bounding box center [131, 220] width 21 height 17
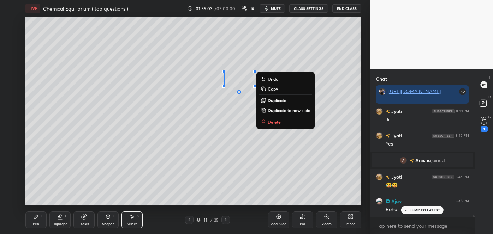
click at [236, 118] on div "0 ° Undo Copy Duplicate Duplicate to new slide Delete" at bounding box center [193, 111] width 336 height 189
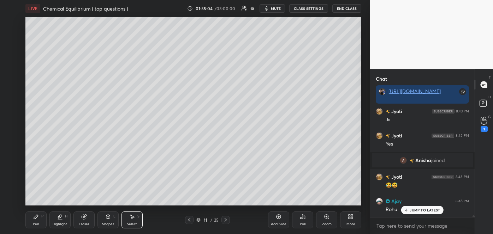
click at [32, 225] on div "Pen P" at bounding box center [35, 220] width 21 height 17
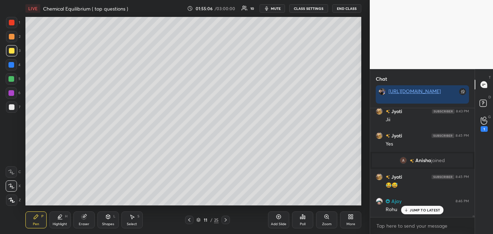
click at [11, 78] on div at bounding box center [11, 79] width 6 height 6
click at [130, 221] on div "Select S" at bounding box center [131, 220] width 21 height 17
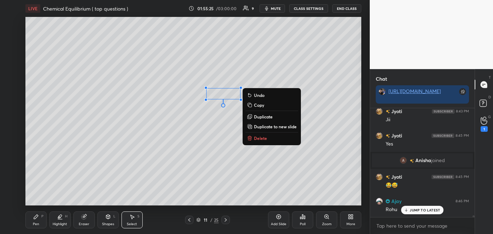
click at [260, 115] on p "Duplicate" at bounding box center [263, 117] width 19 height 6
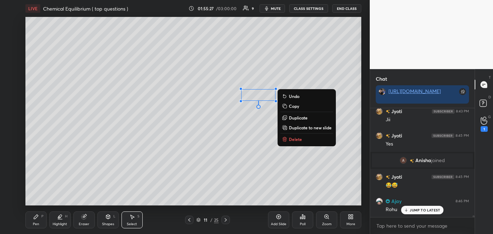
click at [295, 119] on p "Duplicate" at bounding box center [298, 118] width 19 height 6
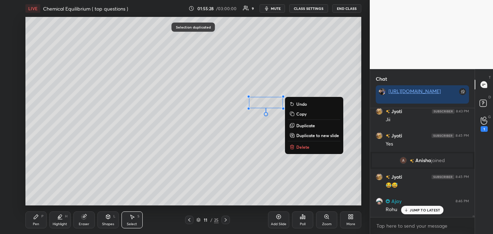
click at [304, 126] on p "Duplicate" at bounding box center [305, 126] width 19 height 6
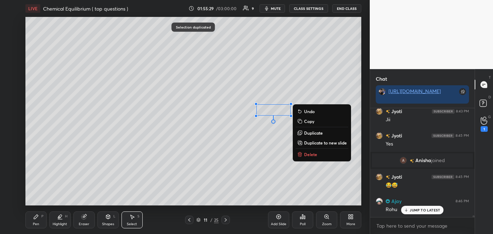
click at [311, 133] on p "Duplicate" at bounding box center [313, 133] width 19 height 6
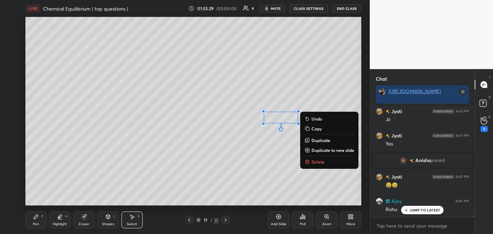
click at [315, 139] on p "Duplicate" at bounding box center [320, 141] width 19 height 6
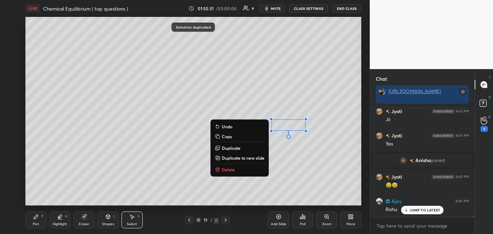
click at [235, 149] on p "Duplicate" at bounding box center [231, 148] width 19 height 6
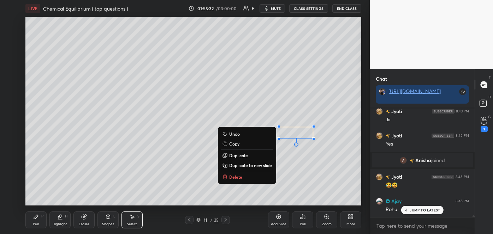
click at [243, 114] on div "0 ° Undo Copy Duplicate Duplicate to new slide Delete" at bounding box center [193, 111] width 336 height 189
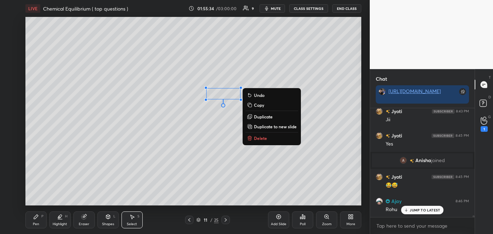
click at [259, 116] on p "Duplicate" at bounding box center [263, 117] width 19 height 6
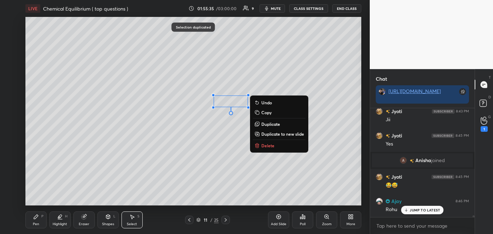
click at [269, 125] on p "Duplicate" at bounding box center [270, 124] width 19 height 6
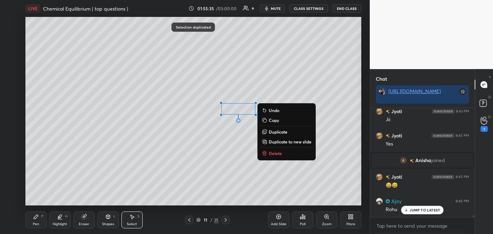
click at [277, 132] on p "Duplicate" at bounding box center [278, 132] width 19 height 6
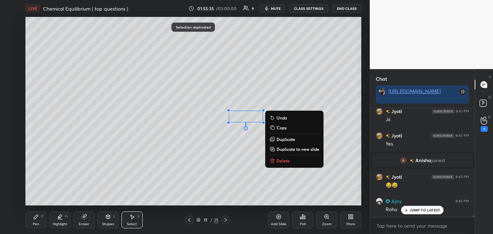
scroll to position [6053, 0]
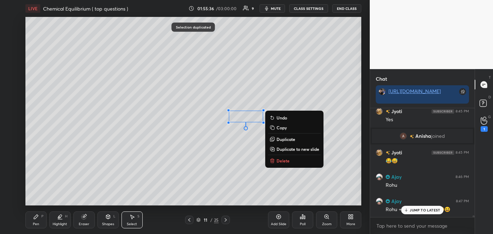
click at [287, 139] on p "Duplicate" at bounding box center [285, 140] width 19 height 6
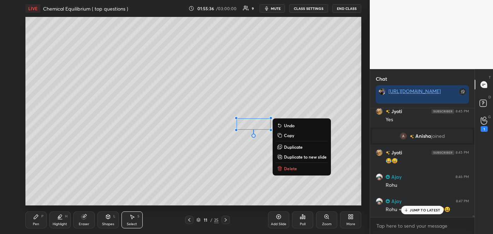
click at [293, 147] on p "Duplicate" at bounding box center [293, 147] width 19 height 6
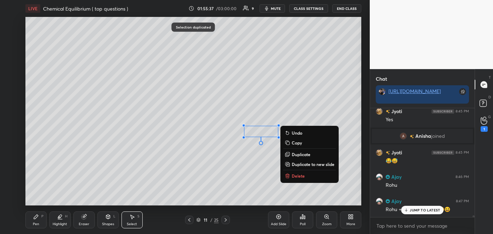
scroll to position [6070, 0]
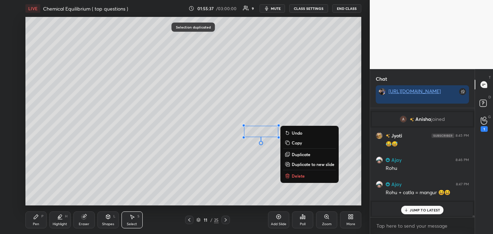
click at [249, 162] on div "0 ° Undo Copy Duplicate Duplicate to new slide Delete" at bounding box center [193, 111] width 336 height 189
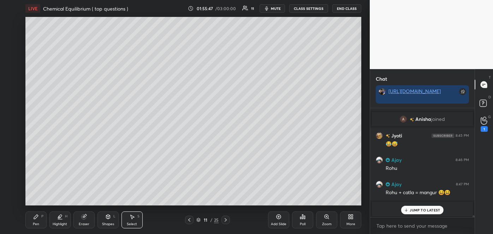
click at [40, 219] on div "Pen P" at bounding box center [35, 220] width 21 height 17
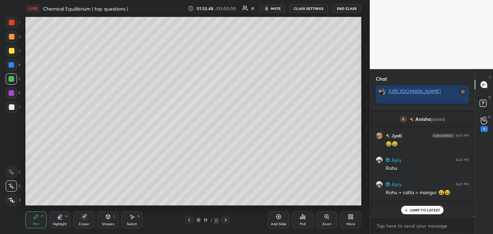
click at [12, 36] on div at bounding box center [12, 37] width 6 height 6
click at [11, 51] on div at bounding box center [12, 51] width 6 height 6
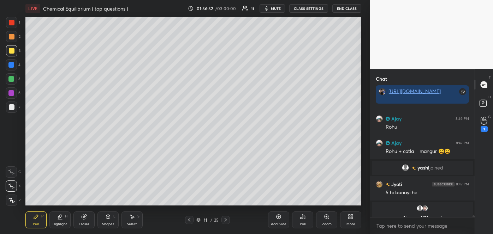
scroll to position [6136, 0]
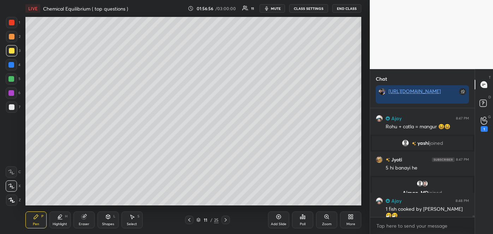
click at [281, 219] on icon at bounding box center [279, 217] width 6 height 6
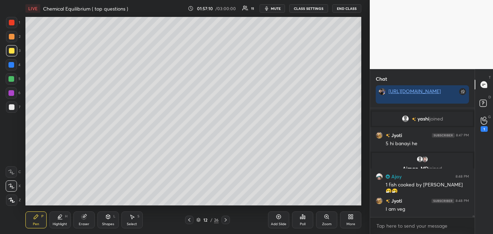
click at [11, 103] on div at bounding box center [11, 107] width 11 height 11
click at [11, 38] on div at bounding box center [12, 37] width 6 height 6
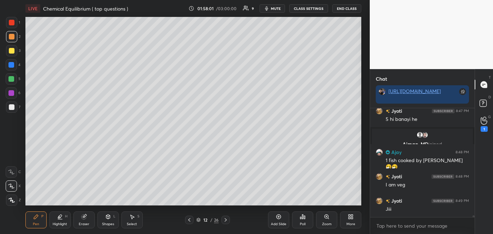
scroll to position [6210, 0]
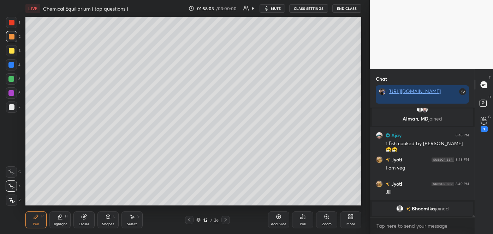
click at [12, 50] on div at bounding box center [12, 51] width 6 height 6
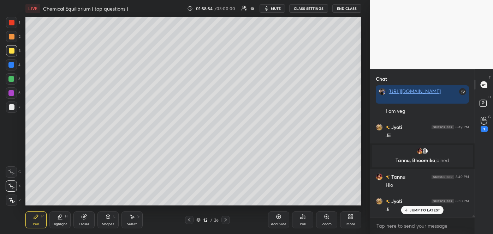
scroll to position [6259, 0]
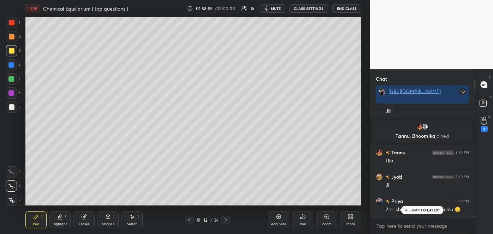
click at [12, 79] on div at bounding box center [11, 79] width 6 height 6
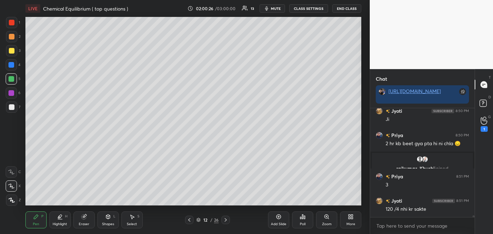
scroll to position [6350, 0]
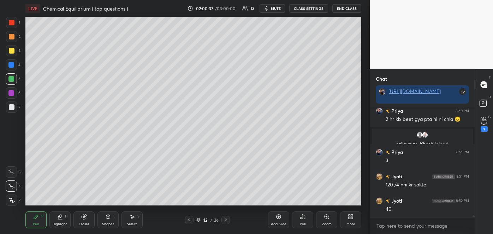
click at [13, 37] on div at bounding box center [12, 37] width 6 height 6
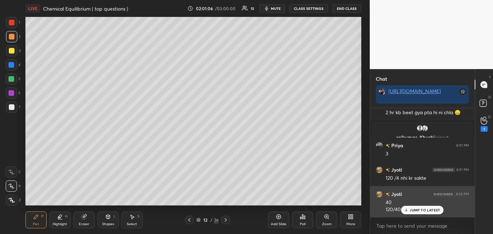
click at [408, 211] on icon at bounding box center [406, 210] width 5 height 4
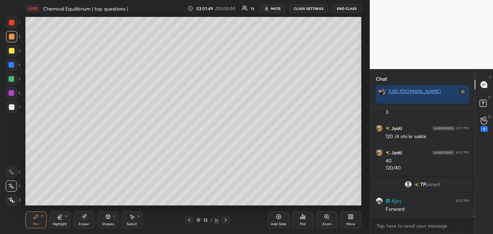
scroll to position [6319, 0]
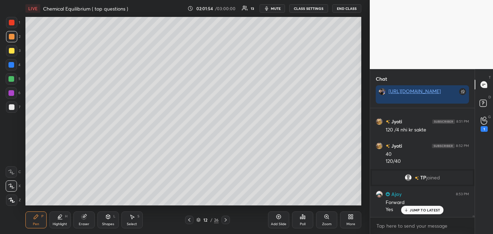
click at [191, 222] on icon at bounding box center [189, 220] width 6 height 6
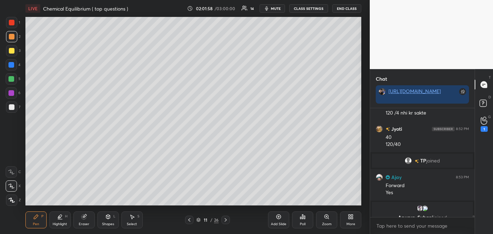
click at [224, 218] on icon at bounding box center [226, 220] width 6 height 6
click at [281, 220] on div "Add Slide" at bounding box center [278, 220] width 21 height 17
click at [11, 107] on div at bounding box center [12, 107] width 6 height 6
click at [11, 52] on div at bounding box center [12, 51] width 6 height 6
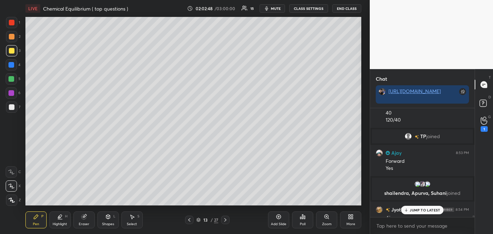
scroll to position [6385, 0]
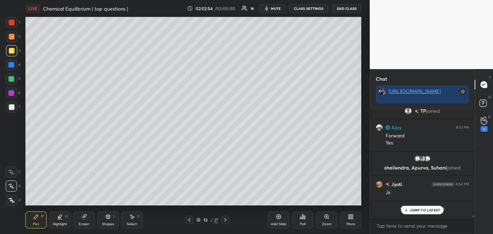
click at [282, 220] on div "Add Slide" at bounding box center [278, 220] width 21 height 17
click at [12, 109] on div at bounding box center [12, 107] width 6 height 6
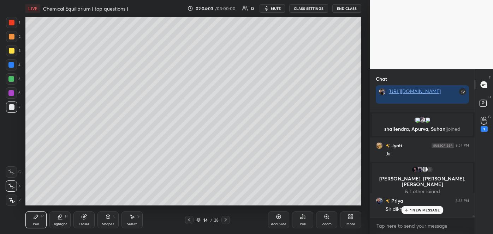
scroll to position [6397, 0]
click at [410, 211] on p "JUMP TO LATEST" at bounding box center [424, 210] width 30 height 4
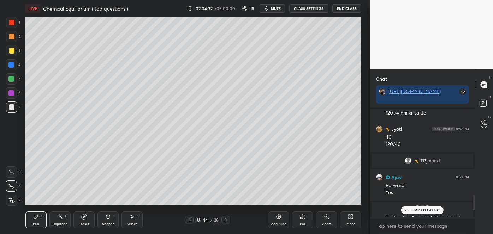
click at [419, 207] on div "JUMP TO LATEST" at bounding box center [422, 210] width 42 height 8
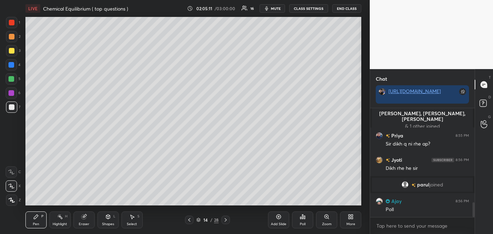
scroll to position [726, 0]
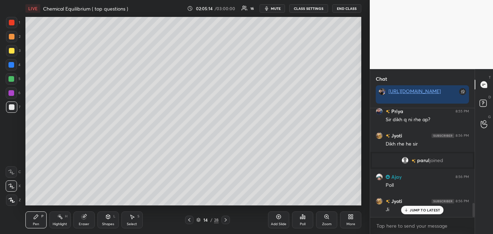
click at [304, 223] on div "Poll" at bounding box center [303, 225] width 6 height 4
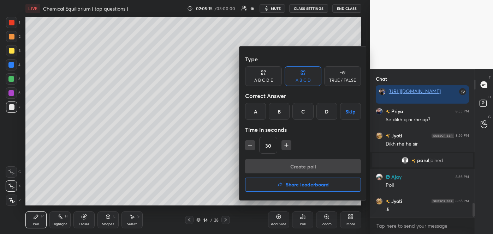
scroll to position [751, 0]
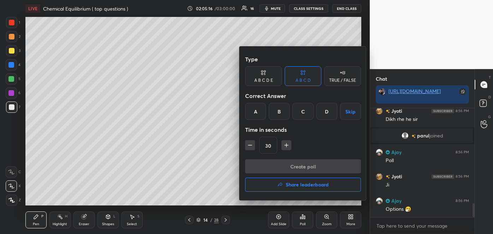
click at [323, 108] on div "D" at bounding box center [326, 111] width 21 height 17
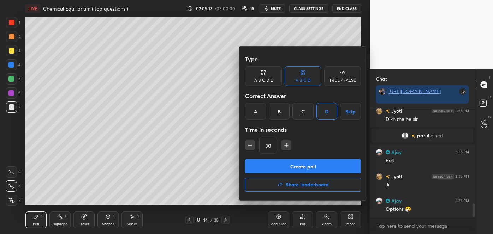
click at [302, 168] on button "Create poll" at bounding box center [303, 167] width 116 height 14
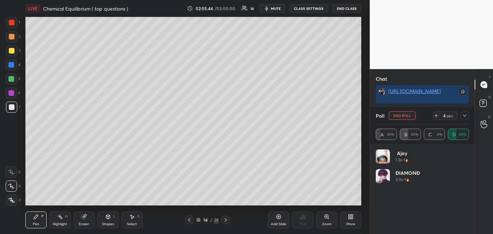
scroll to position [881, 0]
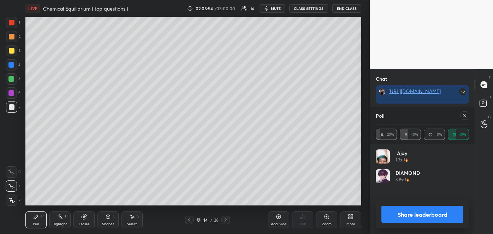
click at [421, 214] on div "1 2 3 4 5 6 7 C X Z C X Z E E Erase all H H LIVE Chemical Equilibrium ( top que…" at bounding box center [246, 117] width 493 height 234
click at [421, 214] on button "Share leaderboard" at bounding box center [422, 214] width 82 height 17
type textarea "x"
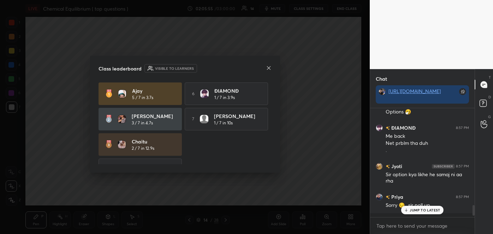
scroll to position [123, 102]
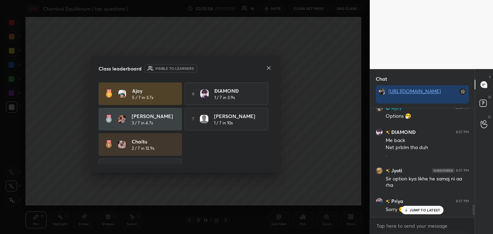
click at [269, 70] on icon at bounding box center [269, 68] width 6 height 6
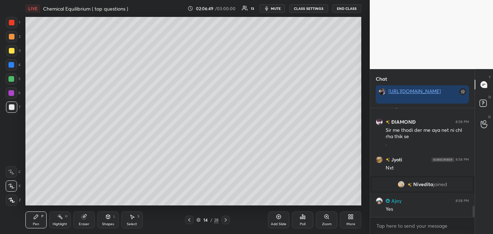
scroll to position [952, 0]
click at [276, 223] on div "Add Slide" at bounding box center [279, 225] width 16 height 4
click at [13, 108] on div at bounding box center [12, 107] width 6 height 6
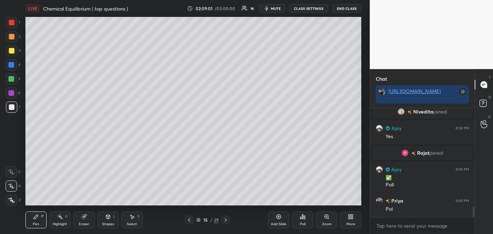
scroll to position [1013, 0]
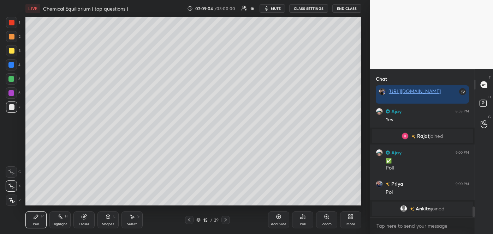
click at [305, 223] on div "Poll" at bounding box center [303, 225] width 6 height 4
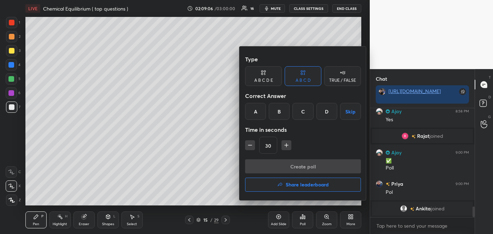
click at [287, 147] on icon "button" at bounding box center [286, 145] width 7 height 7
type input "45"
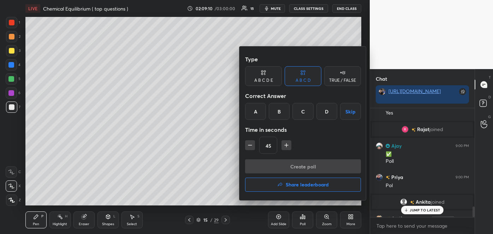
scroll to position [1031, 0]
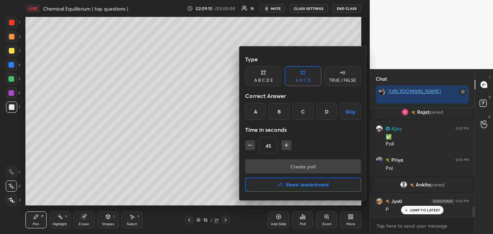
click at [307, 113] on div "C" at bounding box center [302, 111] width 21 height 17
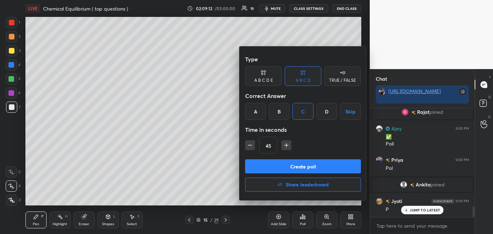
click at [308, 163] on button "Create poll" at bounding box center [303, 167] width 116 height 14
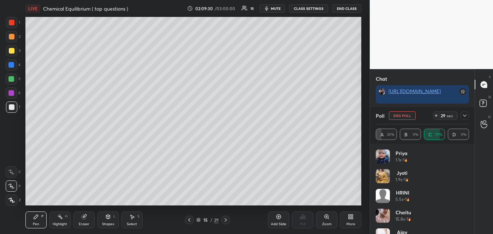
scroll to position [1133, 0]
click at [393, 117] on button "End Poll" at bounding box center [402, 116] width 27 height 8
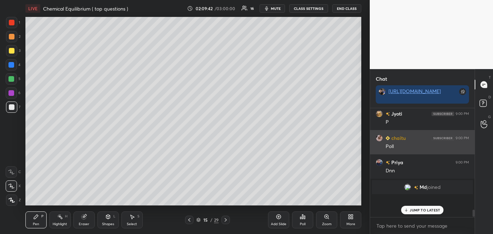
scroll to position [107, 102]
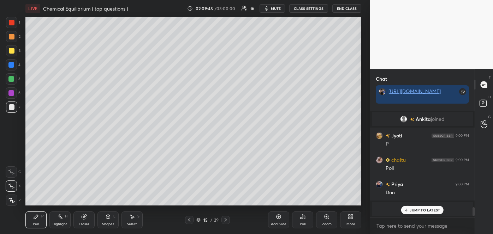
click at [13, 78] on div at bounding box center [11, 79] width 6 height 6
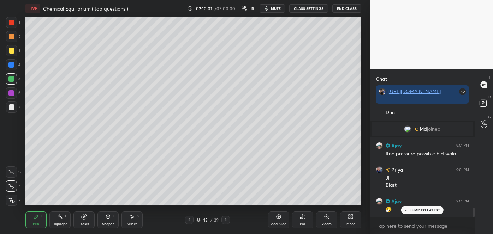
click at [281, 220] on icon at bounding box center [279, 217] width 6 height 6
click at [12, 106] on div at bounding box center [12, 107] width 6 height 6
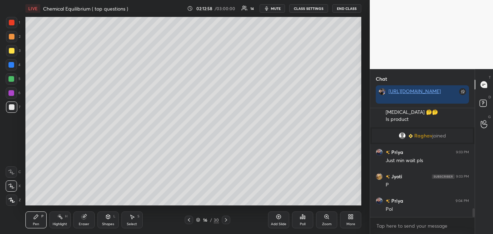
scroll to position [1269, 0]
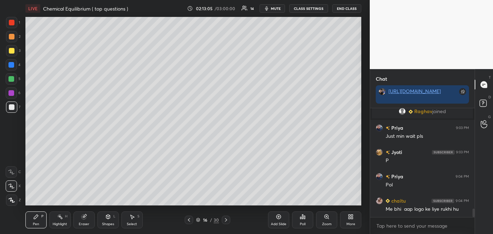
click at [305, 218] on icon at bounding box center [304, 217] width 1 height 3
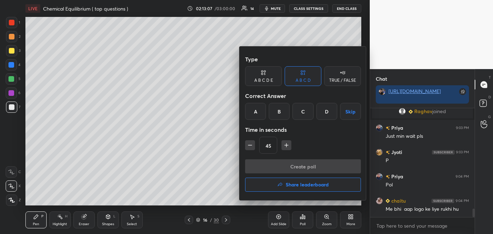
click at [280, 109] on div "B" at bounding box center [279, 111] width 21 height 17
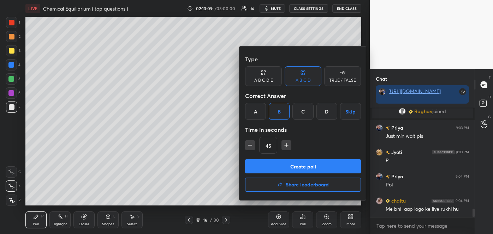
click at [309, 171] on button "Create poll" at bounding box center [303, 167] width 116 height 14
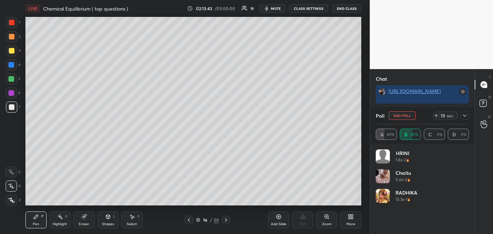
scroll to position [1370, 0]
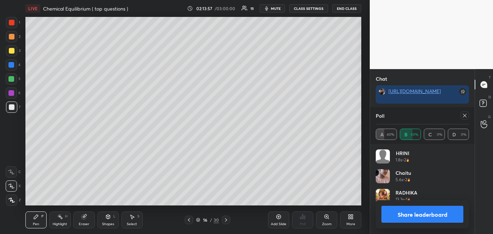
click at [419, 214] on button "Share leaderboard" at bounding box center [422, 214] width 82 height 17
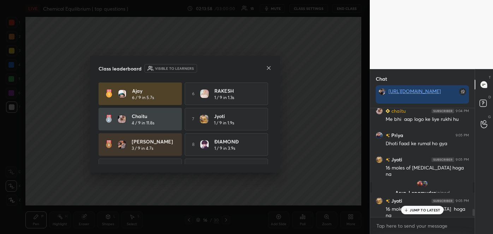
scroll to position [1358, 0]
click at [268, 66] on icon at bounding box center [269, 68] width 6 height 6
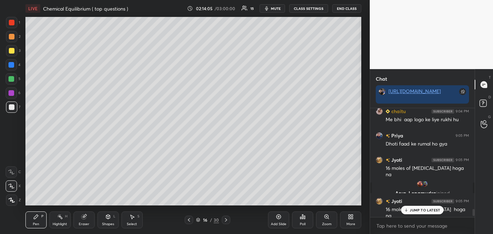
click at [419, 210] on p "JUMP TO LATEST" at bounding box center [424, 210] width 30 height 4
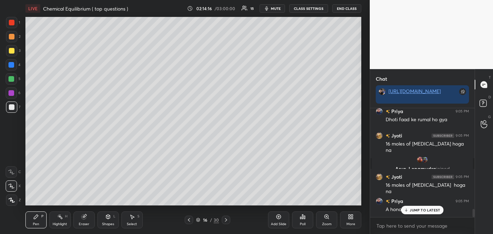
scroll to position [1407, 0]
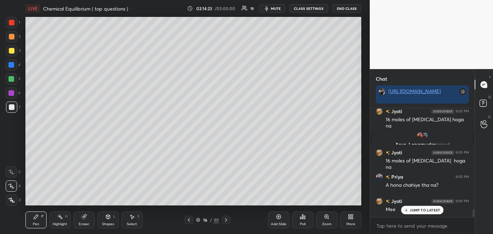
click at [9, 49] on div at bounding box center [12, 51] width 6 height 6
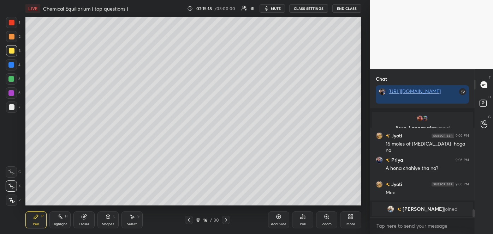
scroll to position [1449, 0]
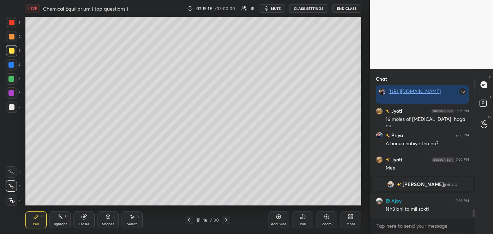
click at [11, 107] on div at bounding box center [12, 107] width 6 height 6
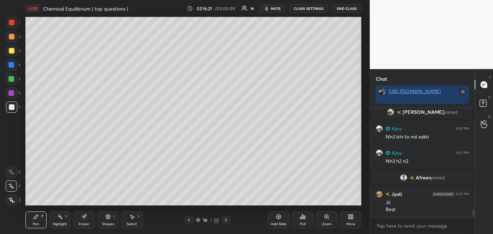
scroll to position [1461, 0]
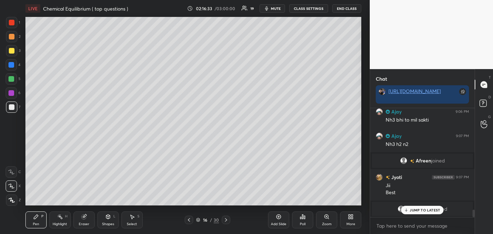
click at [282, 221] on div "Add Slide" at bounding box center [278, 220] width 21 height 17
click at [18, 105] on div "7" at bounding box center [13, 107] width 14 height 11
click at [13, 107] on div at bounding box center [12, 107] width 6 height 6
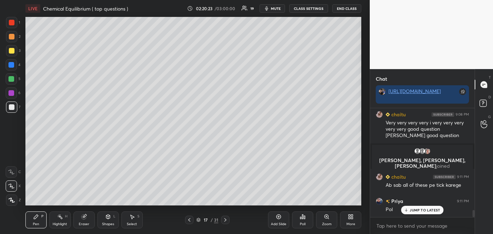
scroll to position [1571, 0]
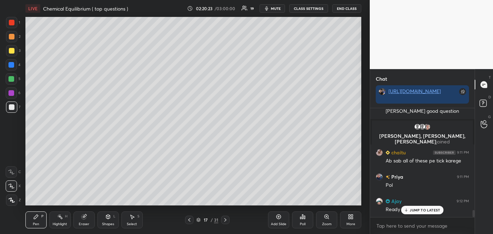
click at [302, 218] on icon at bounding box center [302, 217] width 1 height 4
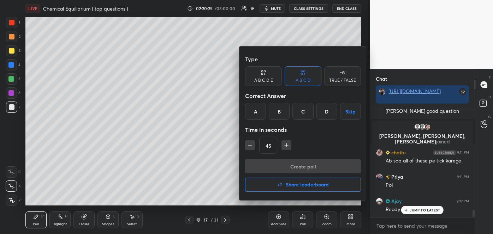
click at [329, 107] on div "D" at bounding box center [326, 111] width 21 height 17
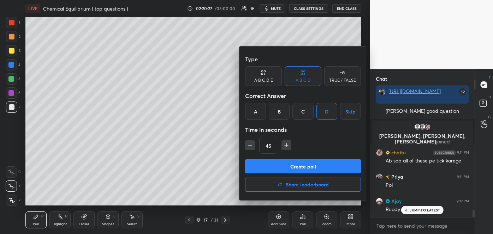
click at [296, 167] on button "Create poll" at bounding box center [303, 167] width 116 height 14
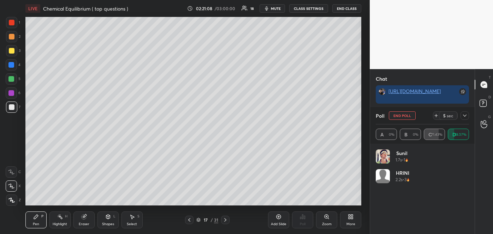
scroll to position [1638, 0]
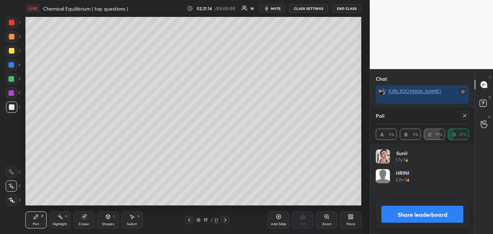
click at [411, 216] on button "Share leaderboard" at bounding box center [422, 214] width 82 height 17
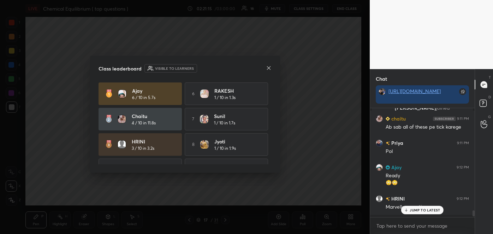
scroll to position [123, 102]
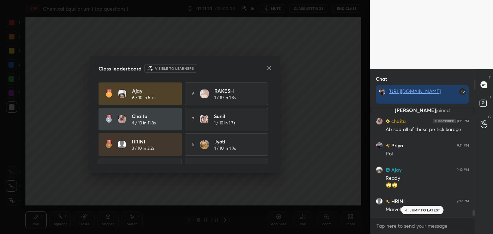
click at [266, 65] on icon at bounding box center [269, 68] width 6 height 6
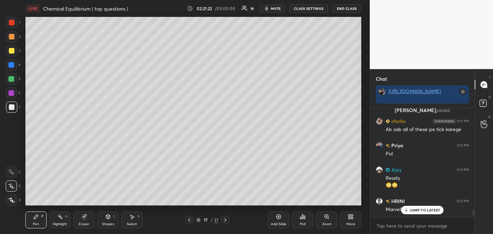
click at [305, 221] on div "Poll" at bounding box center [302, 220] width 21 height 17
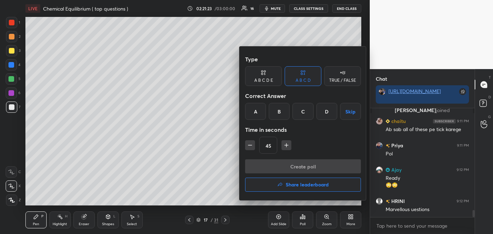
scroll to position [1626, 0]
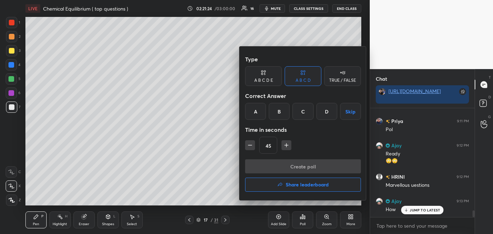
click at [296, 186] on h4 "Share leaderboard" at bounding box center [307, 184] width 43 height 5
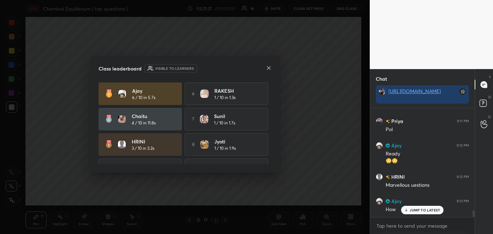
click at [267, 64] on div "Class leaderboard Visible to learners Ajay 6 / 10 in 5.7s 6 RAKESH 1 / 10 in 1.…" at bounding box center [185, 114] width 190 height 117
click at [267, 66] on icon at bounding box center [268, 68] width 4 height 4
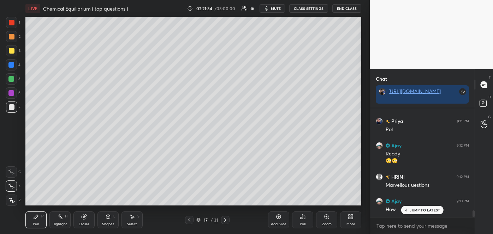
click at [12, 80] on div at bounding box center [11, 79] width 6 height 6
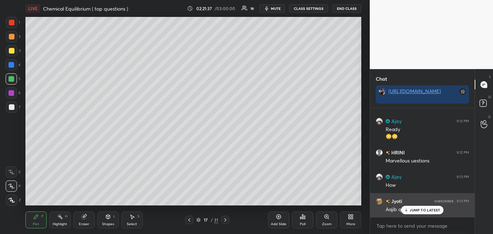
click at [412, 210] on p "JUMP TO LATEST" at bounding box center [424, 210] width 30 height 4
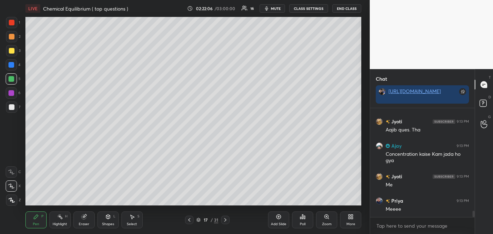
scroll to position [1737, 0]
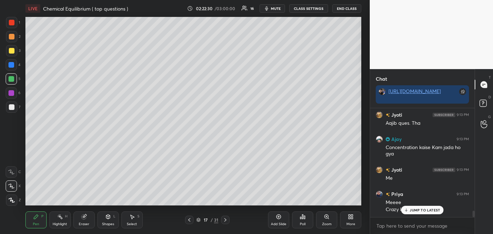
click at [283, 221] on div "Add Slide" at bounding box center [278, 220] width 21 height 17
click at [11, 50] on div at bounding box center [12, 51] width 6 height 6
click at [12, 62] on div at bounding box center [11, 65] width 6 height 6
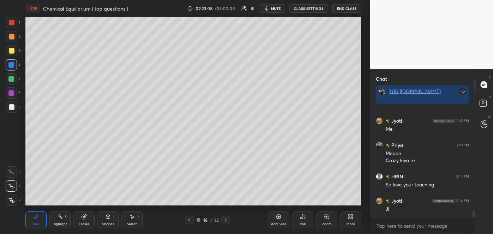
scroll to position [1811, 0]
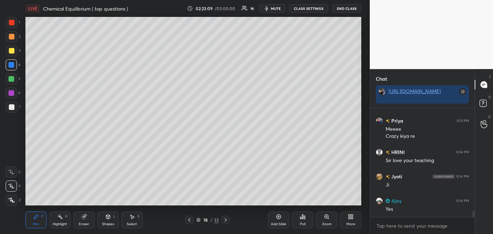
click at [11, 63] on div at bounding box center [11, 65] width 6 height 6
click at [10, 36] on div at bounding box center [12, 37] width 6 height 6
click at [132, 223] on div "Select" at bounding box center [132, 225] width 10 height 4
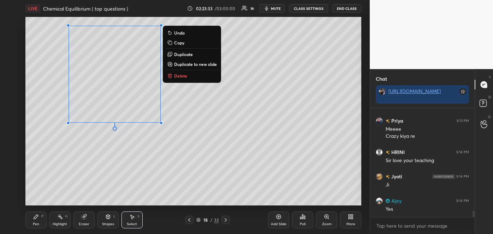
click at [187, 54] on p "Duplicate" at bounding box center [183, 55] width 19 height 6
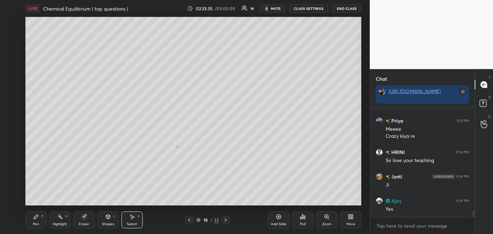
click at [177, 147] on div "0 ° Undo Copy Duplicate Duplicate to new slide Delete" at bounding box center [193, 111] width 336 height 189
click at [88, 221] on div "Eraser" at bounding box center [83, 220] width 21 height 17
click at [133, 223] on div "Select" at bounding box center [132, 225] width 10 height 4
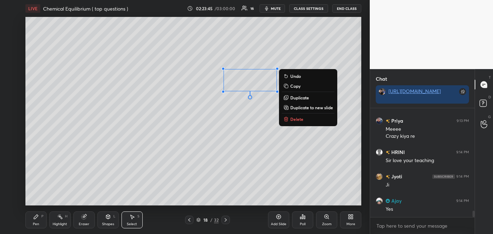
click at [291, 52] on div "0 ° Undo Copy Duplicate Duplicate to new slide Delete" at bounding box center [193, 111] width 336 height 189
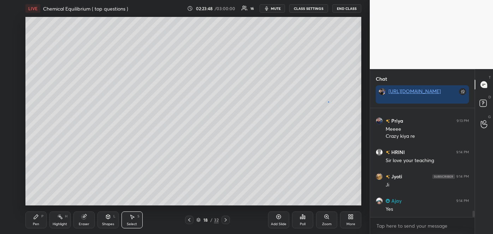
click at [328, 102] on div "0 ° Undo Copy Duplicate Duplicate to new slide Delete" at bounding box center [193, 111] width 336 height 189
click at [321, 46] on div "0 ° Undo Copy Duplicate Duplicate to new slide Delete" at bounding box center [193, 111] width 336 height 189
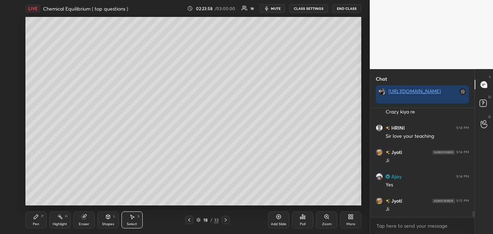
click at [37, 220] on div "Pen P" at bounding box center [35, 220] width 21 height 17
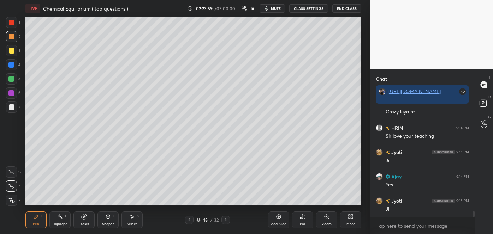
click at [13, 52] on div at bounding box center [12, 51] width 6 height 6
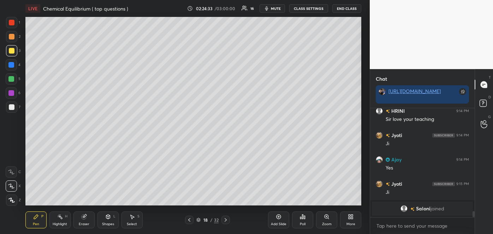
click at [12, 108] on div at bounding box center [12, 107] width 6 height 6
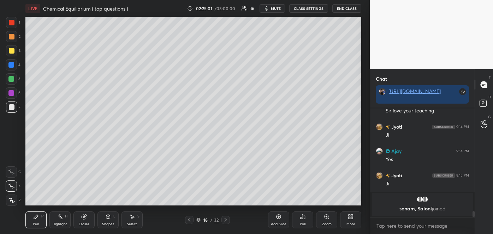
click at [11, 50] on div at bounding box center [12, 51] width 6 height 6
click at [11, 64] on div at bounding box center [11, 65] width 6 height 6
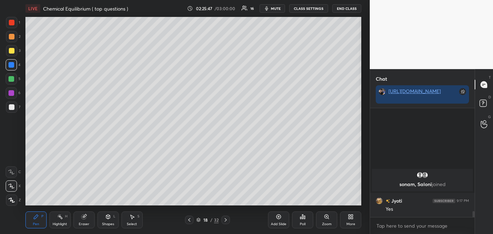
scroll to position [1818, 0]
click at [11, 37] on div at bounding box center [12, 37] width 6 height 6
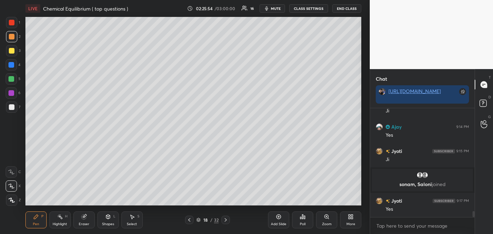
click at [87, 220] on div "Eraser" at bounding box center [83, 220] width 21 height 17
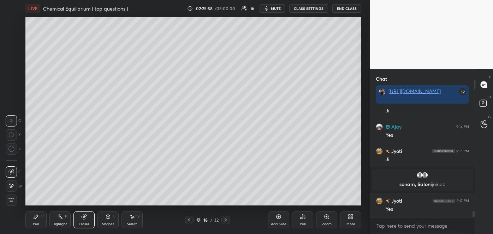
click at [39, 223] on div "Pen" at bounding box center [36, 225] width 6 height 4
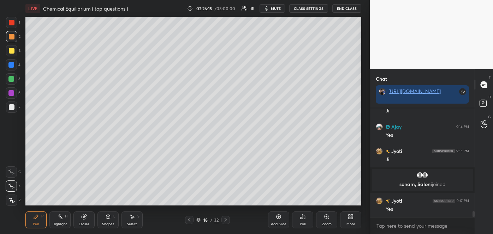
click at [108, 225] on div "Shapes" at bounding box center [108, 225] width 12 height 4
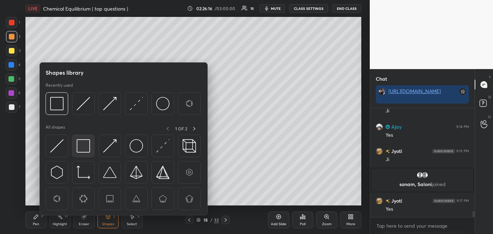
click at [83, 143] on img at bounding box center [83, 145] width 13 height 13
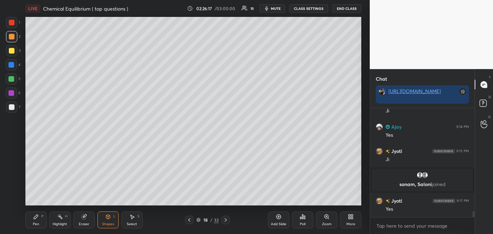
click at [9, 91] on div at bounding box center [11, 93] width 6 height 6
click at [40, 222] on div "Pen P" at bounding box center [35, 220] width 21 height 17
click at [10, 34] on div at bounding box center [12, 37] width 6 height 6
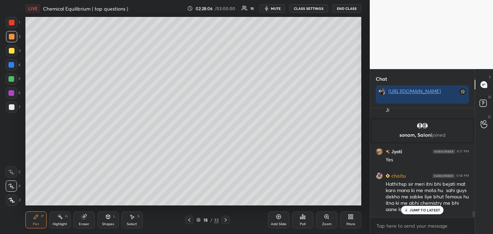
click at [110, 224] on div "Shapes" at bounding box center [108, 225] width 12 height 4
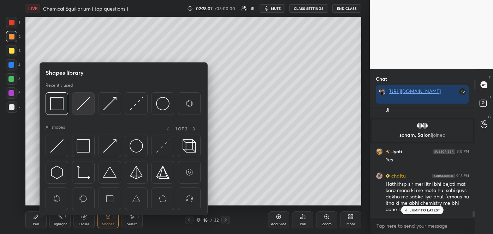
click at [88, 105] on img at bounding box center [83, 103] width 13 height 13
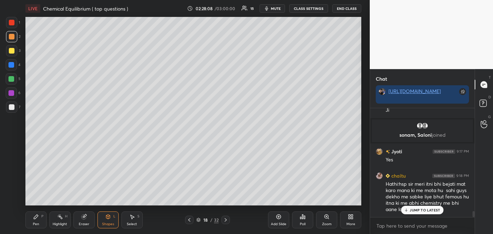
click at [10, 22] on div at bounding box center [12, 23] width 6 height 6
click at [113, 224] on div "Shapes" at bounding box center [108, 225] width 12 height 4
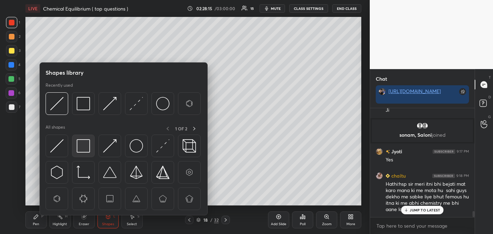
click at [85, 149] on img at bounding box center [83, 145] width 13 height 13
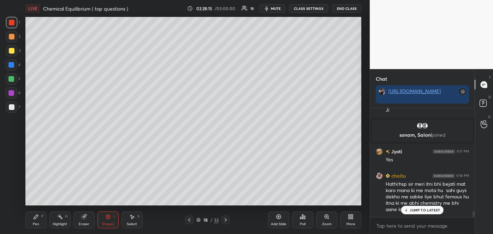
scroll to position [1885, 0]
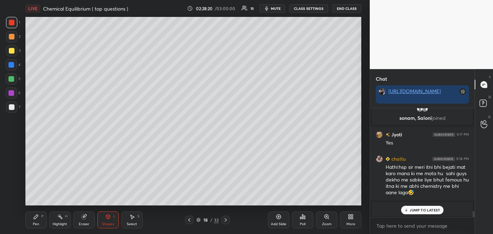
click at [43, 220] on div "Pen P" at bounding box center [35, 220] width 21 height 17
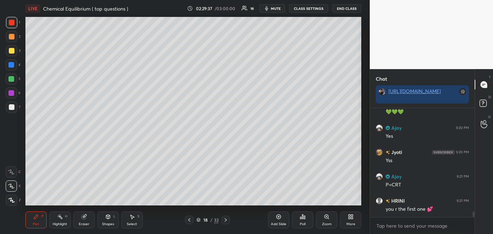
scroll to position [2055, 0]
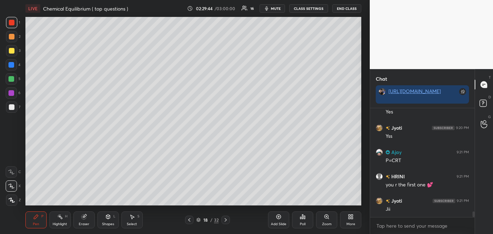
click at [283, 221] on div "Add Slide" at bounding box center [278, 220] width 21 height 17
click at [10, 108] on div at bounding box center [12, 107] width 6 height 6
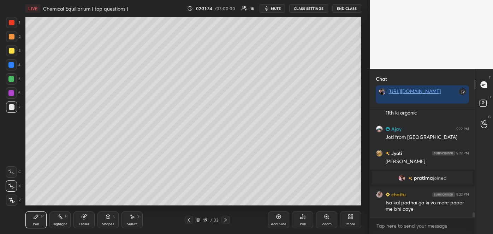
scroll to position [2305, 0]
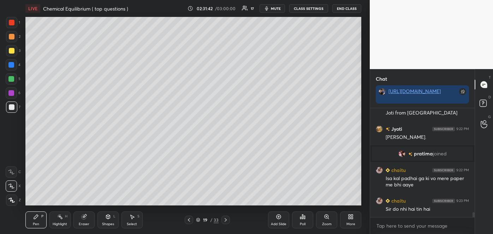
click at [11, 49] on div at bounding box center [12, 51] width 6 height 6
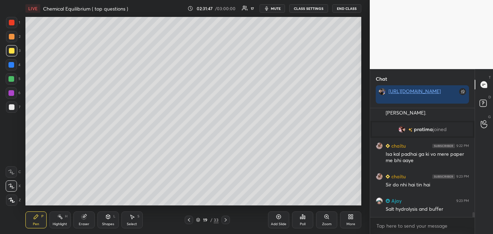
scroll to position [2353, 0]
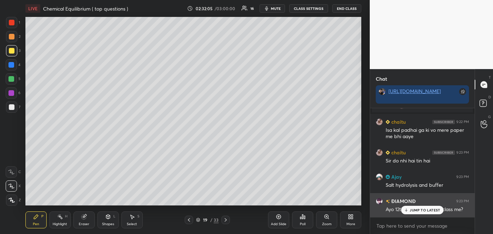
click at [413, 211] on p "JUMP TO LATEST" at bounding box center [424, 210] width 30 height 4
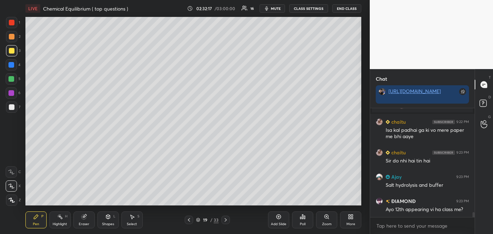
click at [13, 108] on div at bounding box center [12, 107] width 6 height 6
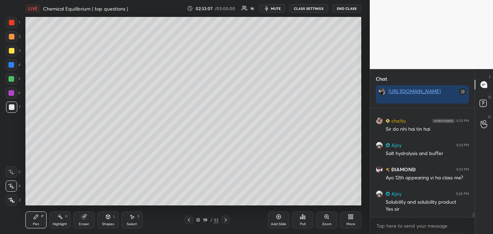
scroll to position [2415, 0]
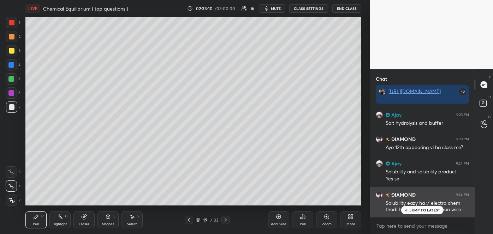
click at [407, 209] on icon at bounding box center [406, 210] width 5 height 4
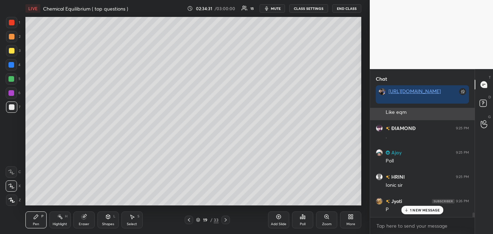
scroll to position [2551, 0]
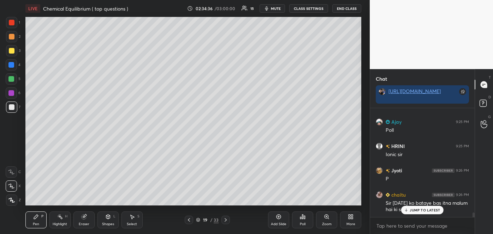
click at [412, 209] on p "JUMP TO LATEST" at bounding box center [424, 210] width 30 height 4
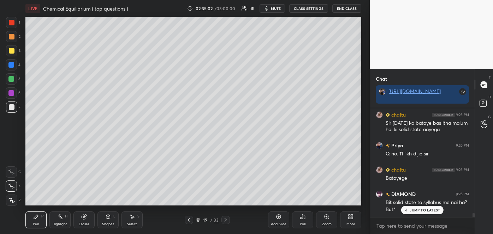
scroll to position [2655, 0]
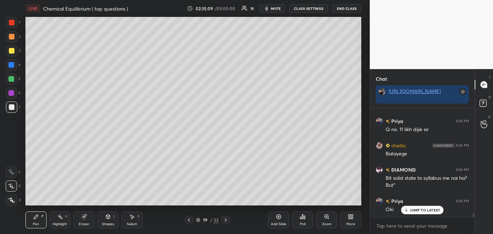
click at [303, 221] on div "Poll" at bounding box center [302, 220] width 21 height 17
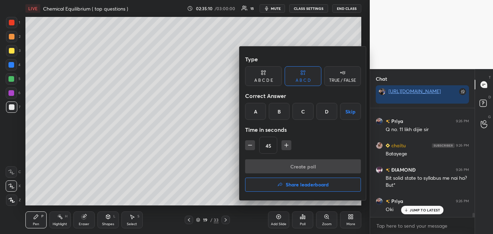
click at [310, 110] on div "C" at bounding box center [302, 111] width 21 height 17
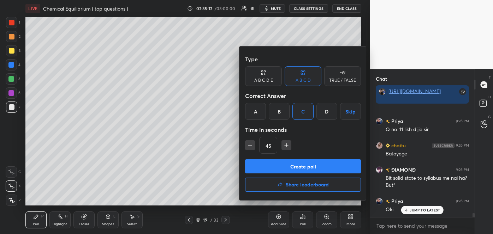
click at [301, 168] on button "Create poll" at bounding box center [303, 167] width 116 height 14
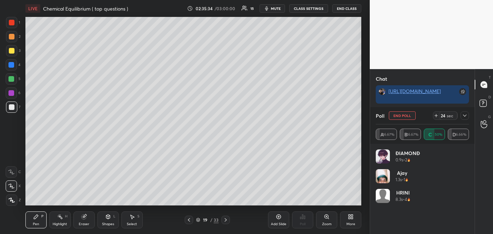
scroll to position [2716, 0]
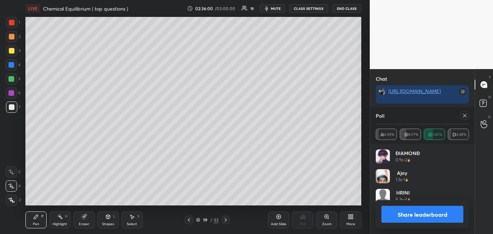
click at [443, 215] on button "Share leaderboard" at bounding box center [422, 214] width 82 height 17
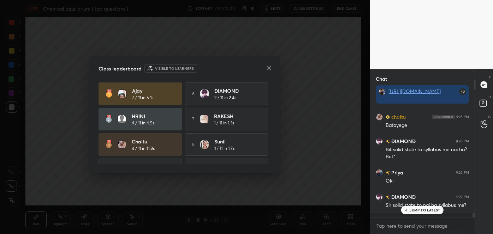
scroll to position [2680, 0]
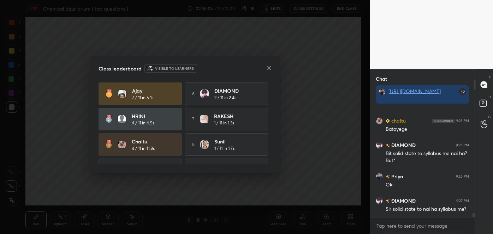
click at [266, 66] on icon at bounding box center [269, 68] width 6 height 6
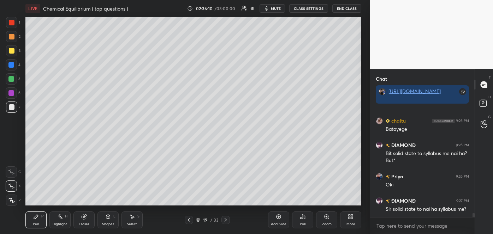
click at [14, 53] on div at bounding box center [11, 50] width 11 height 11
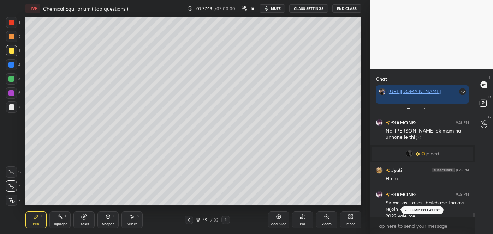
scroll to position [2523, 0]
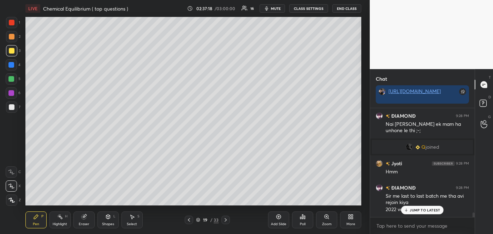
click at [408, 208] on icon at bounding box center [406, 210] width 5 height 4
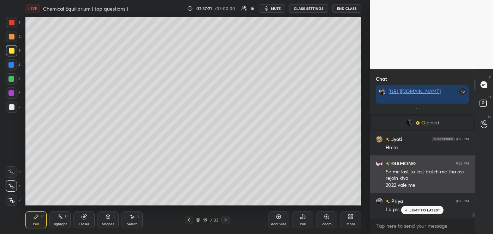
scroll to position [2572, 0]
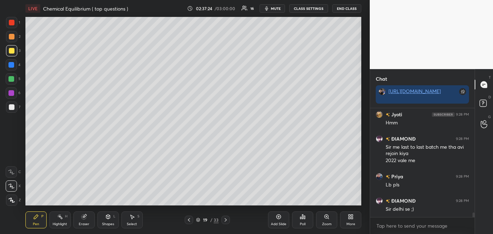
click at [304, 221] on div "Poll" at bounding box center [302, 220] width 21 height 17
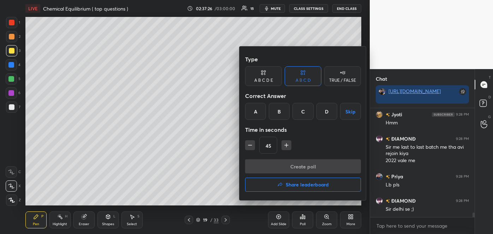
click at [311, 183] on h4 "Share leaderboard" at bounding box center [307, 184] width 43 height 5
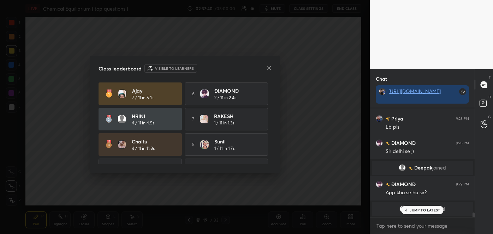
scroll to position [44, 0]
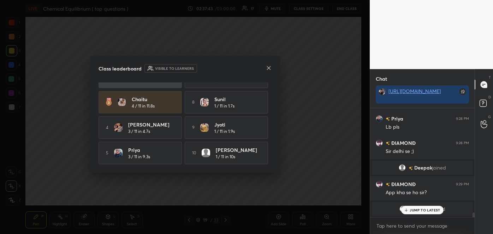
click at [268, 69] on icon at bounding box center [269, 68] width 6 height 6
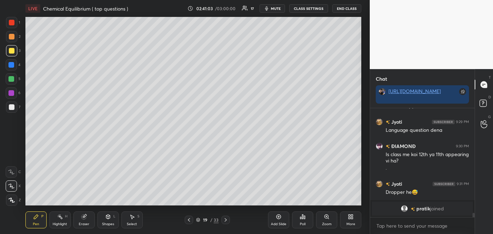
scroll to position [2691, 0]
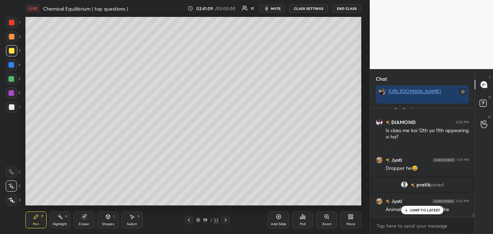
click at [407, 208] on div "JUMP TO LATEST" at bounding box center [422, 210] width 42 height 8
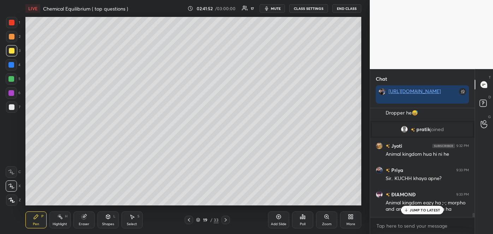
scroll to position [2777, 0]
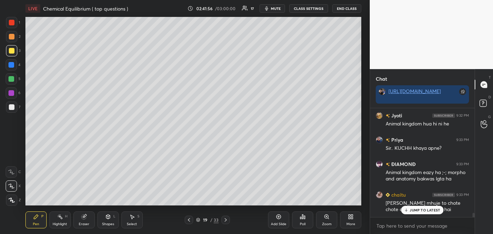
click at [407, 213] on div "JUMP TO LATEST" at bounding box center [422, 210] width 42 height 8
click at [350, 223] on div "More" at bounding box center [350, 225] width 9 height 4
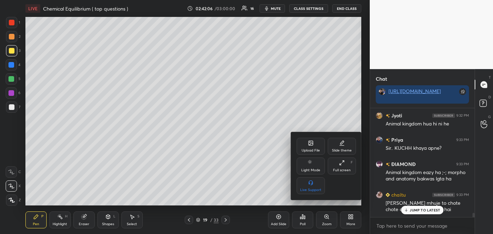
click at [313, 150] on div "Upload File" at bounding box center [310, 151] width 18 height 4
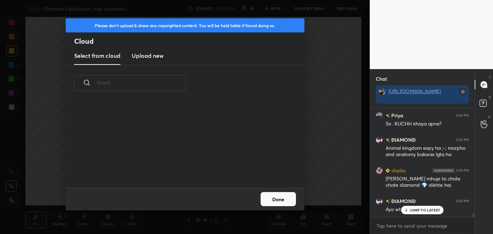
scroll to position [87, 227]
click at [151, 54] on h3 "Upload new" at bounding box center [148, 56] width 32 height 8
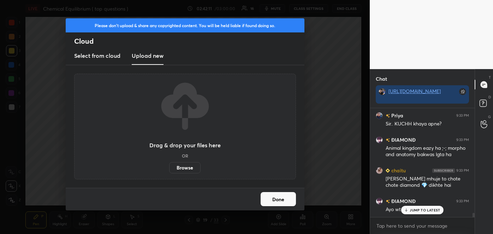
click at [183, 170] on label "Browse" at bounding box center [184, 167] width 31 height 11
click at [169, 170] on input "Browse" at bounding box center [169, 167] width 0 height 11
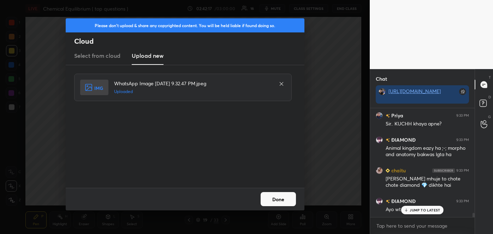
click at [286, 202] on button "Done" at bounding box center [277, 199] width 35 height 14
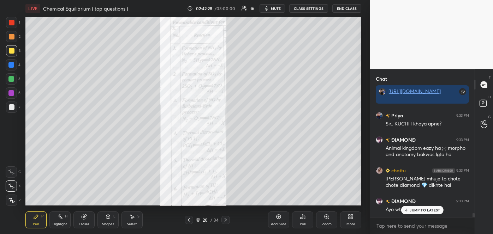
scroll to position [2818, 0]
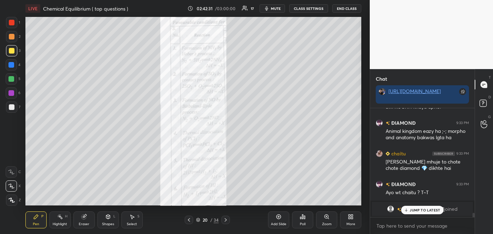
click at [12, 106] on div at bounding box center [12, 107] width 6 height 6
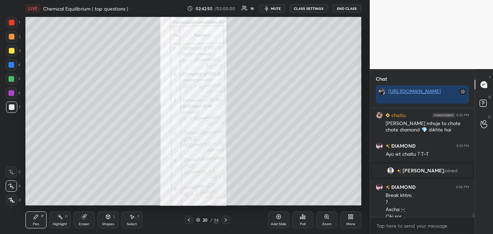
scroll to position [2864, 0]
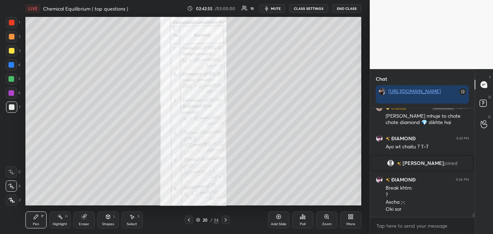
click at [10, 50] on div at bounding box center [12, 51] width 6 height 6
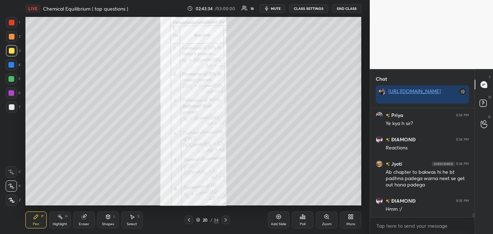
scroll to position [2998, 0]
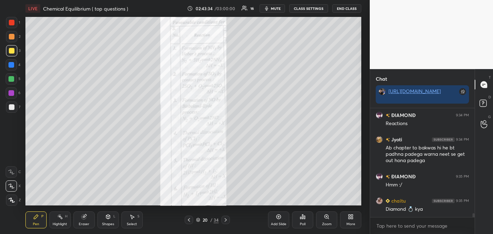
click at [108, 220] on div "Shapes L" at bounding box center [107, 220] width 21 height 17
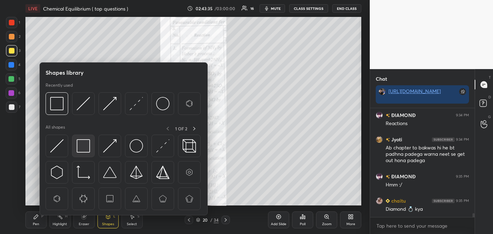
click at [84, 144] on img at bounding box center [83, 145] width 13 height 13
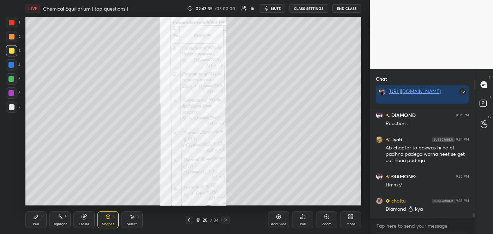
scroll to position [3022, 0]
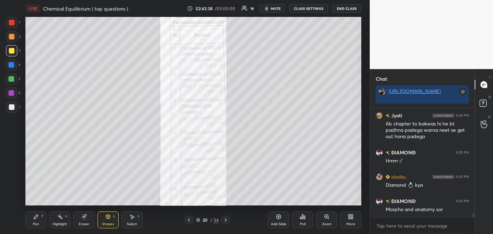
click at [12, 65] on div at bounding box center [11, 65] width 6 height 6
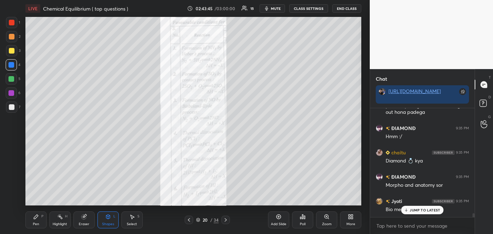
click at [40, 223] on div "Pen P" at bounding box center [35, 220] width 21 height 17
click at [12, 106] on div at bounding box center [12, 107] width 6 height 6
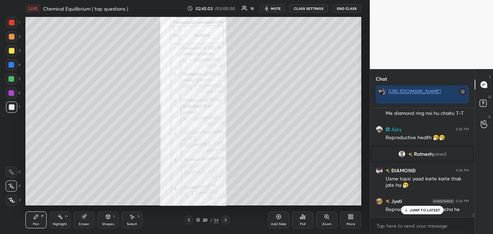
scroll to position [3080, 0]
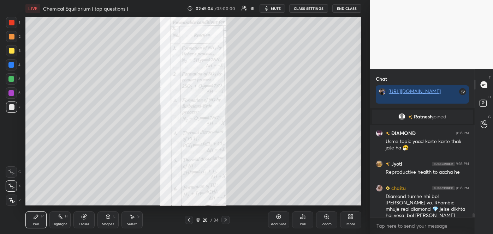
click at [362, 155] on div "Setting up your live class Poll for secs No correct answer Start poll" at bounding box center [193, 111] width 341 height 189
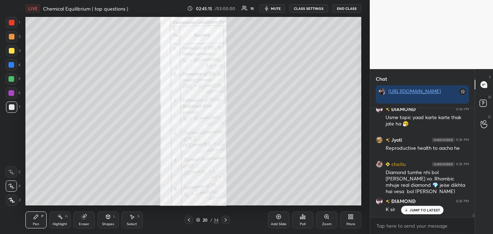
click at [326, 221] on div "Zoom" at bounding box center [326, 220] width 21 height 17
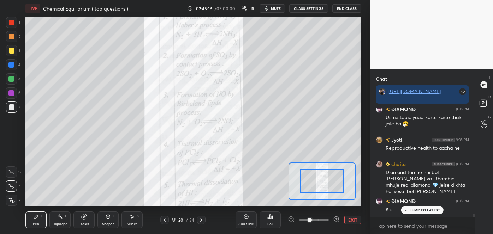
click at [336, 220] on icon at bounding box center [336, 219] width 7 height 7
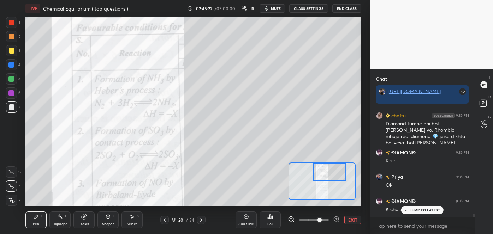
scroll to position [3177, 0]
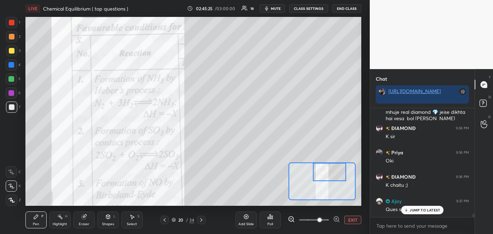
click at [417, 211] on p "JUMP TO LATEST" at bounding box center [424, 210] width 30 height 4
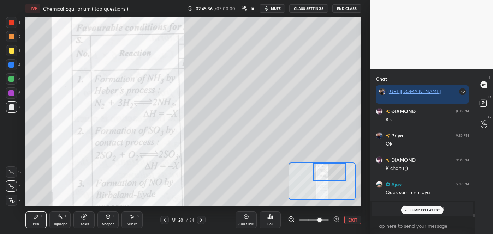
scroll to position [3126, 0]
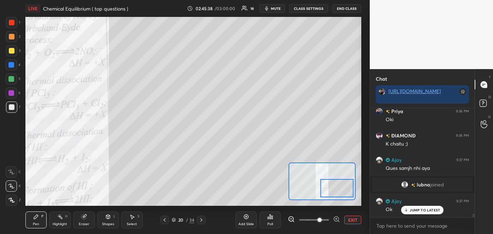
drag, startPoint x: 336, startPoint y: 178, endPoint x: 343, endPoint y: 194, distance: 17.8
click at [343, 194] on div at bounding box center [336, 188] width 33 height 18
click at [291, 218] on icon at bounding box center [291, 219] width 7 height 7
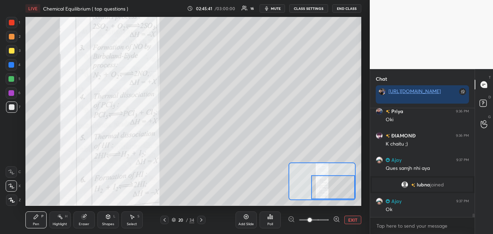
scroll to position [3150, 0]
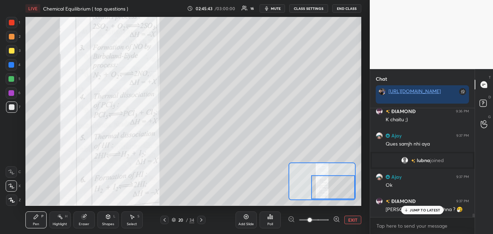
click at [290, 220] on div at bounding box center [314, 220] width 52 height 8
click at [346, 217] on button "EXIT" at bounding box center [352, 220] width 17 height 8
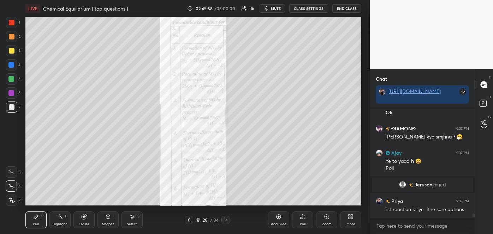
scroll to position [3247, 0]
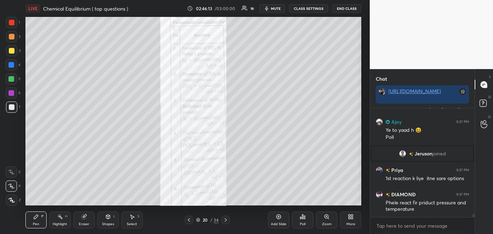
click at [326, 219] on icon at bounding box center [327, 217] width 6 height 6
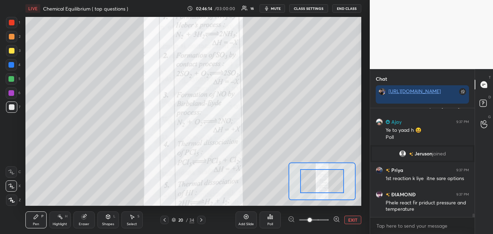
click at [334, 219] on icon at bounding box center [336, 219] width 7 height 7
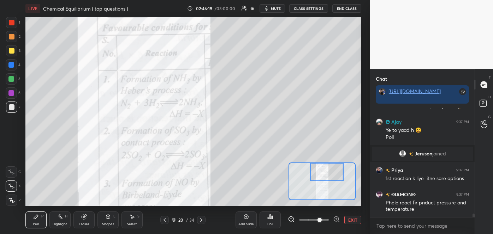
click at [10, 36] on div at bounding box center [12, 37] width 6 height 6
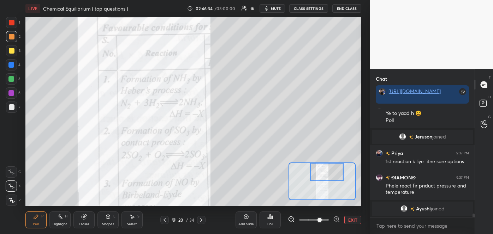
click at [353, 220] on button "EXIT" at bounding box center [352, 220] width 17 height 8
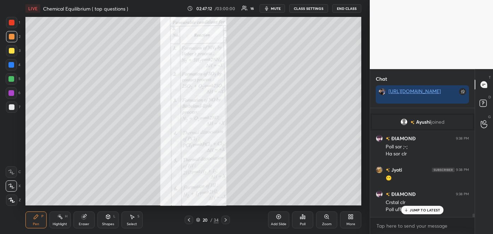
scroll to position [3349, 0]
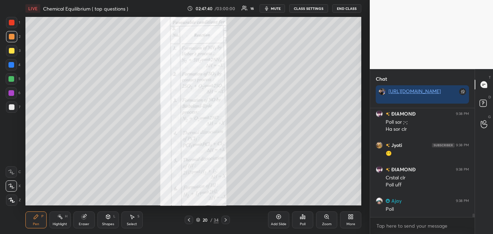
click at [305, 221] on div "Poll" at bounding box center [302, 220] width 21 height 17
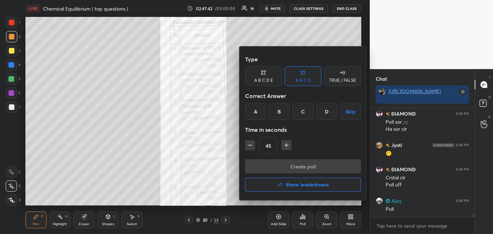
click at [271, 72] on div "A B C D E" at bounding box center [263, 76] width 37 height 20
click at [252, 112] on div "A" at bounding box center [253, 111] width 17 height 17
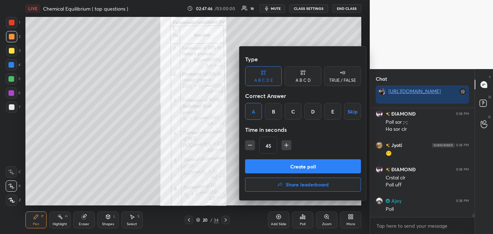
click at [305, 169] on button "Create poll" at bounding box center [303, 167] width 116 height 14
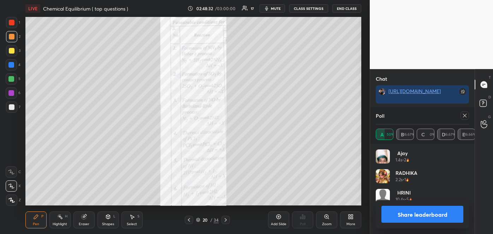
scroll to position [3431, 0]
click at [421, 217] on button "Share leaderboard" at bounding box center [422, 214] width 82 height 17
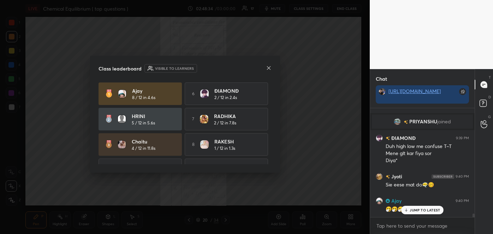
scroll to position [107, 102]
click at [268, 68] on icon at bounding box center [268, 68] width 4 height 4
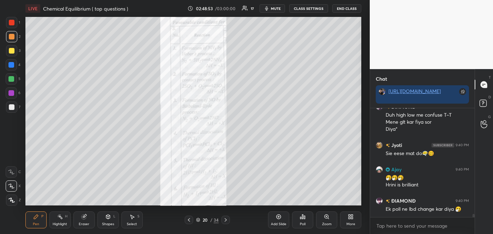
scroll to position [3450, 0]
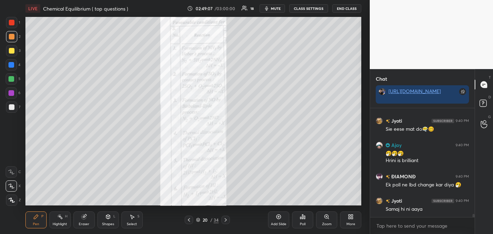
click at [326, 224] on div "Zoom" at bounding box center [327, 225] width 10 height 4
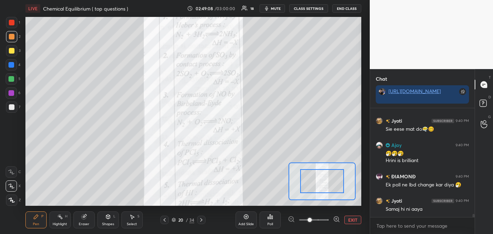
click at [326, 224] on span at bounding box center [314, 220] width 30 height 11
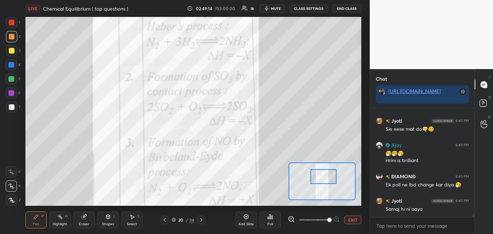
drag, startPoint x: 332, startPoint y: 186, endPoint x: 333, endPoint y: 181, distance: 4.8
click at [333, 181] on div at bounding box center [323, 176] width 26 height 14
click at [13, 64] on div at bounding box center [11, 65] width 6 height 6
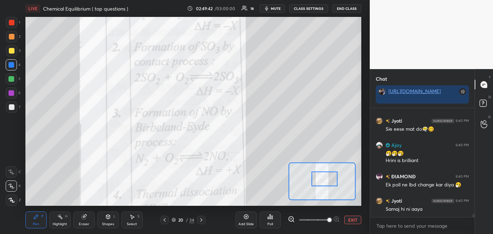
scroll to position [3467, 0]
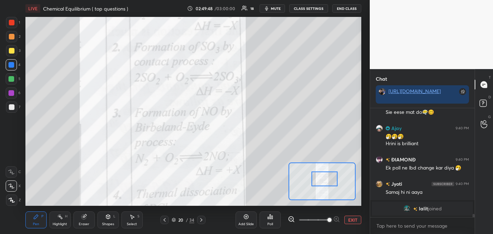
click at [348, 221] on button "EXIT" at bounding box center [352, 220] width 17 height 8
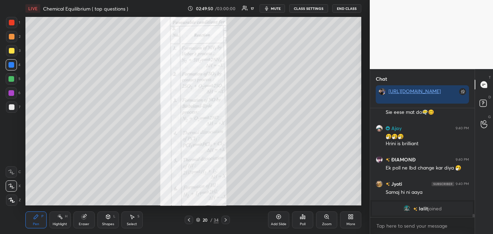
click at [282, 220] on div "Add Slide" at bounding box center [278, 220] width 21 height 17
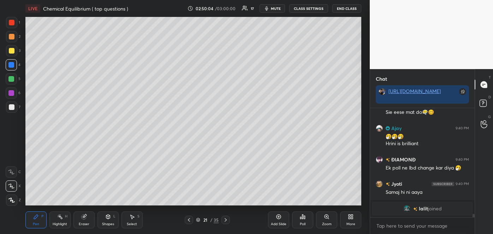
click at [191, 221] on icon at bounding box center [189, 220] width 6 height 6
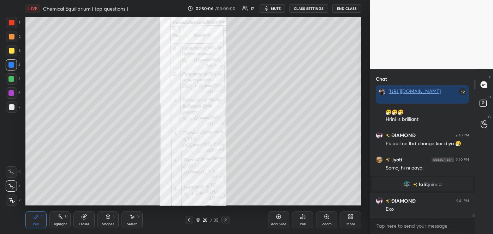
scroll to position [3497, 0]
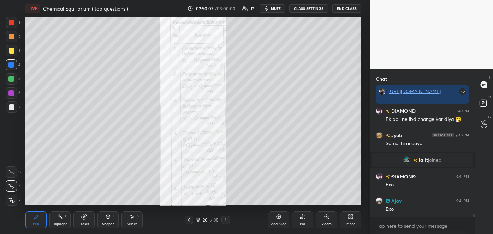
click at [228, 221] on icon at bounding box center [226, 220] width 6 height 6
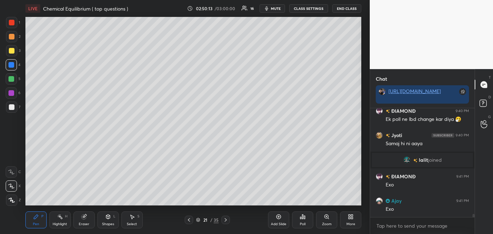
click at [9, 48] on div at bounding box center [11, 50] width 11 height 11
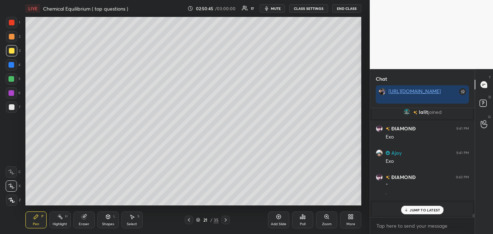
scroll to position [3569, 0]
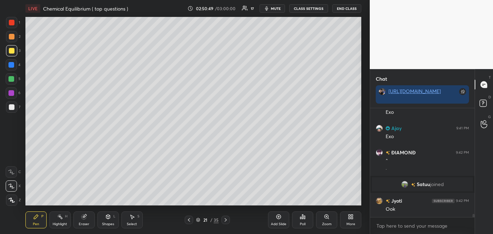
click at [192, 220] on div at bounding box center [189, 220] width 8 height 8
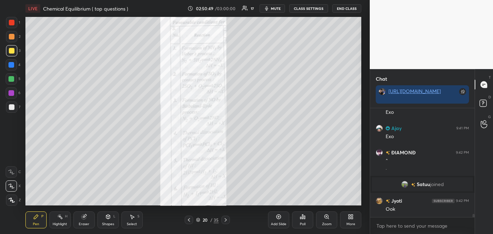
scroll to position [3594, 0]
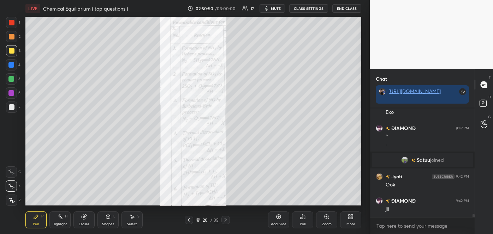
click at [329, 220] on div "Zoom" at bounding box center [326, 220] width 21 height 17
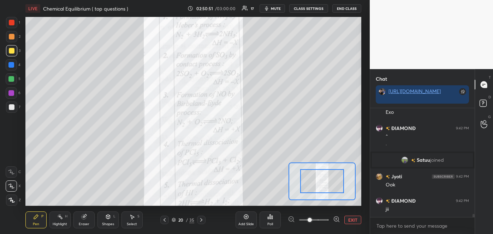
click at [337, 218] on icon at bounding box center [336, 219] width 7 height 7
click at [336, 217] on icon at bounding box center [336, 219] width 7 height 7
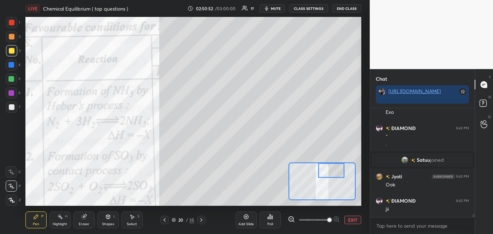
click at [334, 173] on div at bounding box center [331, 170] width 26 height 14
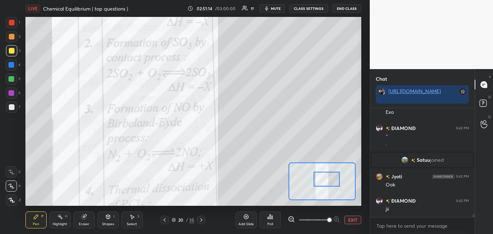
click at [355, 220] on button "EXIT" at bounding box center [352, 220] width 17 height 8
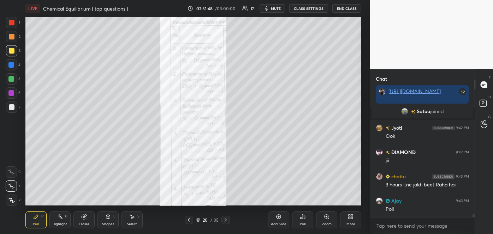
scroll to position [3649, 0]
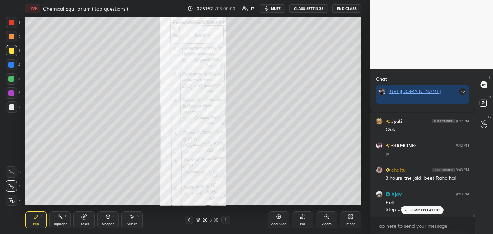
click at [414, 211] on p "JUMP TO LATEST" at bounding box center [424, 210] width 30 height 4
click at [305, 218] on icon at bounding box center [304, 217] width 1 height 3
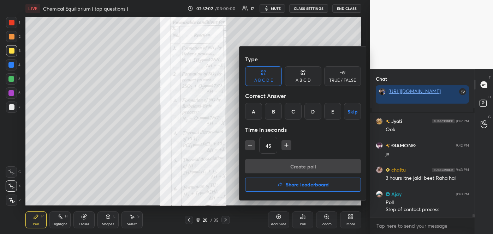
scroll to position [3680, 0]
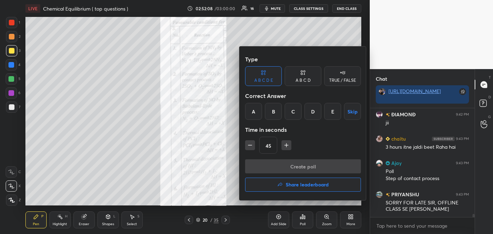
click at [131, 161] on div at bounding box center [246, 117] width 493 height 234
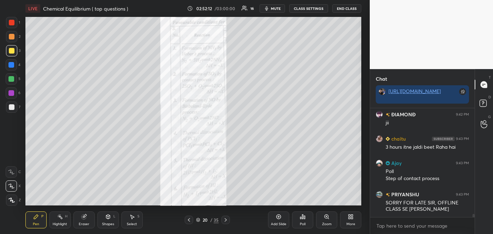
click at [325, 218] on icon at bounding box center [326, 217] width 4 height 4
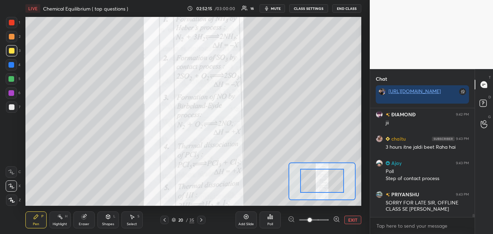
drag, startPoint x: 333, startPoint y: 184, endPoint x: 342, endPoint y: 174, distance: 13.0
click at [352, 220] on button "EXIT" at bounding box center [352, 220] width 17 height 8
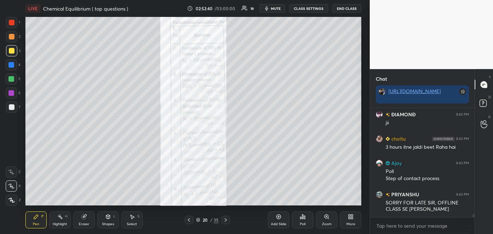
click at [304, 223] on div "Poll" at bounding box center [303, 225] width 6 height 4
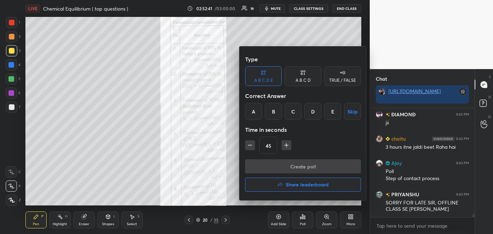
click at [256, 110] on div "A" at bounding box center [253, 111] width 17 height 17
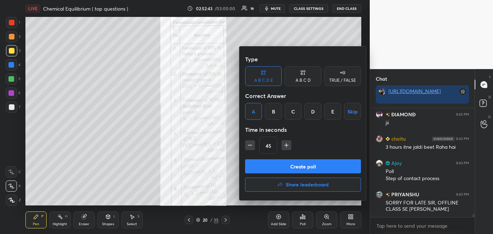
click at [280, 161] on button "Create poll" at bounding box center [303, 167] width 116 height 14
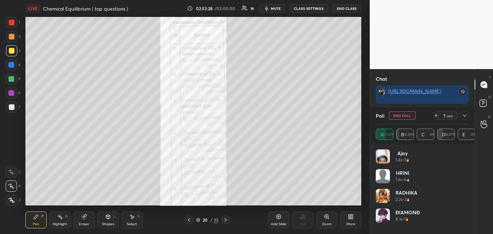
scroll to position [3733, 0]
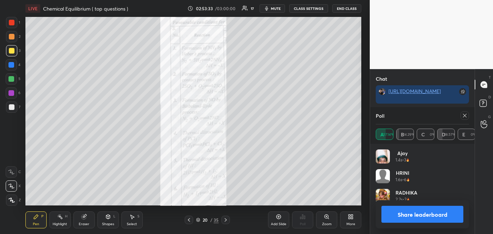
click at [413, 217] on button "Share leaderboard" at bounding box center [422, 214] width 82 height 17
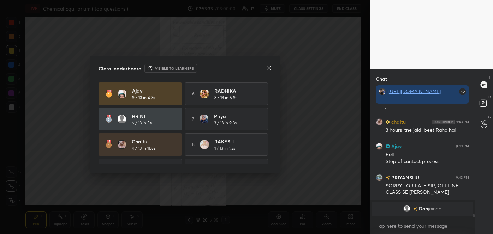
scroll to position [107, 102]
click at [267, 66] on icon at bounding box center [268, 68] width 4 height 4
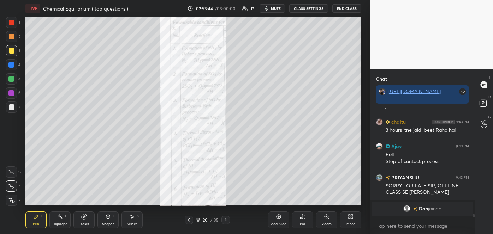
click at [328, 219] on icon at bounding box center [327, 217] width 6 height 6
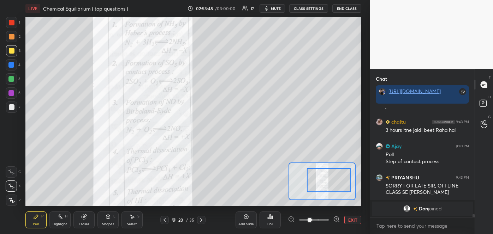
click at [10, 23] on div at bounding box center [12, 23] width 6 height 6
click at [336, 218] on icon at bounding box center [336, 219] width 7 height 7
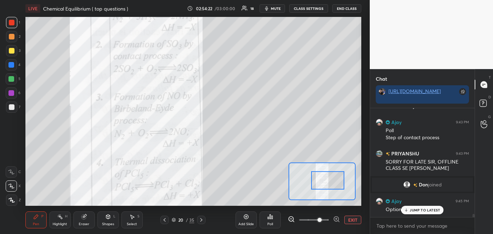
scroll to position [3645, 0]
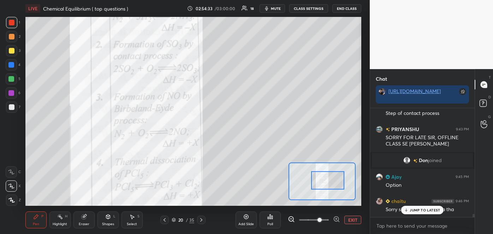
click at [348, 219] on button "EXIT" at bounding box center [352, 220] width 17 height 8
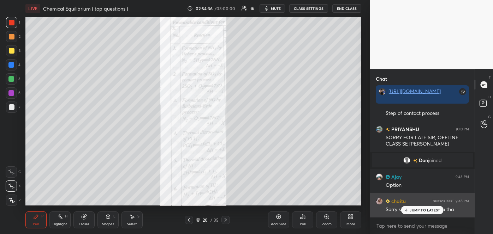
click at [412, 210] on p "JUMP TO LATEST" at bounding box center [424, 210] width 30 height 4
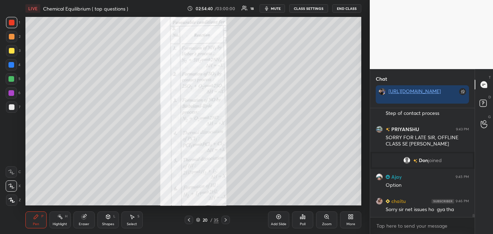
click at [85, 221] on div "Eraser" at bounding box center [83, 220] width 21 height 17
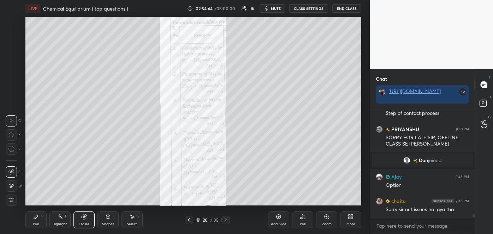
click at [41, 220] on div "Pen P" at bounding box center [35, 220] width 21 height 17
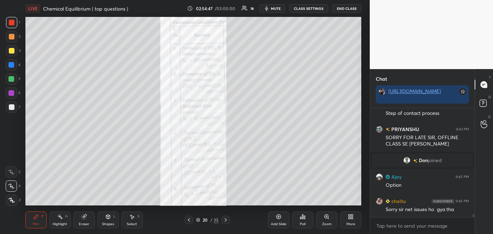
click at [9, 49] on div at bounding box center [12, 51] width 6 height 6
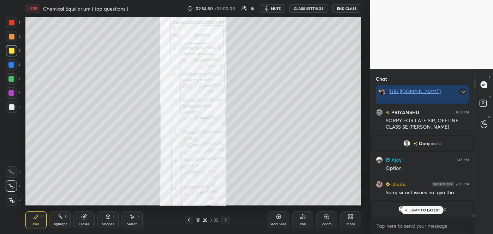
scroll to position [3660, 0]
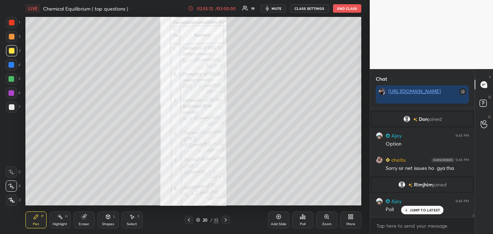
click at [301, 218] on icon at bounding box center [300, 218] width 1 height 2
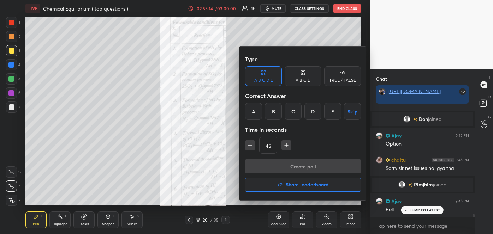
click at [333, 110] on div "E" at bounding box center [332, 111] width 17 height 17
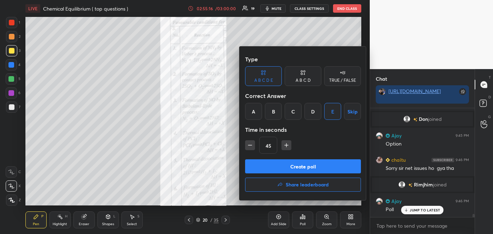
click at [302, 166] on button "Create poll" at bounding box center [303, 167] width 116 height 14
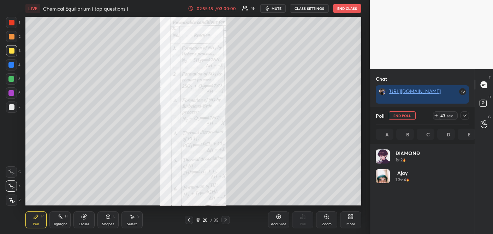
scroll to position [83, 91]
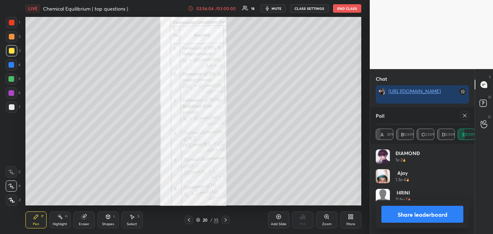
click at [401, 212] on button "Share leaderboard" at bounding box center [422, 214] width 82 height 17
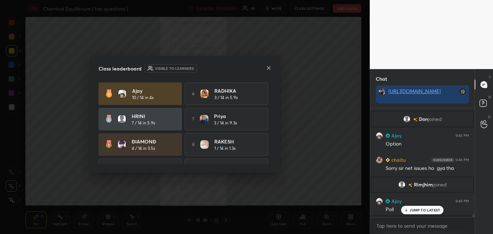
scroll to position [124, 102]
click at [269, 152] on div "Ajay 10 / 14 in 4s 6 RADHIKA 3 / 14 in 5.9s HRINI 7 / 14 in 5.9s 7 Priya 3 / 14…" at bounding box center [184, 145] width 173 height 124
click at [269, 65] on icon at bounding box center [269, 68] width 6 height 6
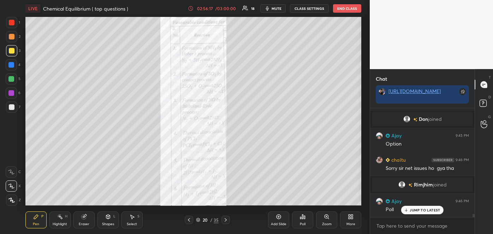
scroll to position [3677, 0]
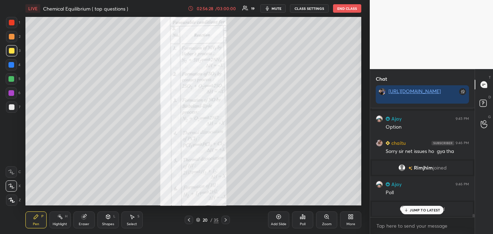
click at [328, 221] on div "Zoom" at bounding box center [326, 220] width 21 height 17
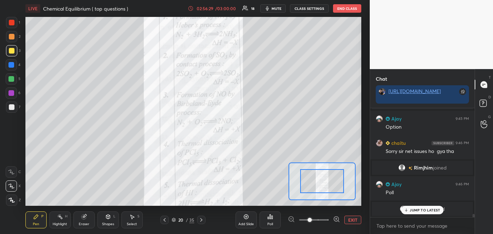
click at [335, 220] on icon at bounding box center [336, 219] width 7 height 7
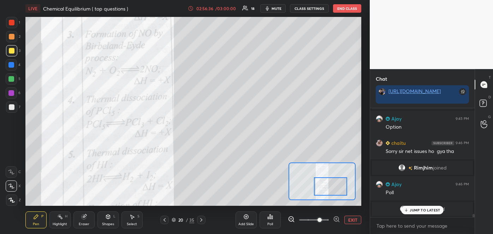
click at [11, 35] on div at bounding box center [12, 37] width 6 height 6
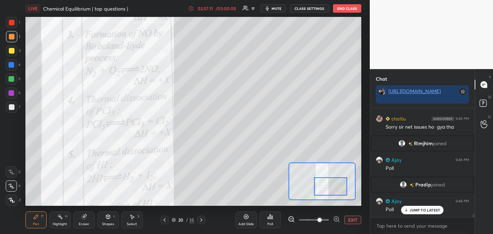
click at [349, 220] on button "EXIT" at bounding box center [352, 220] width 17 height 8
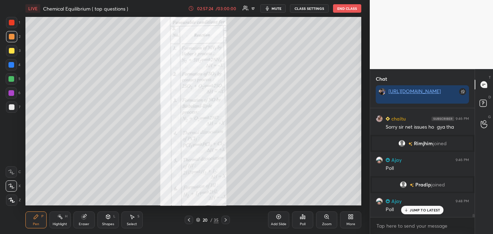
click at [306, 220] on div "Poll" at bounding box center [302, 220] width 21 height 17
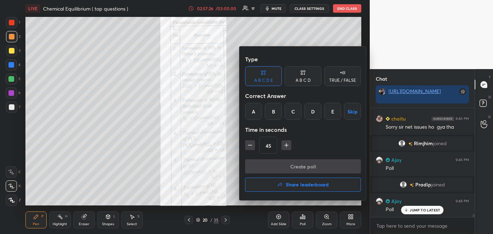
click at [332, 111] on div "E" at bounding box center [332, 111] width 17 height 17
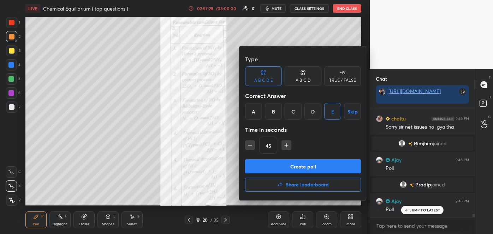
scroll to position [3725, 0]
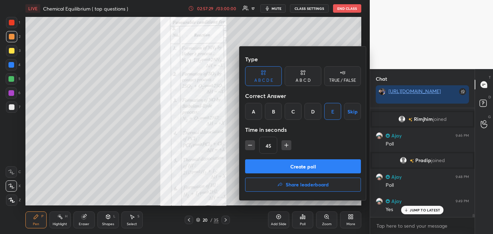
click at [308, 167] on button "Create poll" at bounding box center [303, 167] width 116 height 14
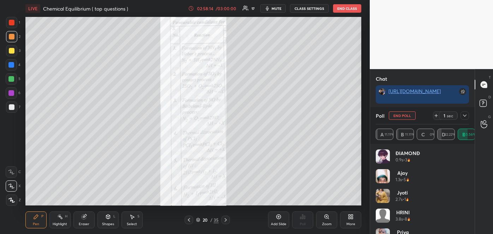
scroll to position [3816, 0]
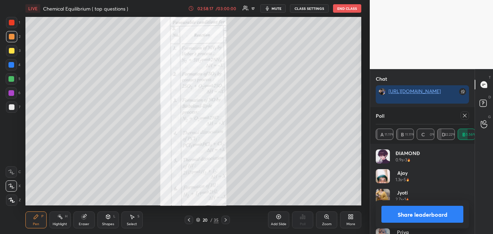
click at [393, 216] on button "Share leaderboard" at bounding box center [422, 214] width 82 height 17
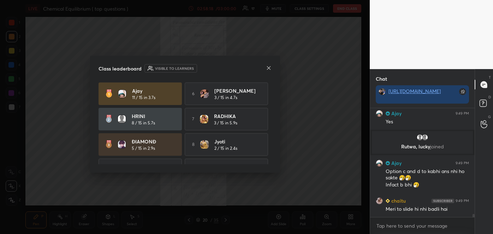
scroll to position [124, 102]
click at [268, 69] on icon at bounding box center [269, 68] width 6 height 6
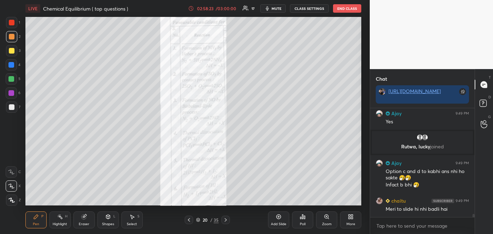
click at [328, 220] on div "Zoom" at bounding box center [326, 220] width 21 height 17
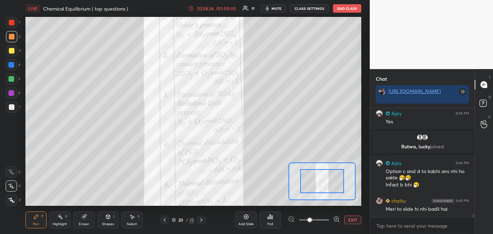
click at [336, 220] on icon at bounding box center [336, 219] width 0 height 2
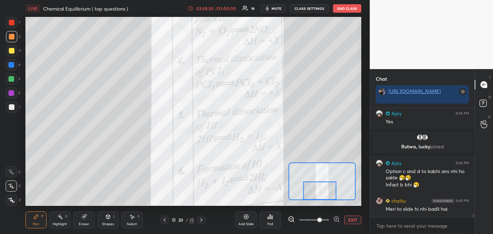
click at [11, 54] on div at bounding box center [12, 51] width 6 height 6
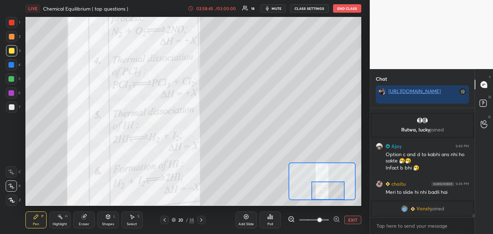
click at [11, 36] on div at bounding box center [12, 37] width 6 height 6
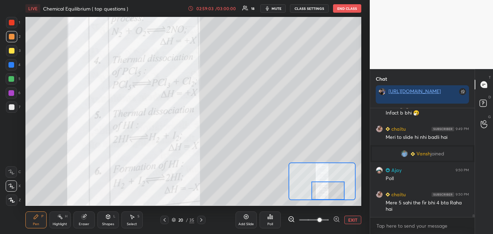
scroll to position [3864, 0]
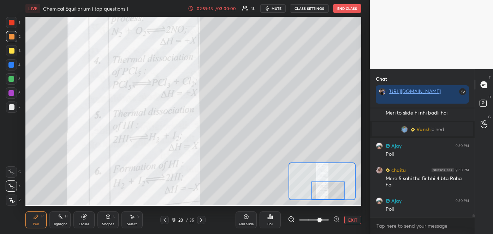
click at [350, 219] on button "EXIT" at bounding box center [352, 220] width 17 height 8
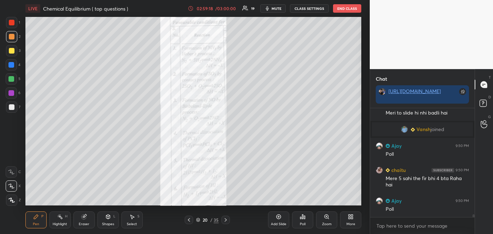
click at [304, 221] on div "Poll" at bounding box center [302, 220] width 21 height 17
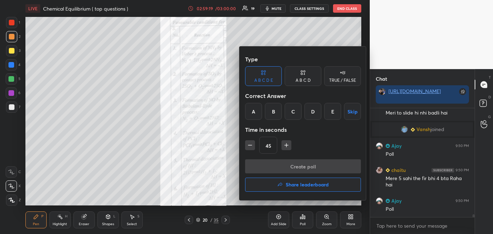
click at [334, 110] on div "E" at bounding box center [332, 111] width 17 height 17
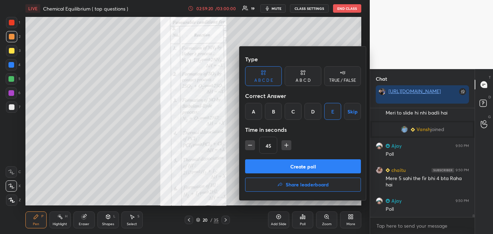
click at [311, 167] on button "Create poll" at bounding box center [303, 167] width 116 height 14
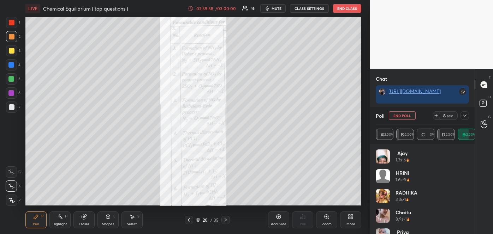
scroll to position [3955, 0]
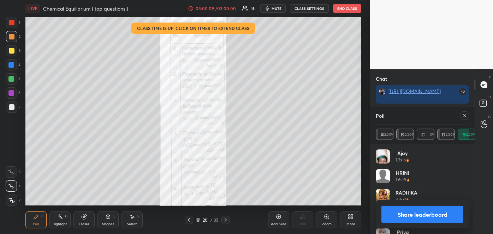
click at [397, 212] on button "Share leaderboard" at bounding box center [422, 214] width 82 height 17
type textarea "x"
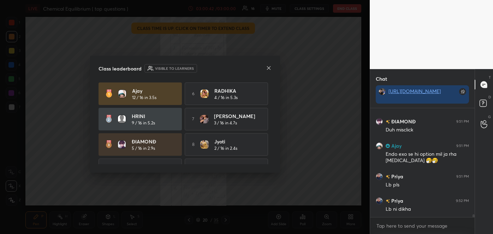
scroll to position [44, 0]
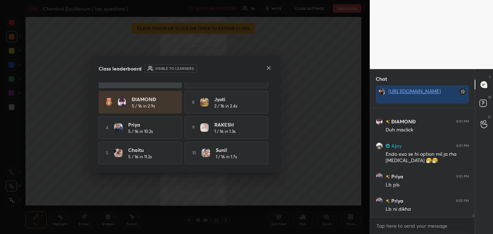
click at [266, 66] on icon at bounding box center [269, 68] width 6 height 6
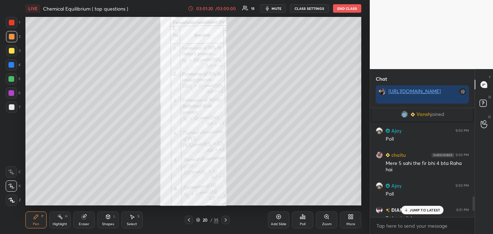
scroll to position [755, 0]
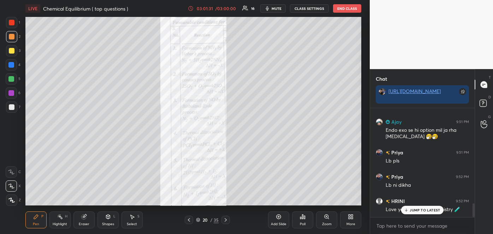
click at [188, 222] on icon at bounding box center [189, 220] width 6 height 6
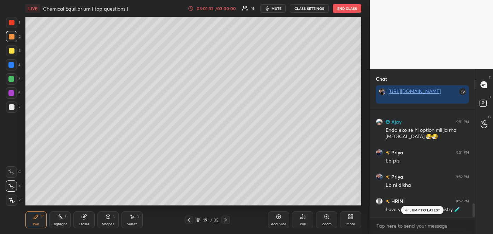
click at [188, 222] on icon at bounding box center [189, 220] width 6 height 6
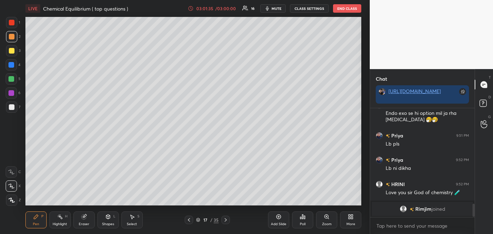
click at [202, 218] on div "17" at bounding box center [205, 220] width 7 height 4
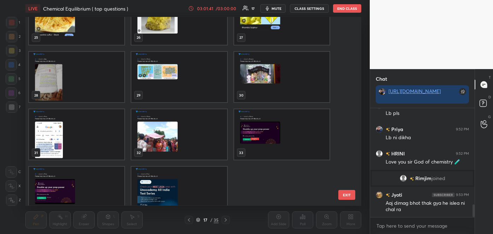
scroll to position [827, 0]
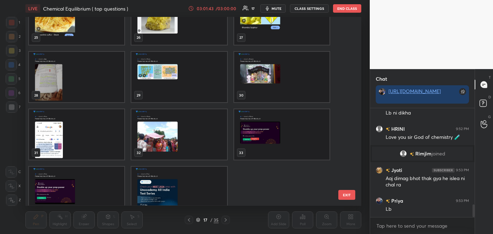
click at [176, 172] on img "grid" at bounding box center [178, 192] width 95 height 50
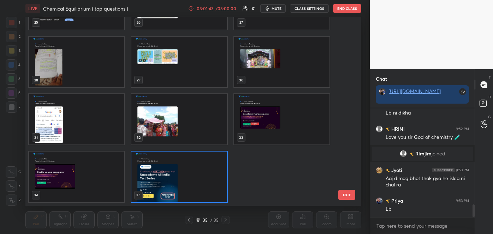
click at [176, 172] on div "22 23 24 25 26 27 28 29 30 31 32 33 34 35" at bounding box center [186, 111] width 323 height 189
click at [176, 172] on img "grid" at bounding box center [178, 177] width 95 height 50
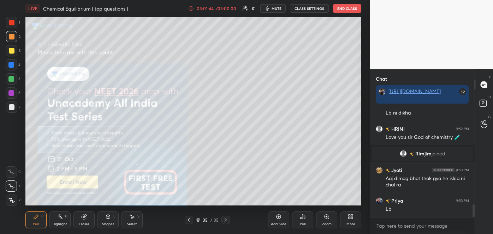
click at [176, 172] on img "grid" at bounding box center [178, 177] width 95 height 50
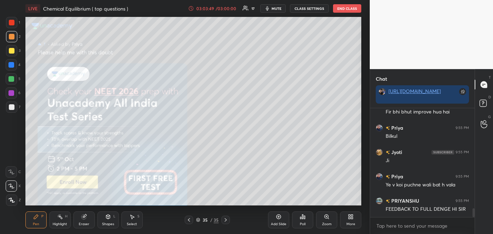
scroll to position [1244, 0]
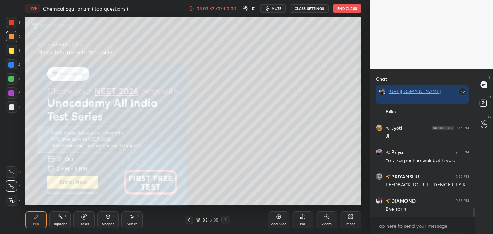
click at [347, 8] on button "End Class" at bounding box center [347, 8] width 28 height 8
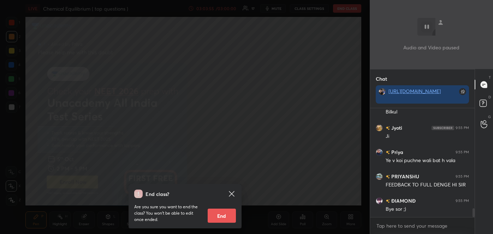
click at [218, 217] on button "End" at bounding box center [222, 216] width 28 height 14
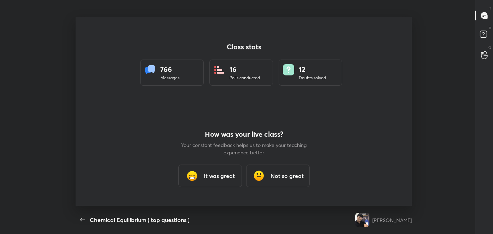
scroll to position [35108, 34820]
click at [226, 175] on h3 "It was great" at bounding box center [218, 176] width 31 height 8
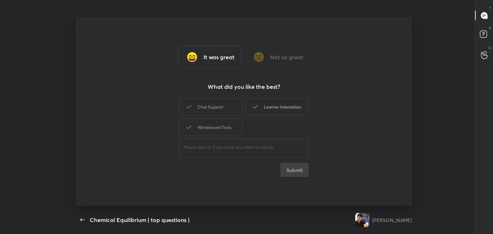
click at [286, 107] on div "Learner Interaction" at bounding box center [277, 107] width 64 height 18
click at [287, 172] on button "Submit" at bounding box center [294, 170] width 28 height 14
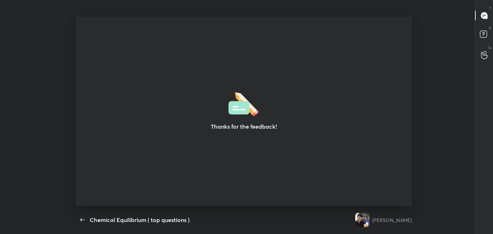
type textarea "x"
